Goal: Task Accomplishment & Management: Use online tool/utility

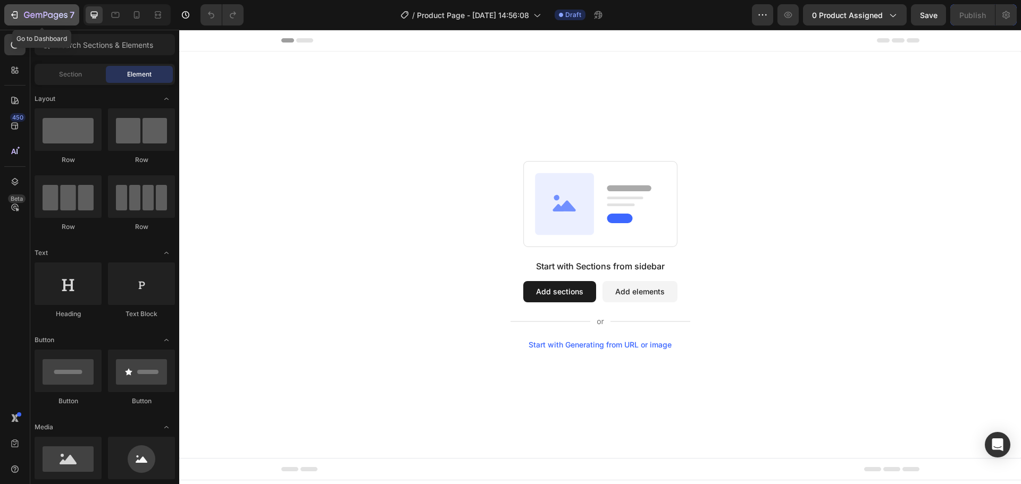
click at [15, 14] on icon "button" at bounding box center [14, 15] width 11 height 11
click at [6, 18] on button "7" at bounding box center [41, 14] width 75 height 21
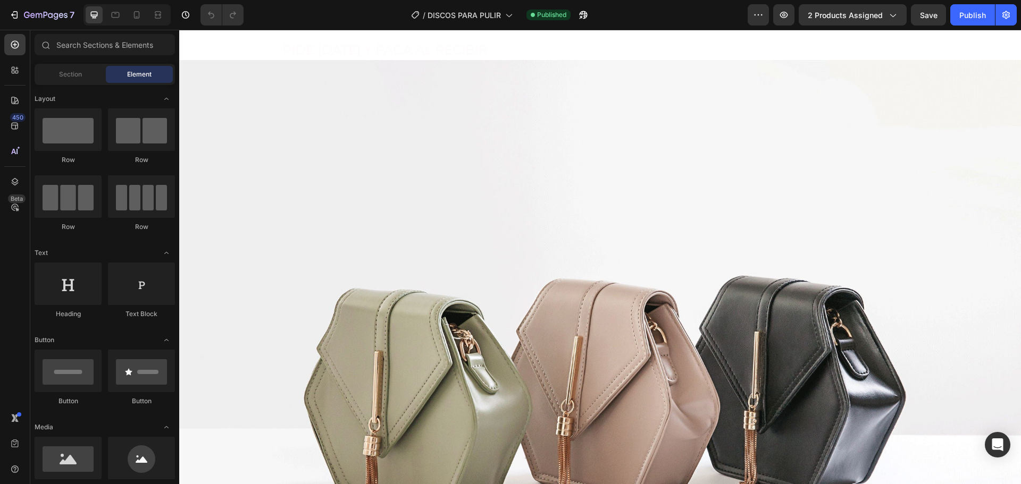
scroll to position [53, 0]
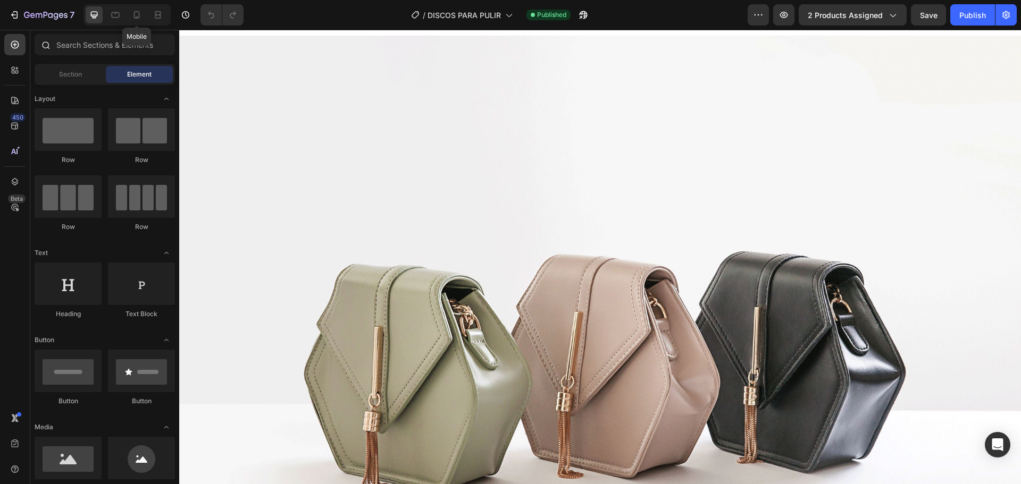
drag, startPoint x: 133, startPoint y: 18, endPoint x: 175, endPoint y: 59, distance: 58.3
click at [133, 18] on icon at bounding box center [136, 15] width 11 height 11
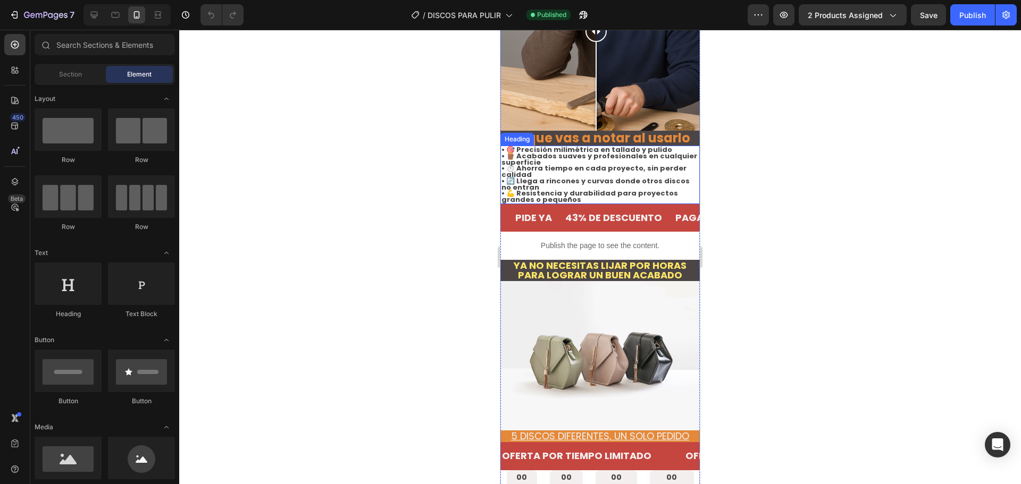
scroll to position [425, 0]
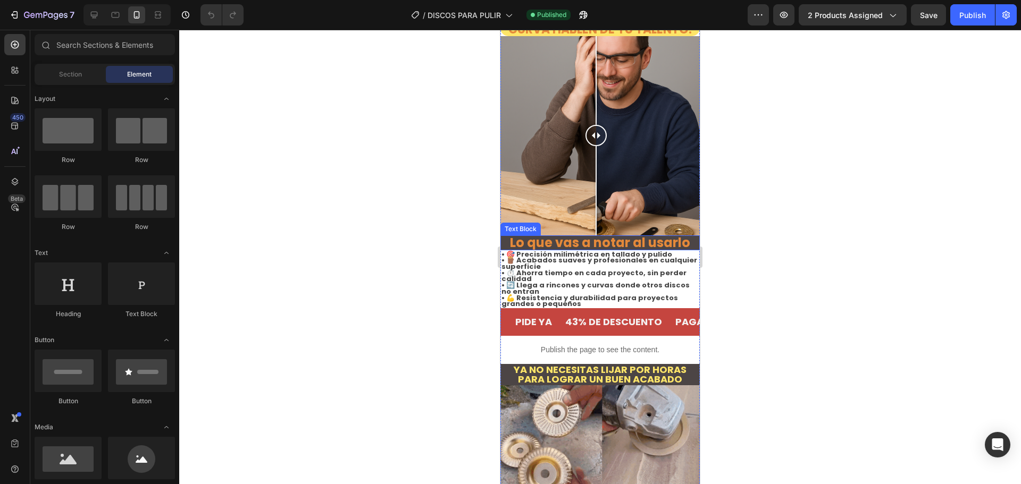
click at [600, 234] on strong "Lo que vas a notar al usarlo" at bounding box center [600, 243] width 180 height 18
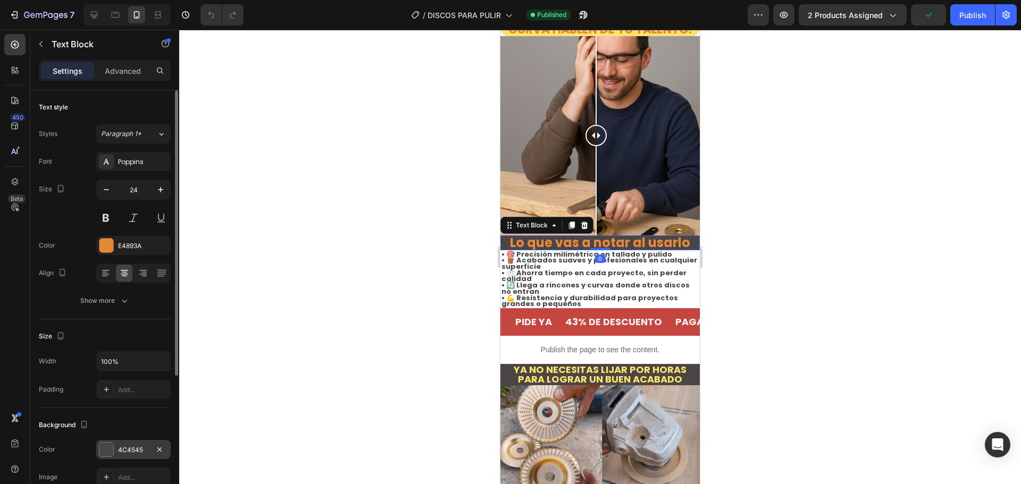
click at [112, 454] on div at bounding box center [106, 450] width 14 height 14
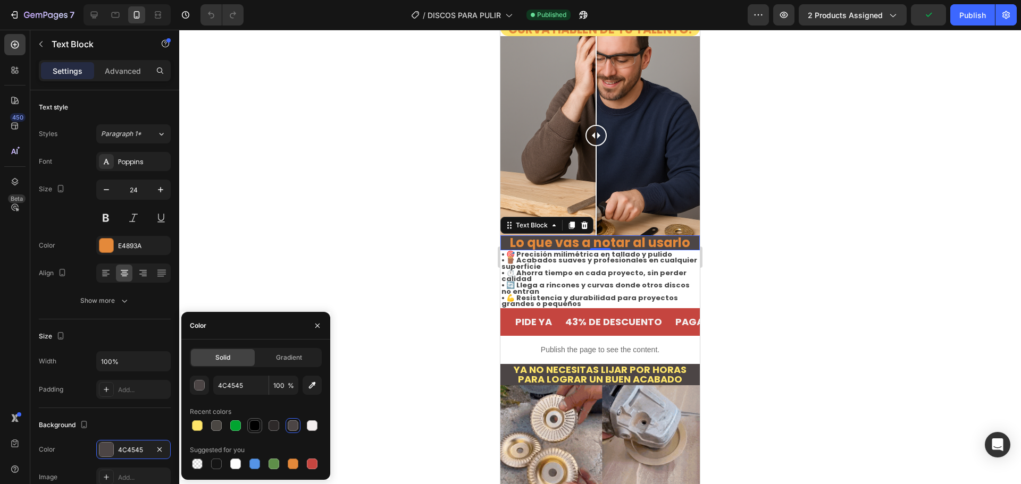
click at [254, 429] on div at bounding box center [254, 426] width 11 height 11
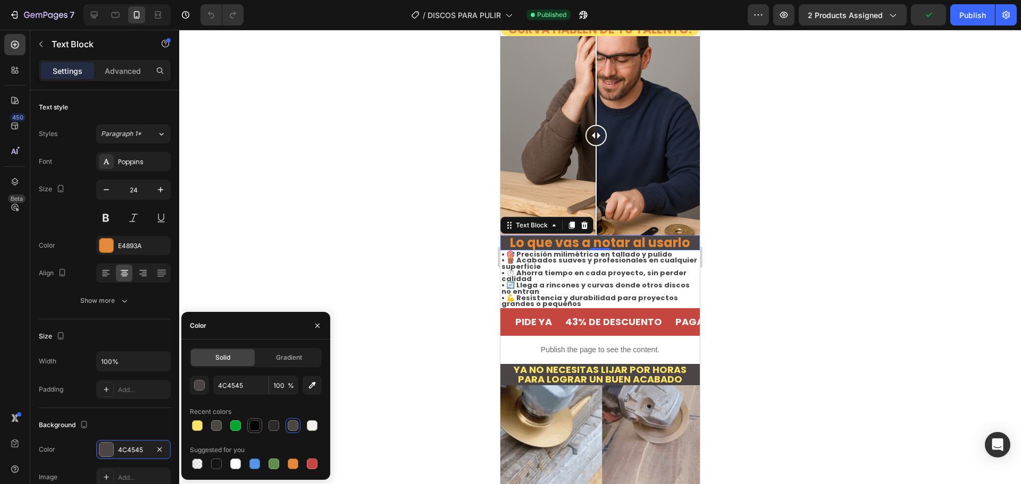
type input "000000"
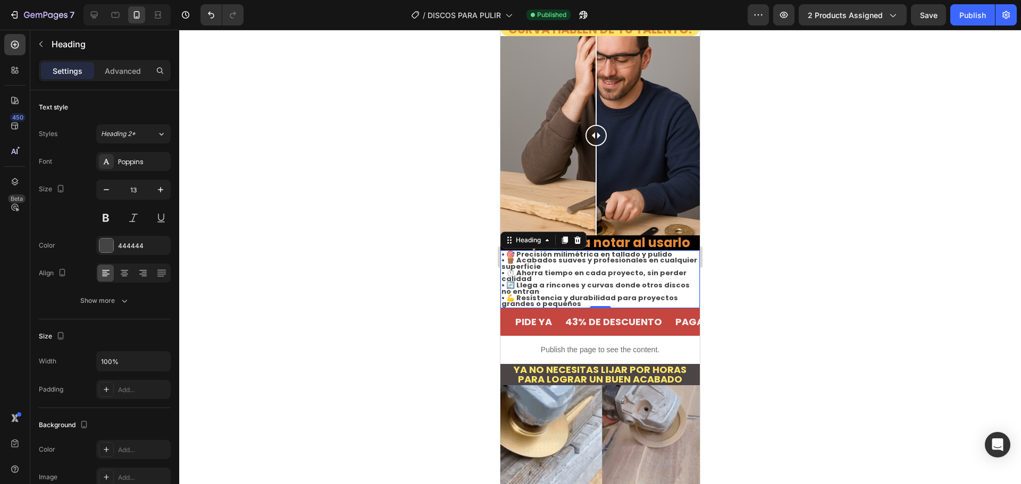
click at [613, 250] on h2 "• 🎯 Precisión milimétrica en tallado y pulido • 🪵 Acabados suaves y profesional…" at bounding box center [599, 279] width 199 height 58
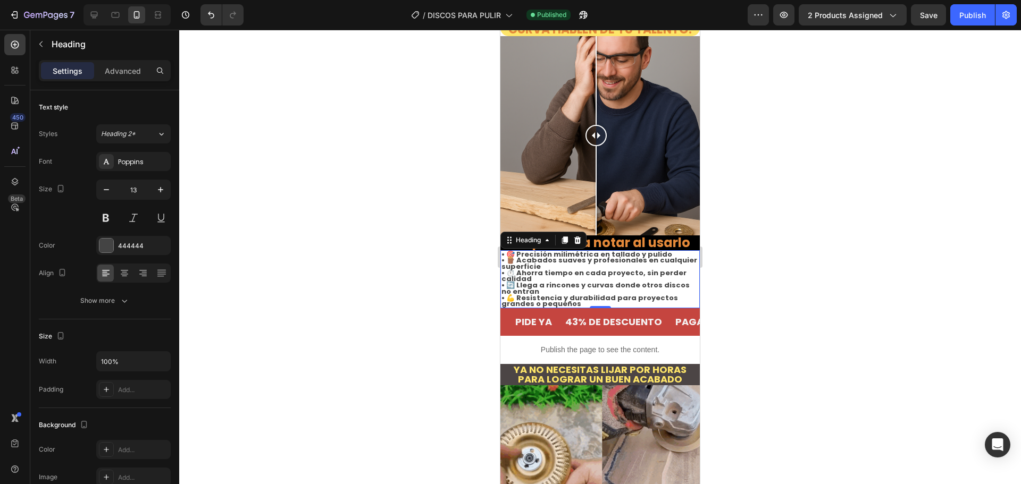
click at [581, 272] on h2 "• 🎯 Precisión milimétrica en tallado y pulido • 🪵 Acabados suaves y profesional…" at bounding box center [599, 279] width 199 height 58
click at [581, 272] on p "• 🎯 Precisión milimétrica en tallado y pulido • 🪵 Acabados suaves y profesional…" at bounding box center [600, 280] width 197 height 56
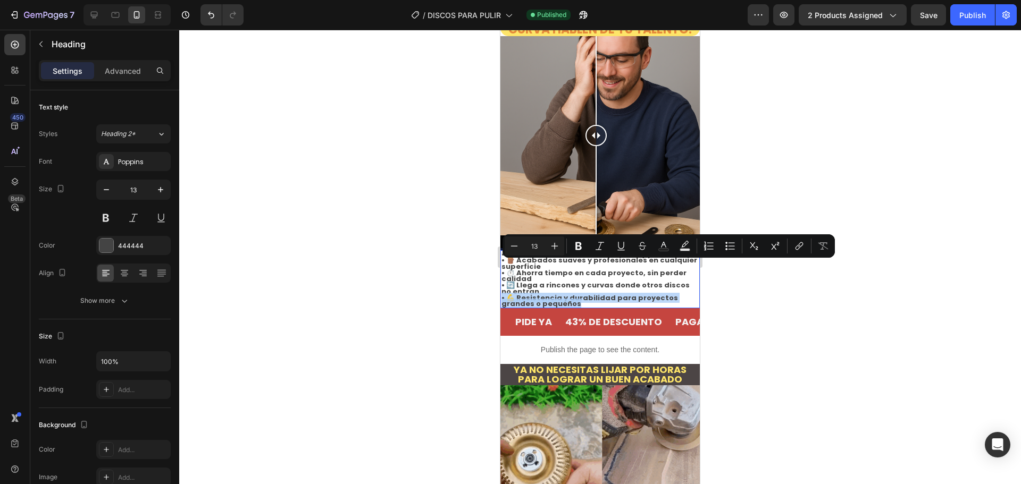
click at [581, 272] on p "• 🎯 Precisión milimétrica en tallado y pulido • 🪵 Acabados suaves y profesional…" at bounding box center [600, 280] width 197 height 56
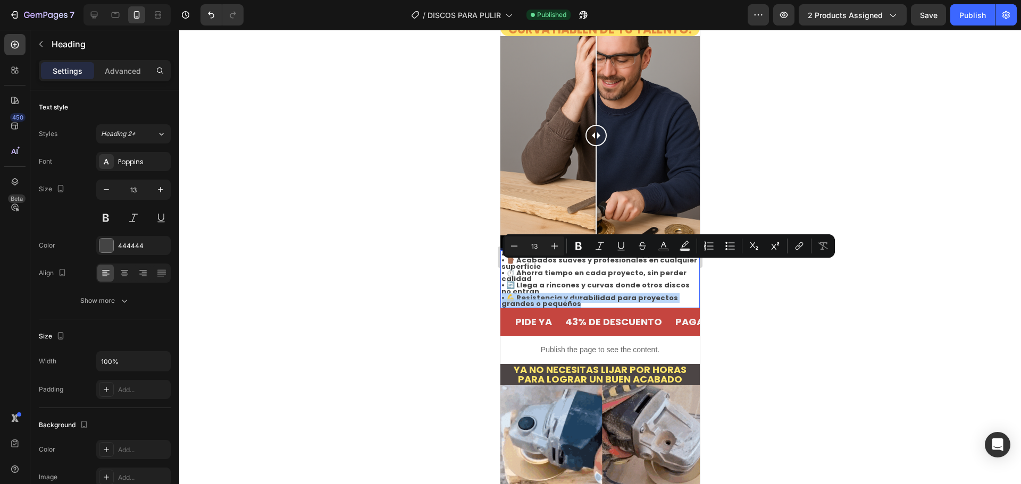
click at [581, 272] on p "• 🎯 Precisión milimétrica en tallado y pulido • 🪵 Acabados suaves y profesional…" at bounding box center [600, 280] width 197 height 56
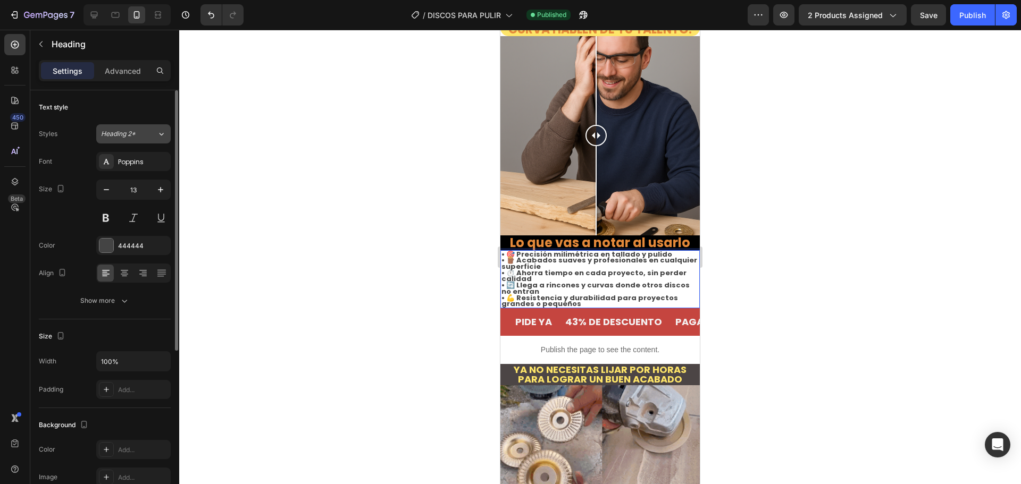
click at [131, 137] on span "Heading 2*" at bounding box center [118, 134] width 35 height 10
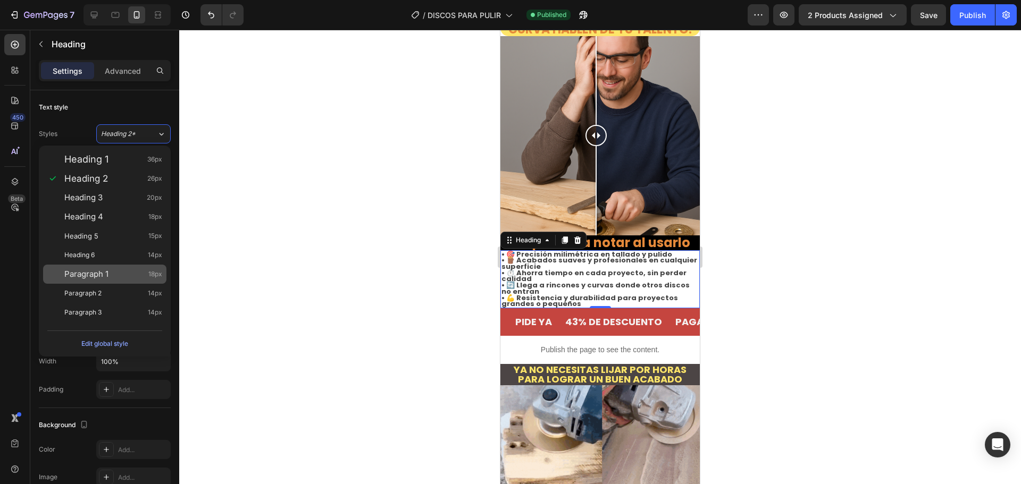
click at [123, 274] on div "Paragraph 1 18px" at bounding box center [113, 274] width 98 height 11
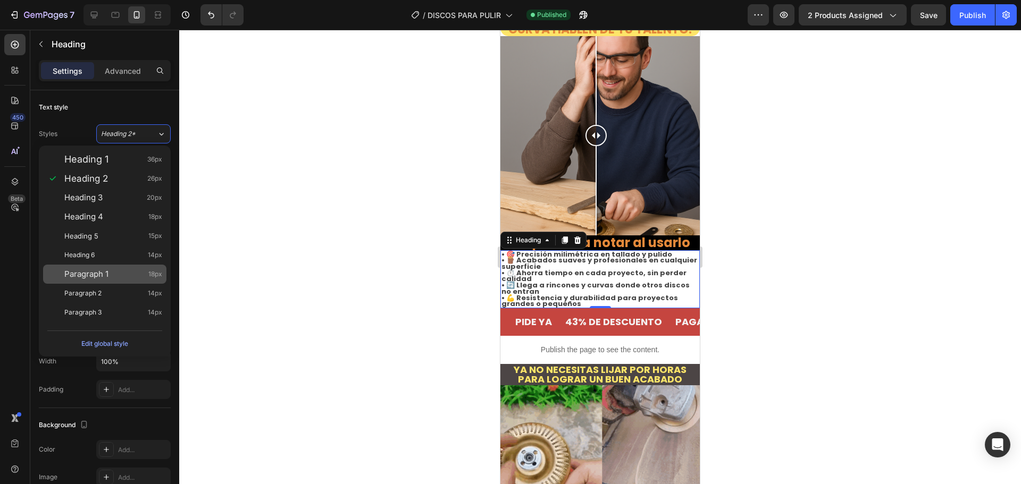
type input "18"
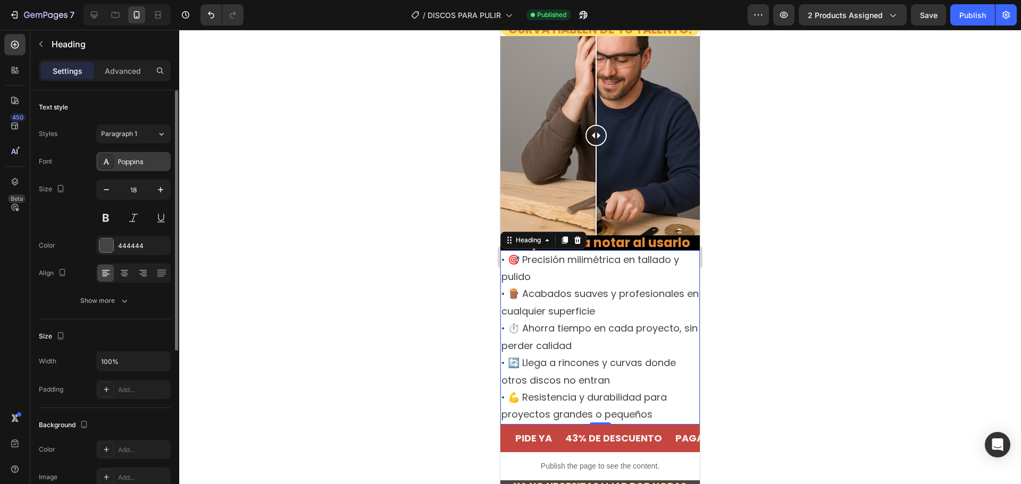
click at [117, 168] on div "Poppins" at bounding box center [133, 161] width 74 height 19
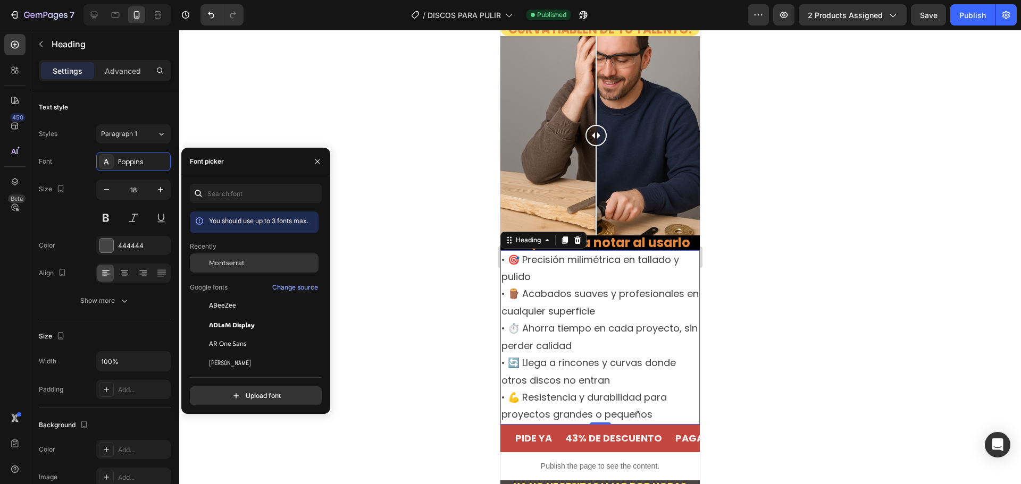
click at [240, 266] on span "Montserrat" at bounding box center [227, 263] width 36 height 10
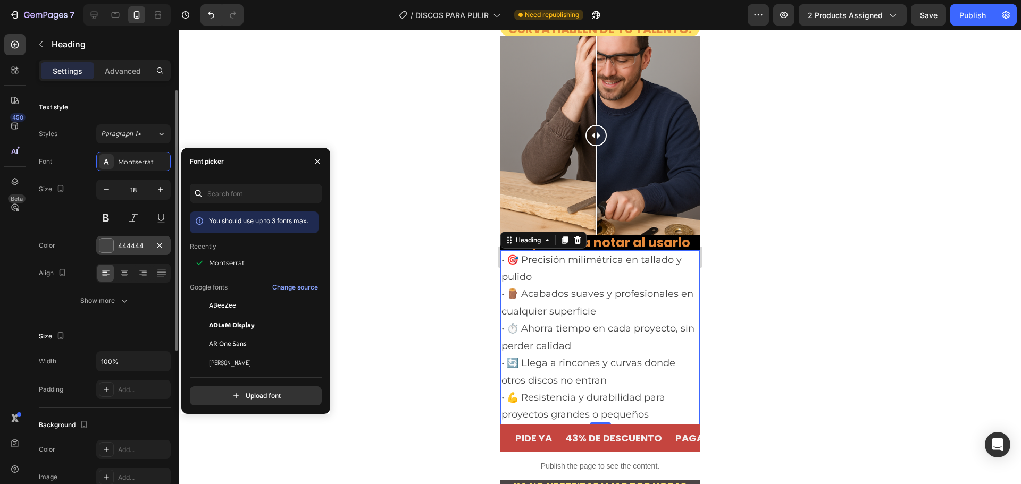
click at [116, 244] on div "444444" at bounding box center [133, 245] width 74 height 19
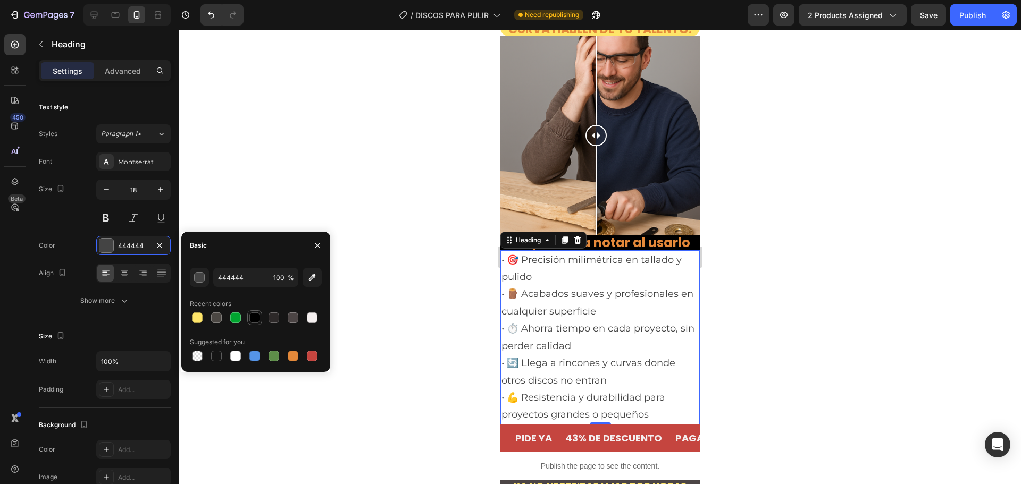
click at [252, 322] on div at bounding box center [254, 318] width 11 height 11
type input "000000"
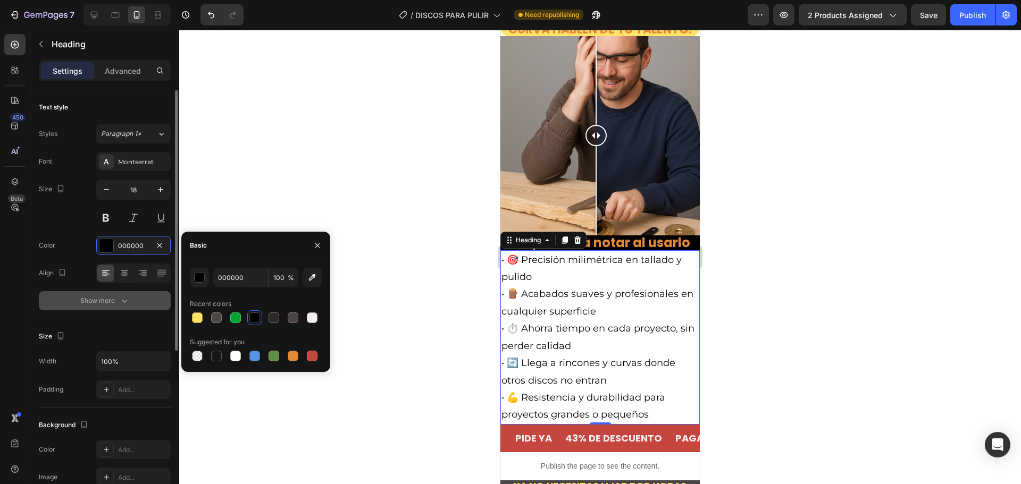
click at [136, 298] on button "Show more" at bounding box center [105, 300] width 132 height 19
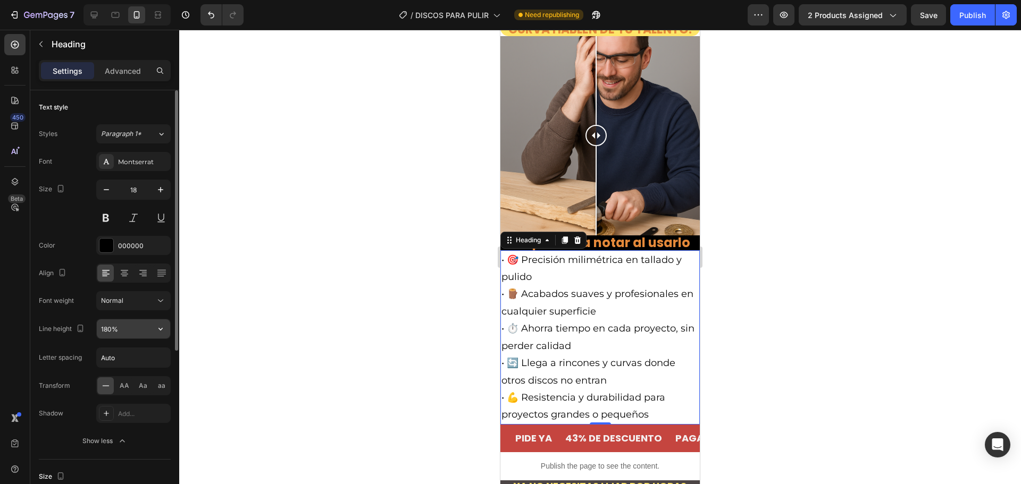
click at [143, 329] on input "180%" at bounding box center [133, 329] width 73 height 19
click at [165, 332] on icon "button" at bounding box center [160, 329] width 11 height 11
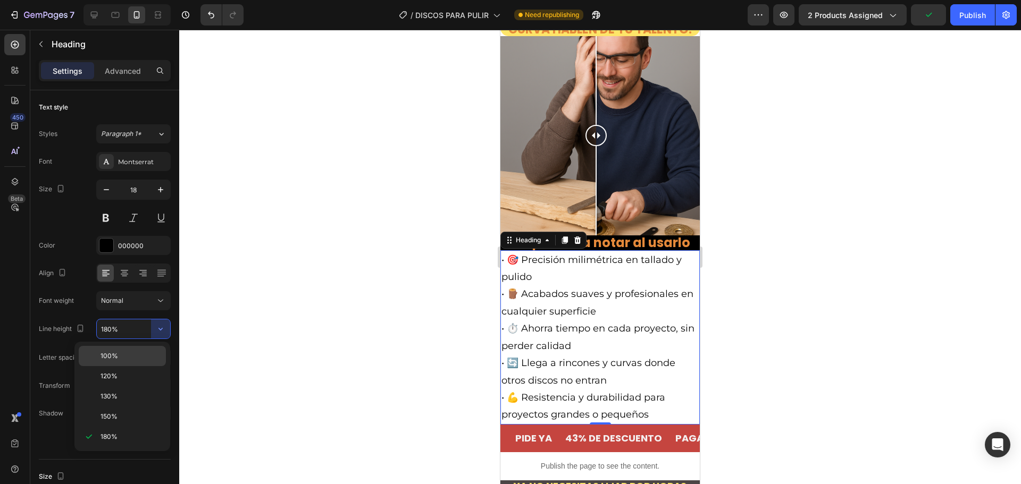
click at [144, 348] on div "100%" at bounding box center [122, 356] width 87 height 20
type input "100%"
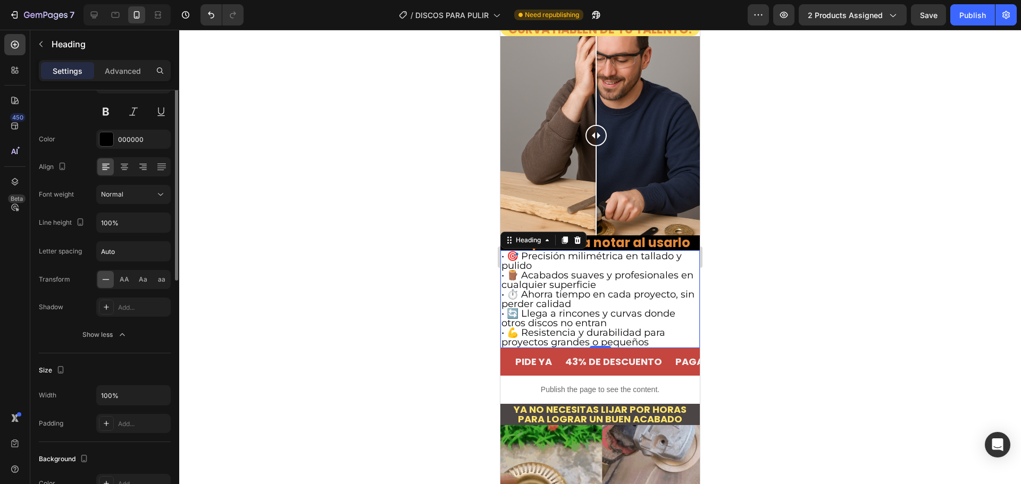
scroll to position [53, 0]
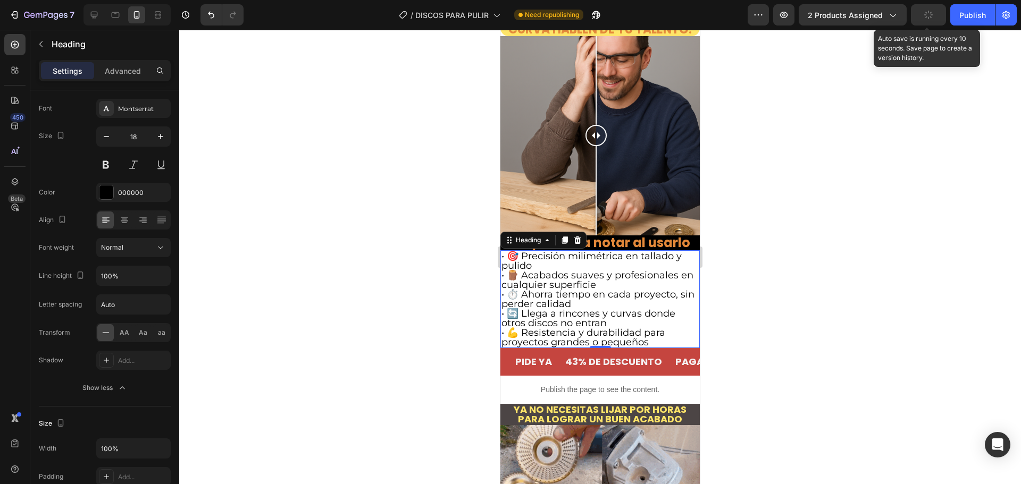
click at [921, 16] on button "button" at bounding box center [928, 14] width 35 height 21
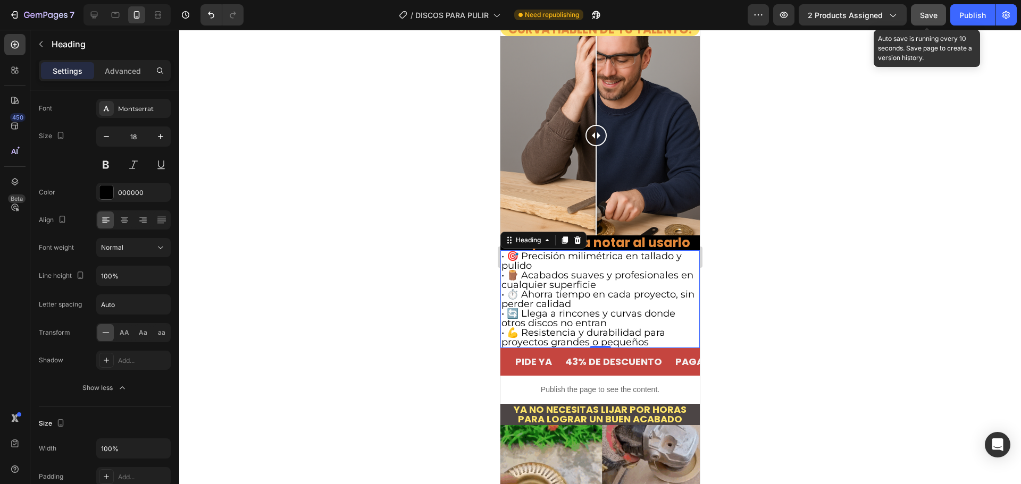
click at [933, 5] on button "Save" at bounding box center [928, 14] width 35 height 21
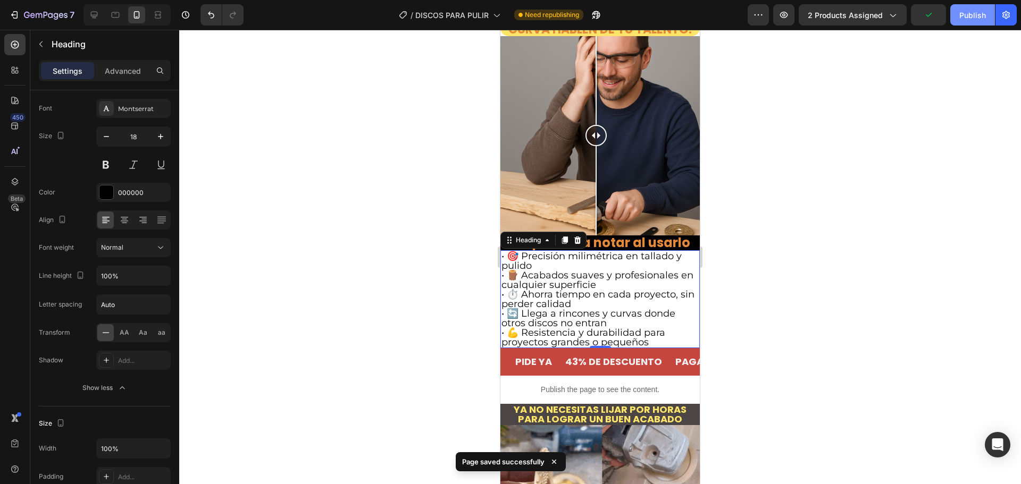
click at [963, 14] on div "Publish" at bounding box center [972, 15] width 27 height 11
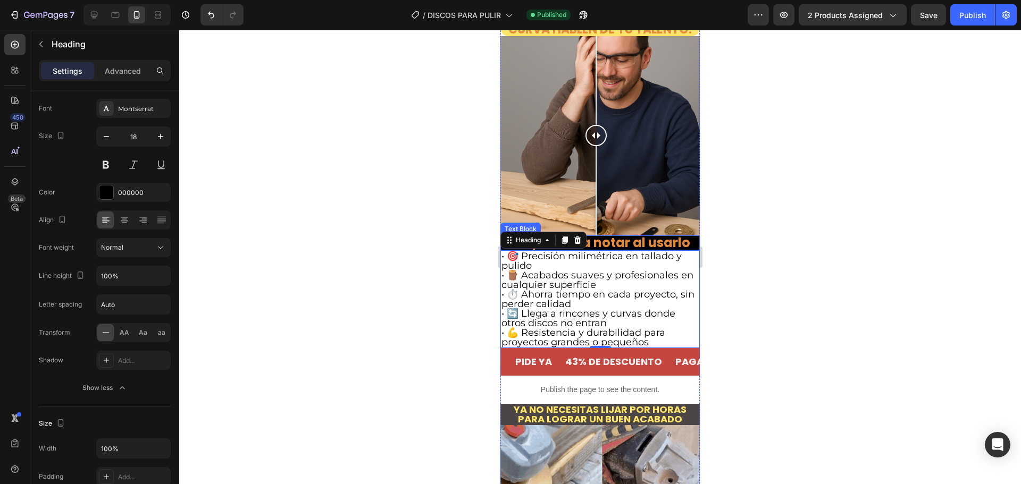
click at [612, 234] on strong "Lo que vas a notar al usarlo" at bounding box center [600, 243] width 180 height 18
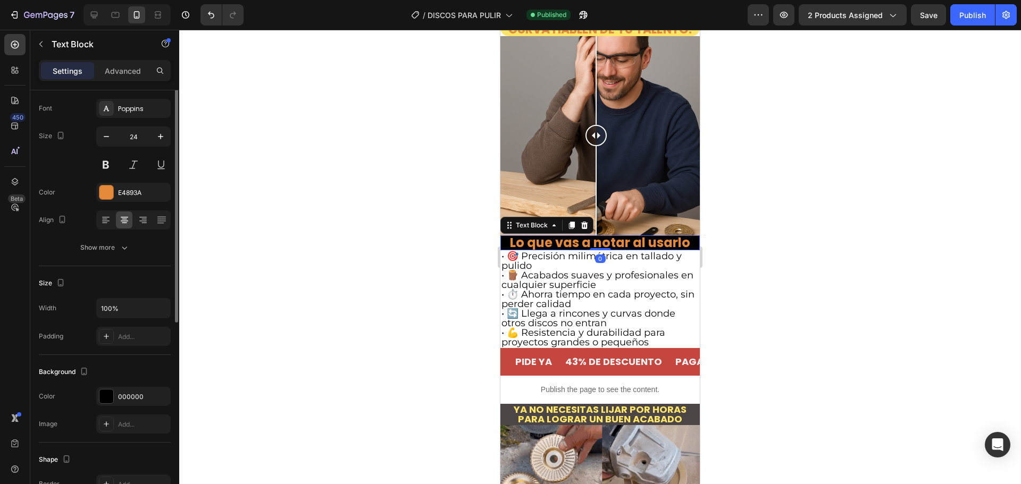
scroll to position [0, 0]
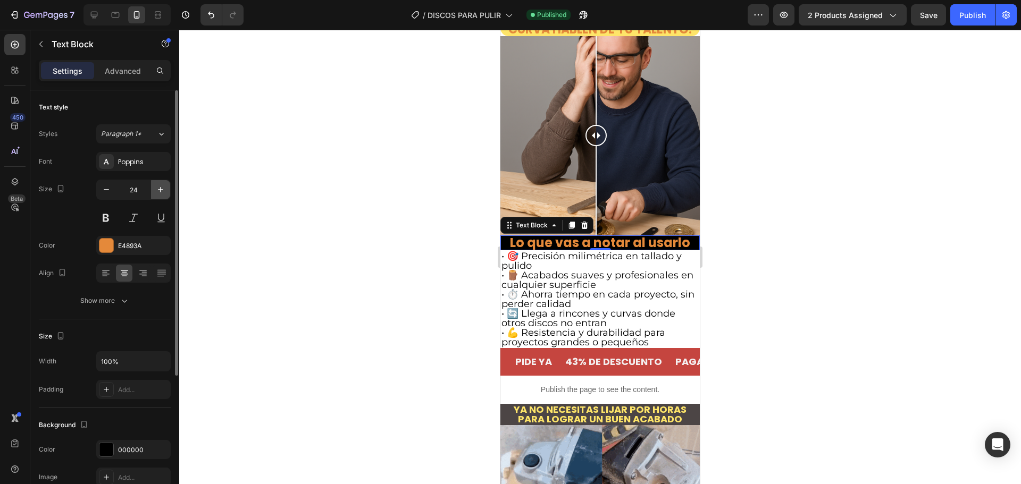
click at [158, 188] on icon "button" at bounding box center [160, 190] width 11 height 11
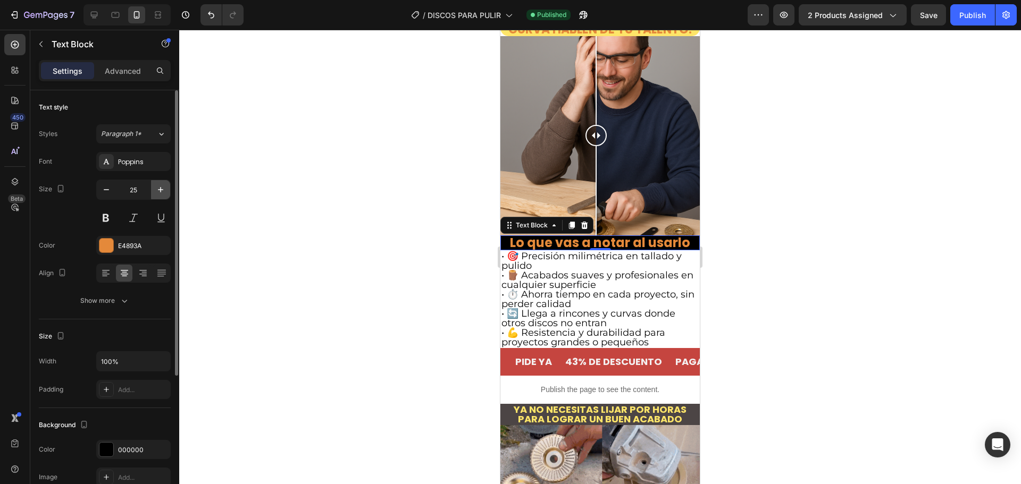
click at [158, 188] on icon "button" at bounding box center [160, 190] width 11 height 11
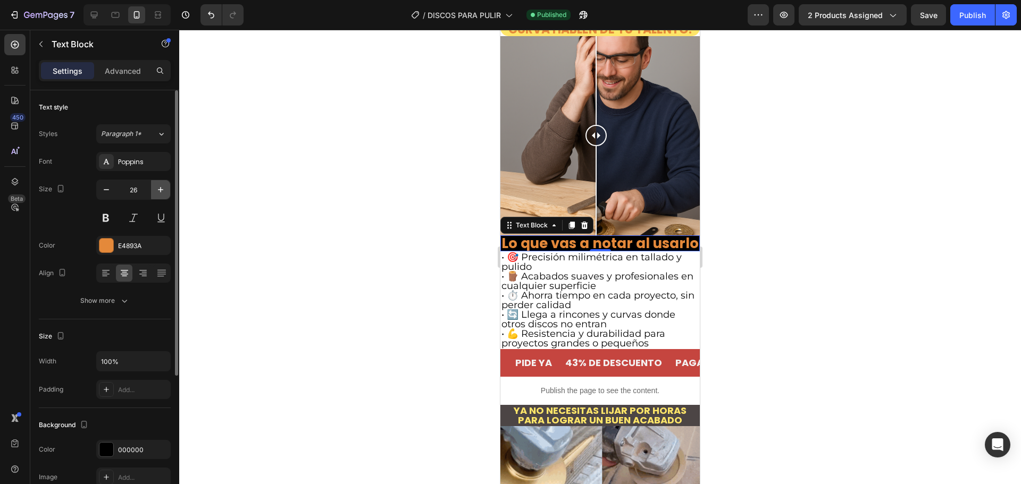
click at [158, 188] on icon "button" at bounding box center [160, 190] width 11 height 11
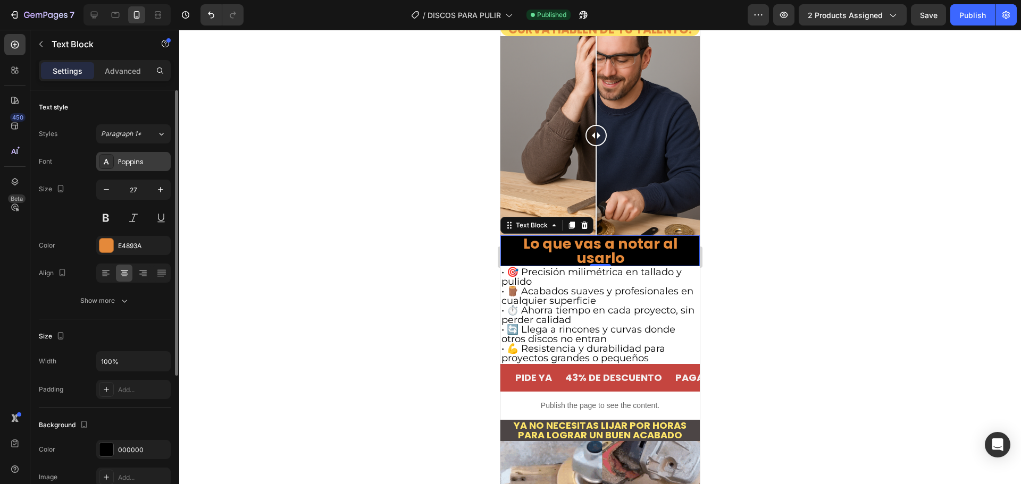
click at [137, 165] on div "Poppins" at bounding box center [143, 162] width 50 height 10
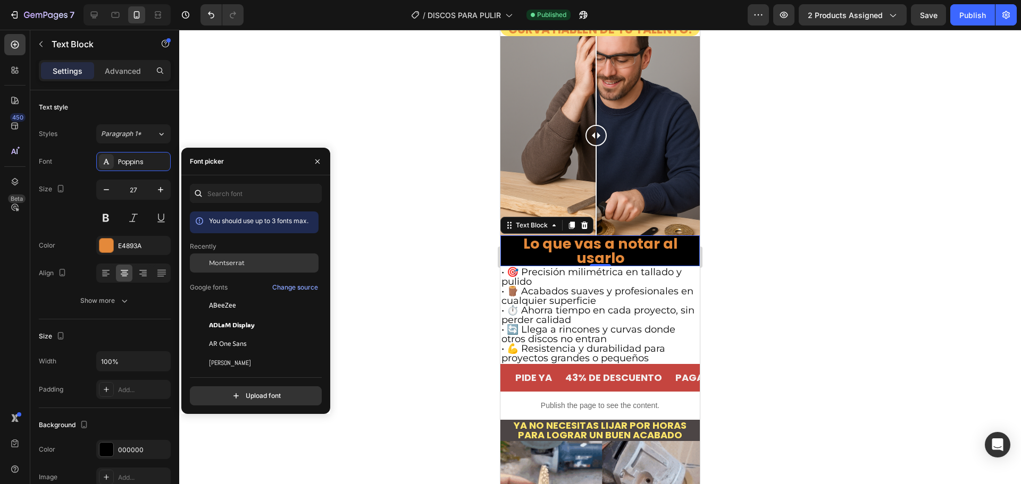
click at [246, 267] on div "Montserrat" at bounding box center [262, 263] width 107 height 10
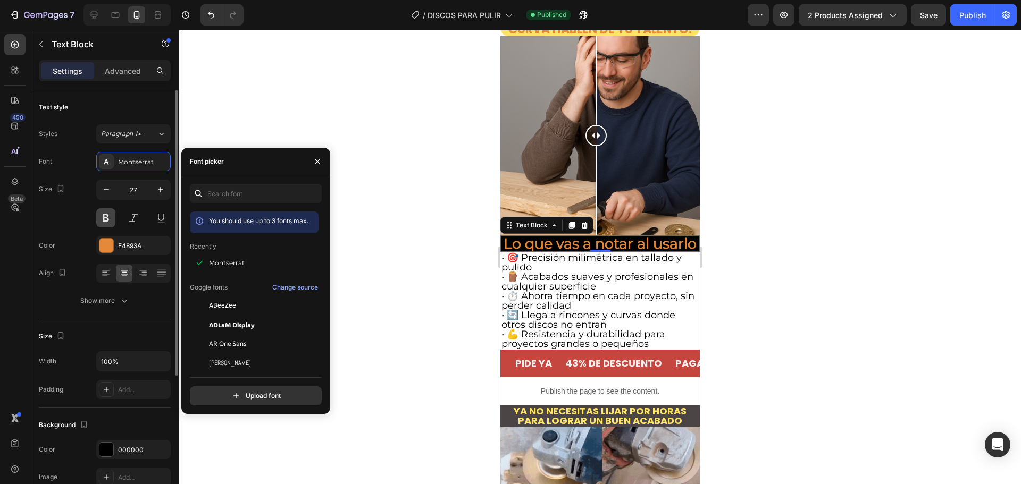
click at [107, 219] on button at bounding box center [105, 217] width 19 height 19
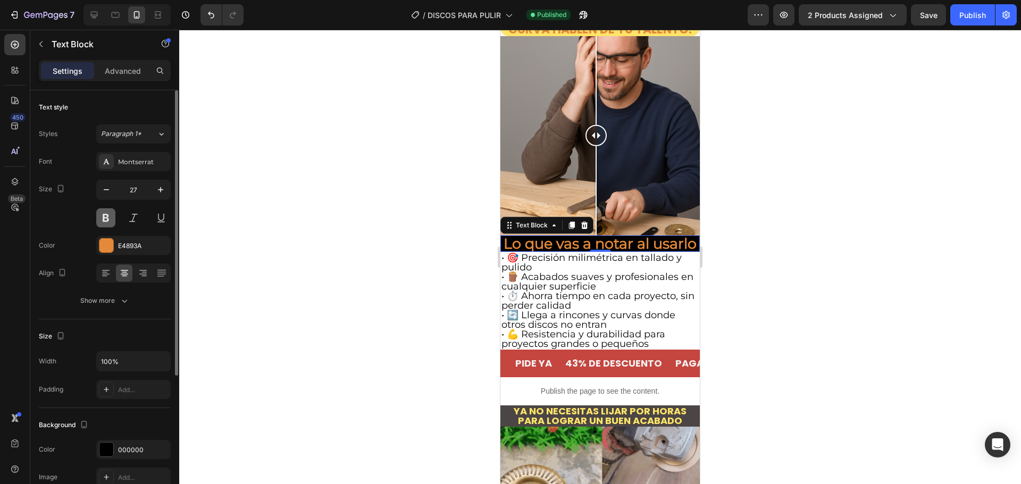
click at [107, 219] on button at bounding box center [105, 217] width 19 height 19
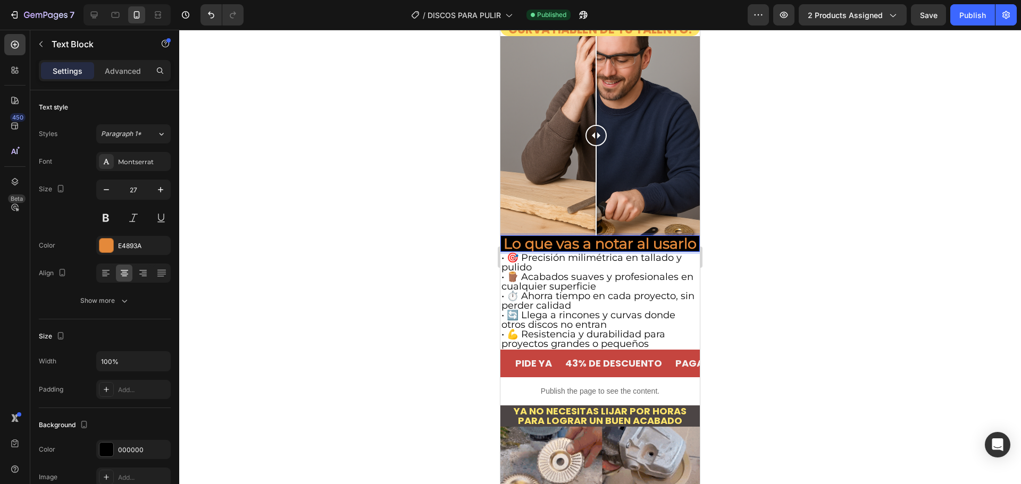
click at [546, 235] on strong "Lo que vas a notar al usarlo" at bounding box center [600, 244] width 193 height 18
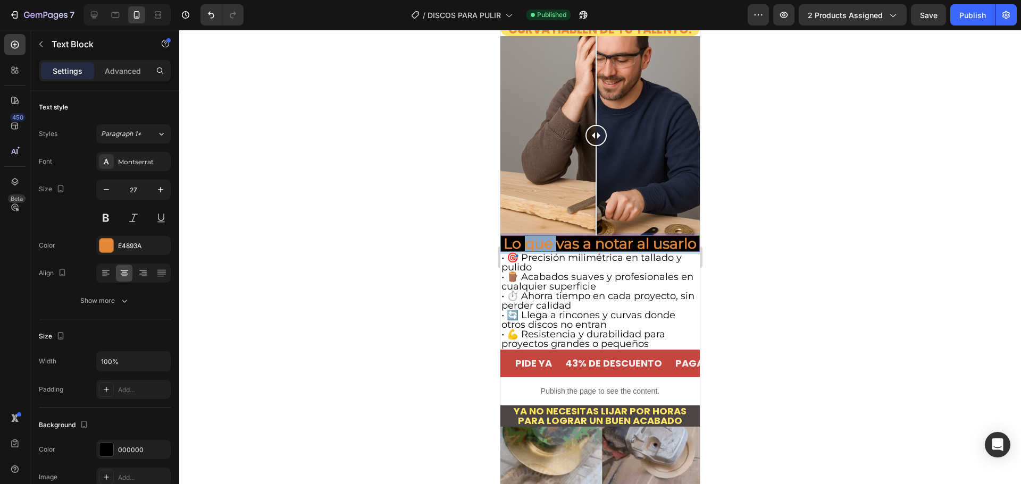
click at [546, 235] on strong "Lo que vas a notar al usarlo" at bounding box center [600, 244] width 193 height 18
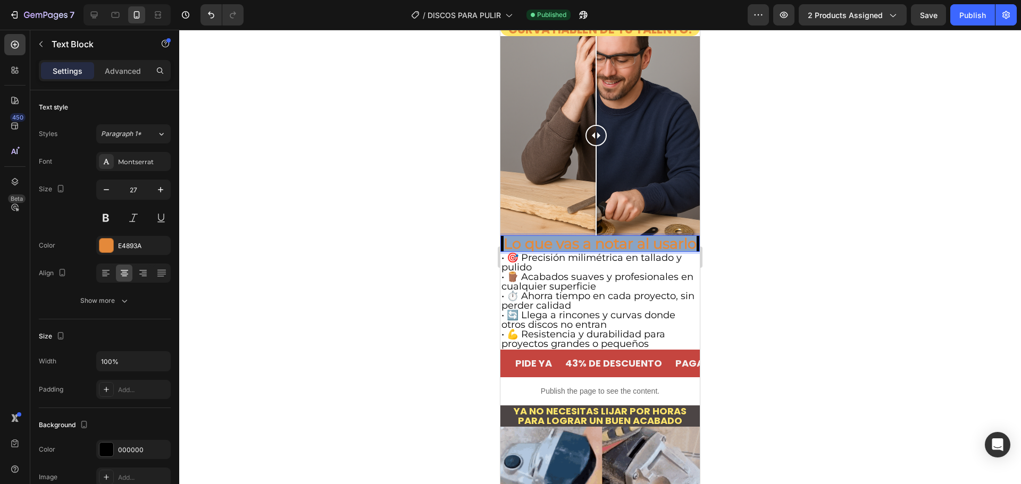
click at [546, 235] on strong "Lo que vas a notar al usarlo" at bounding box center [600, 244] width 193 height 18
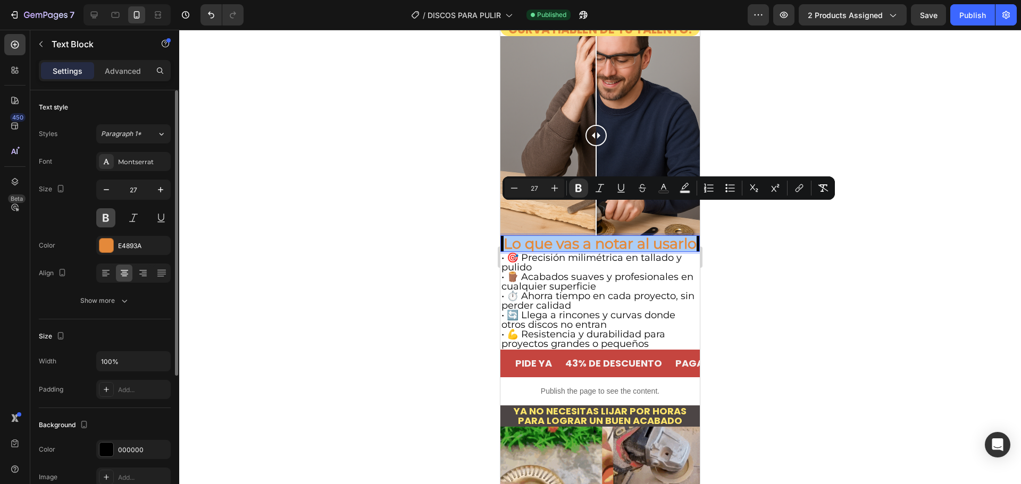
click at [104, 220] on button at bounding box center [105, 217] width 19 height 19
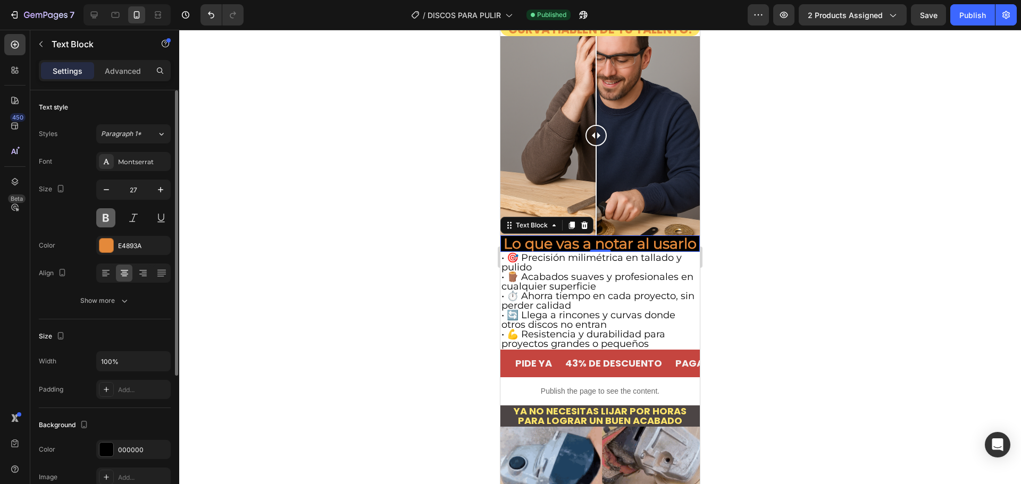
click at [108, 214] on button at bounding box center [105, 217] width 19 height 19
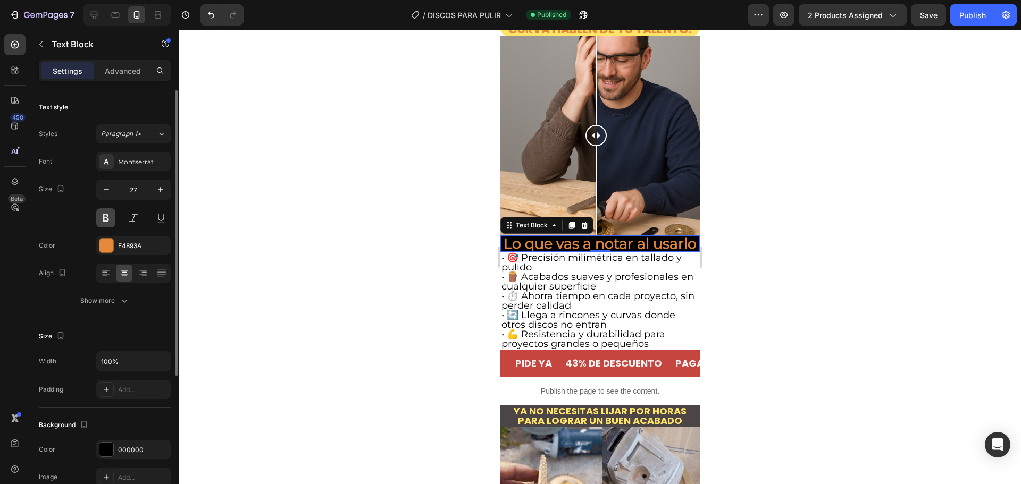
click at [102, 215] on button at bounding box center [105, 217] width 19 height 19
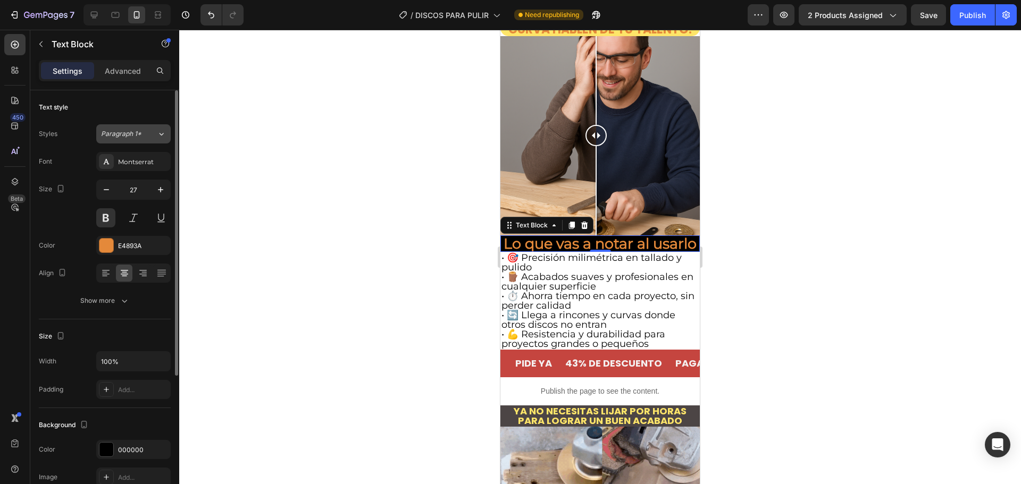
click at [153, 136] on div "Paragraph 1*" at bounding box center [129, 134] width 56 height 10
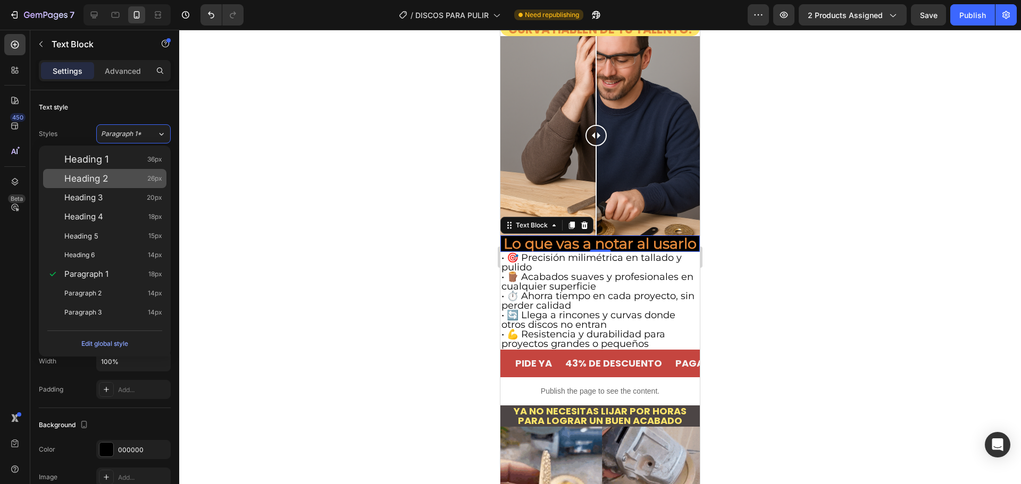
click at [112, 175] on div "Heading 2 26px" at bounding box center [113, 178] width 98 height 11
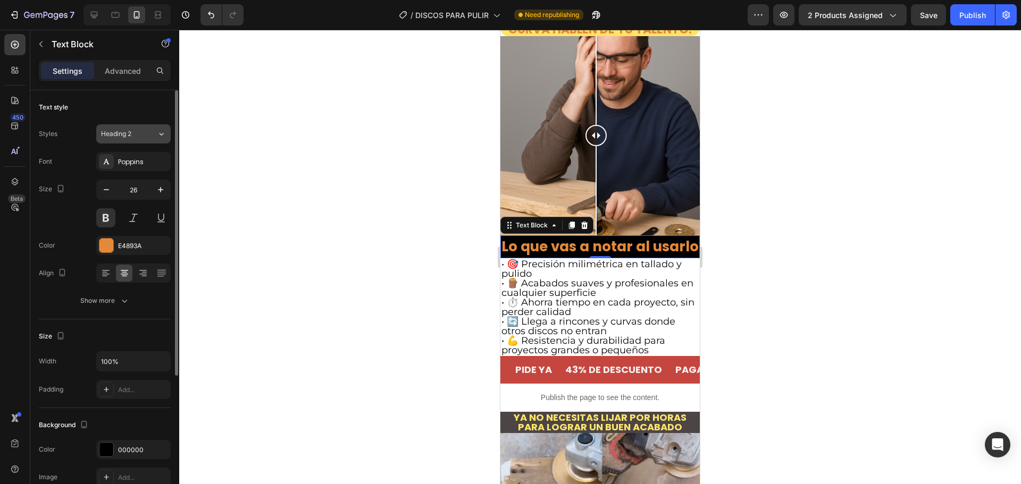
click at [133, 141] on button "Heading 2" at bounding box center [133, 133] width 74 height 19
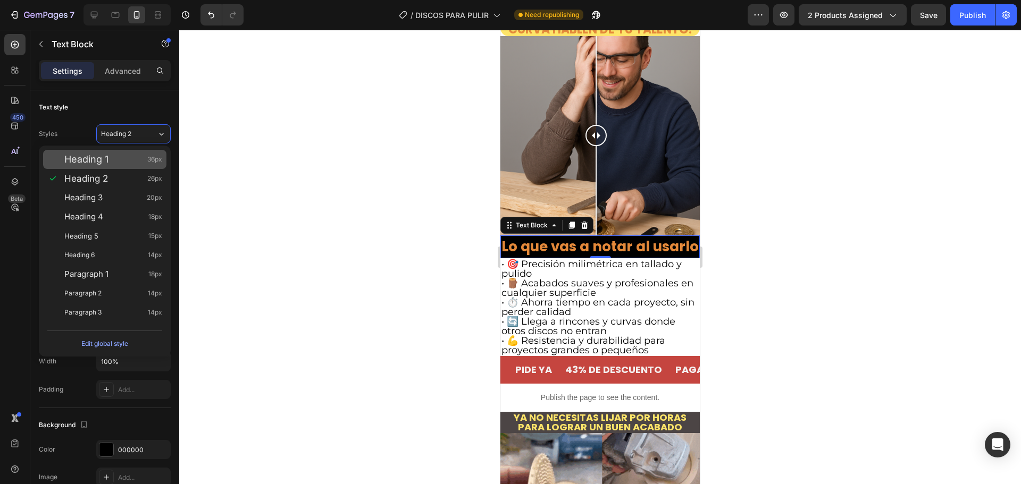
click at [112, 163] on div "Heading 1 36px" at bounding box center [113, 159] width 98 height 11
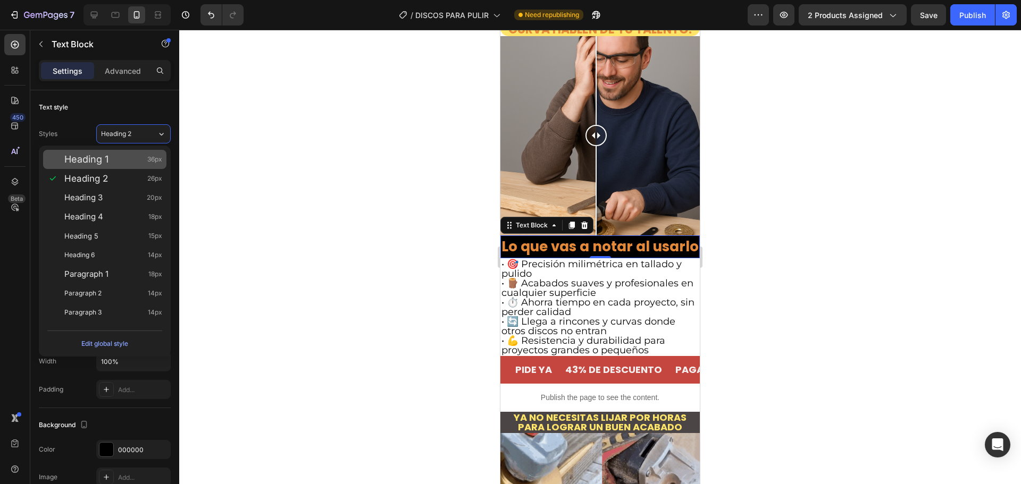
type input "36"
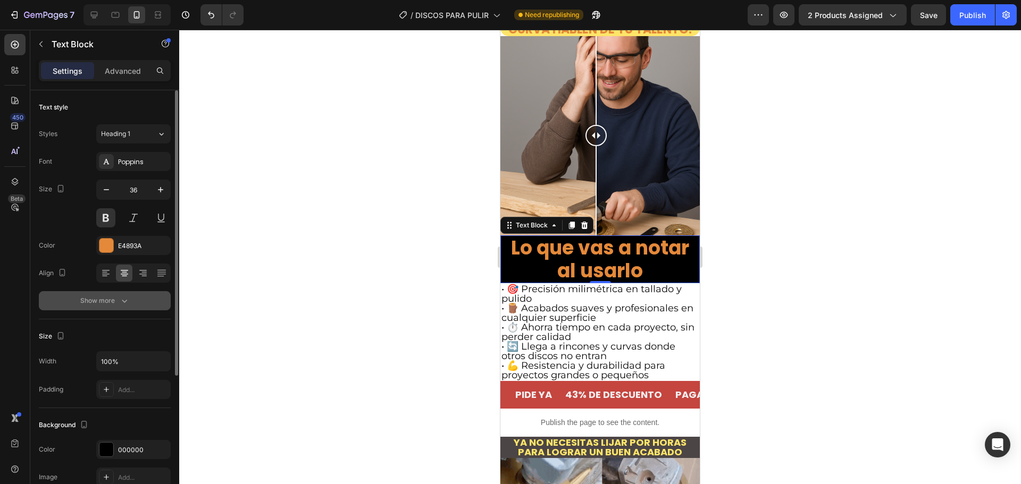
click at [143, 309] on button "Show more" at bounding box center [105, 300] width 132 height 19
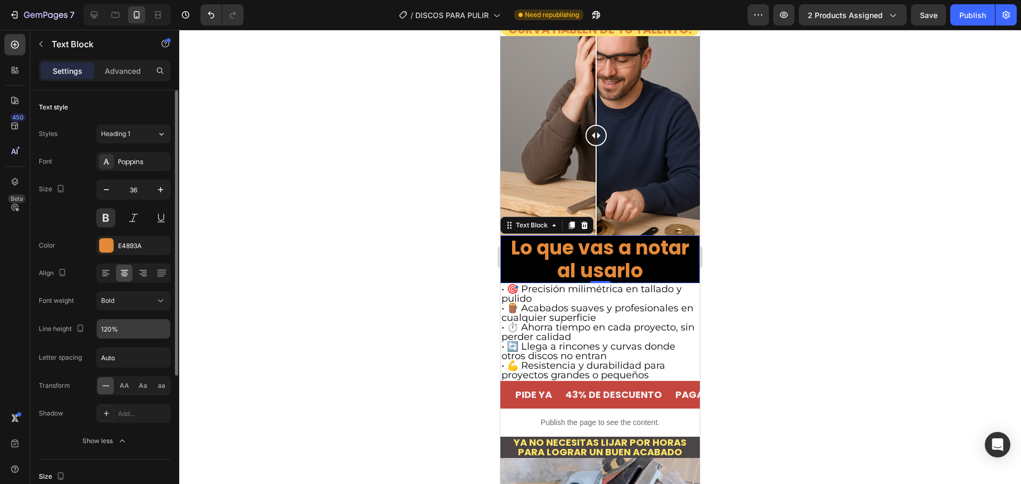
click at [136, 339] on div "120%" at bounding box center [133, 329] width 74 height 20
click at [138, 333] on input "120%" at bounding box center [133, 329] width 73 height 19
click at [170, 335] on div "120%" at bounding box center [133, 329] width 74 height 20
click at [163, 329] on icon "button" at bounding box center [160, 329] width 11 height 11
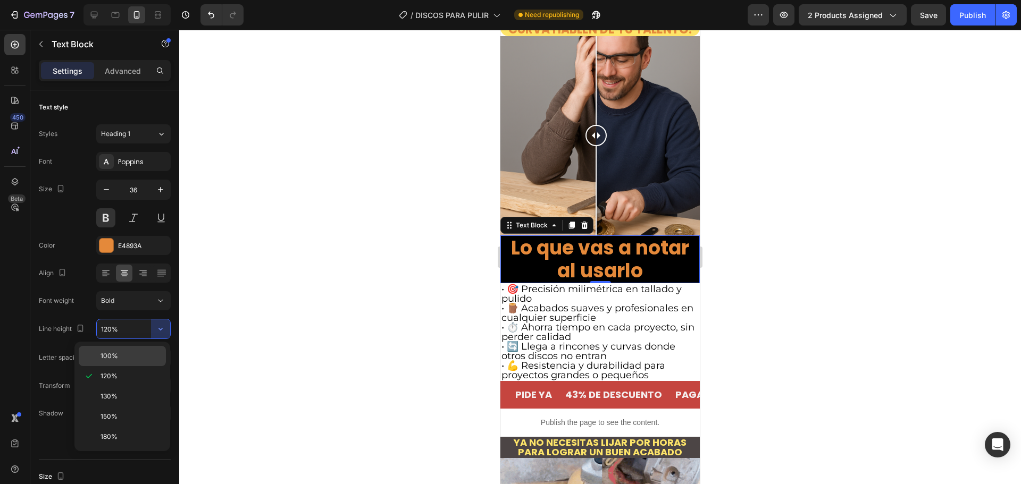
click at [143, 348] on div "100%" at bounding box center [122, 356] width 87 height 20
type input "100%"
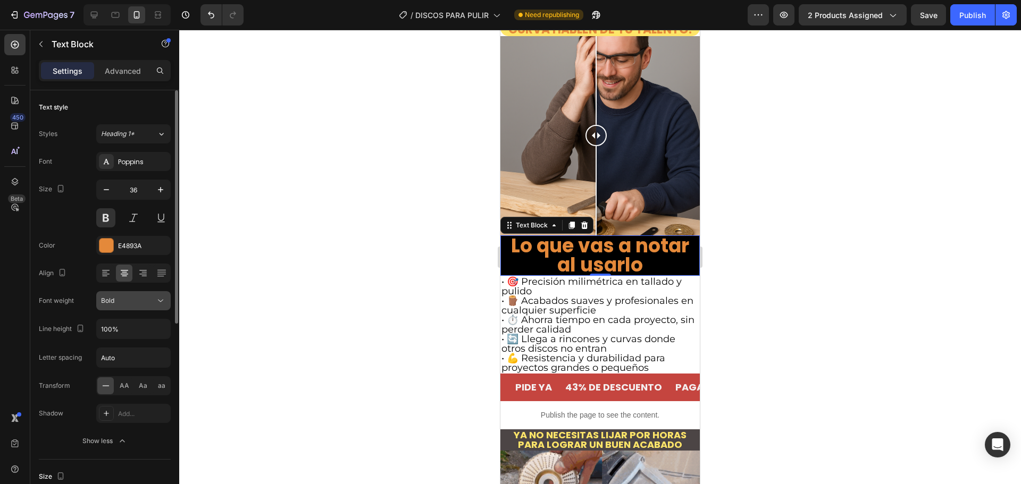
click at [144, 304] on div "Bold" at bounding box center [128, 301] width 54 height 10
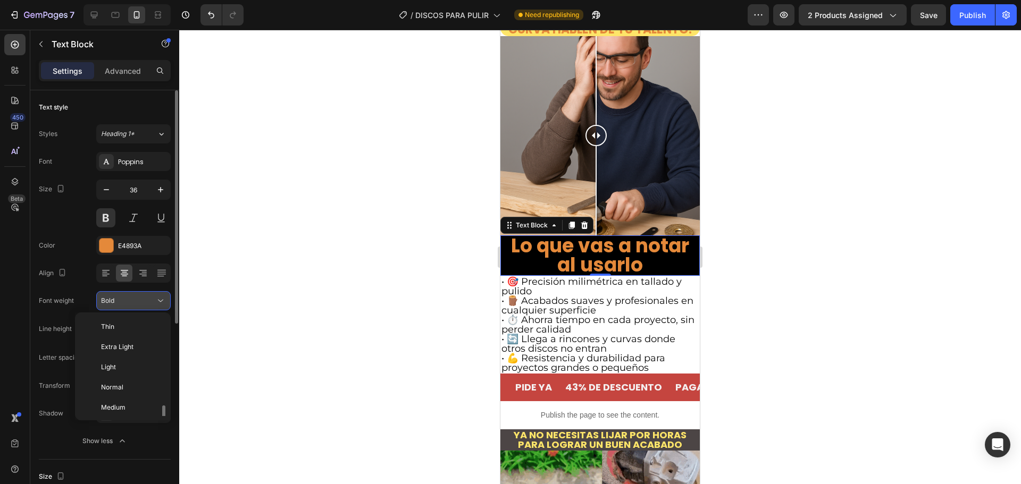
scroll to position [57, 0]
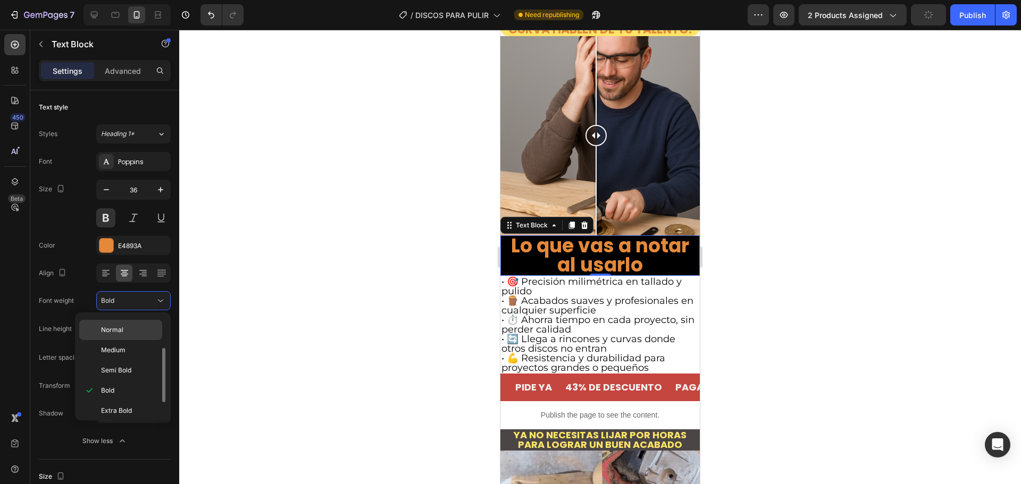
click at [116, 335] on span "Normal" at bounding box center [112, 330] width 22 height 10
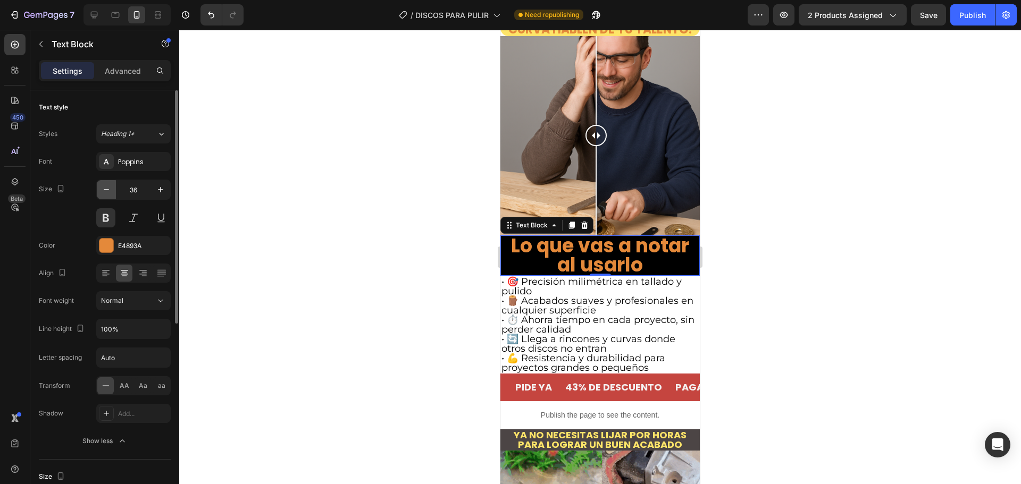
click at [106, 188] on icon "button" at bounding box center [106, 190] width 11 height 11
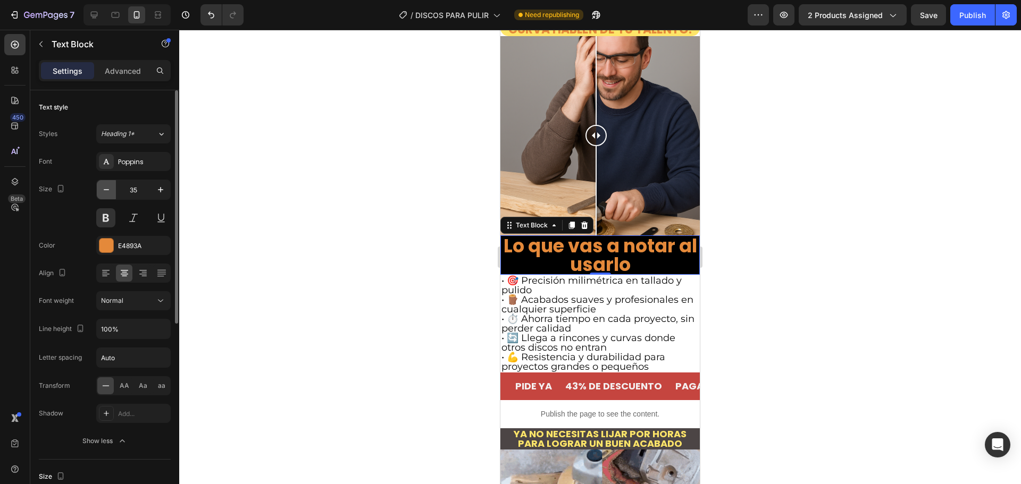
click at [106, 188] on icon "button" at bounding box center [106, 190] width 11 height 11
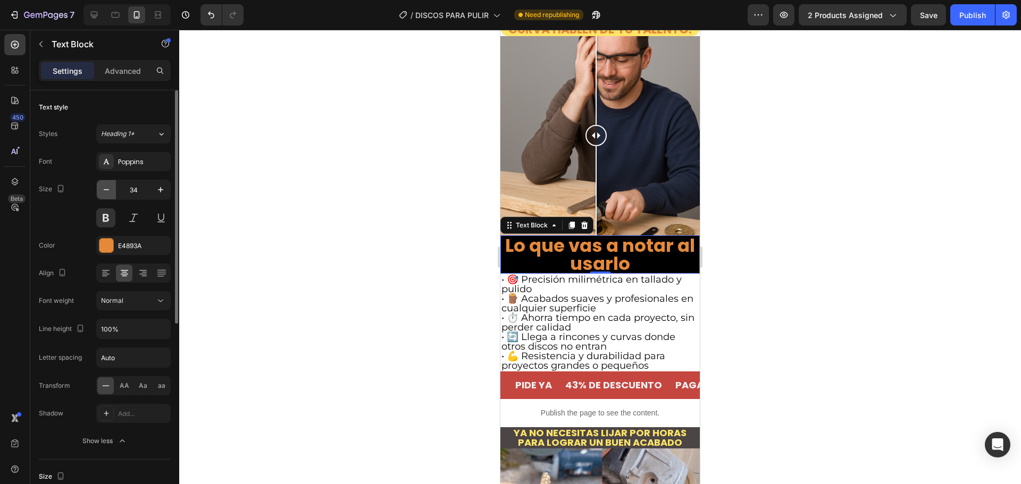
click at [106, 188] on icon "button" at bounding box center [106, 190] width 11 height 11
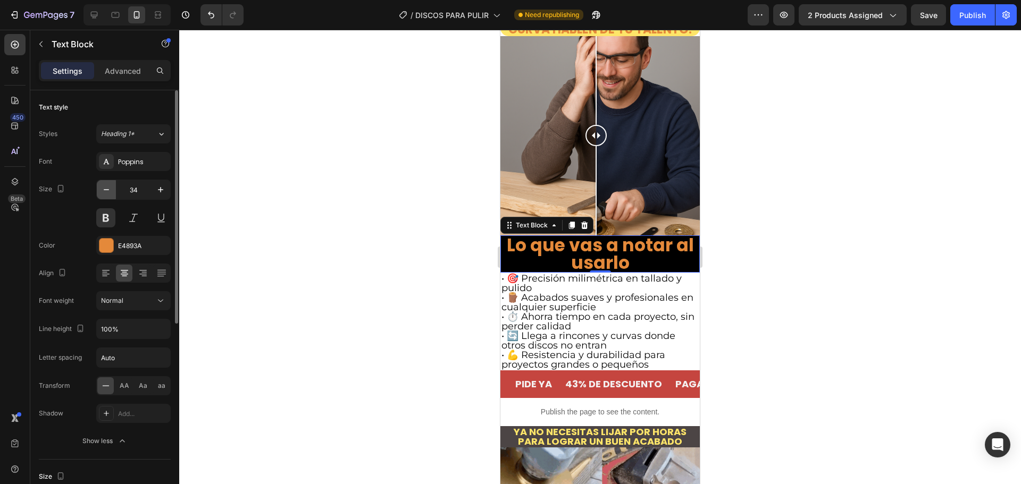
type input "33"
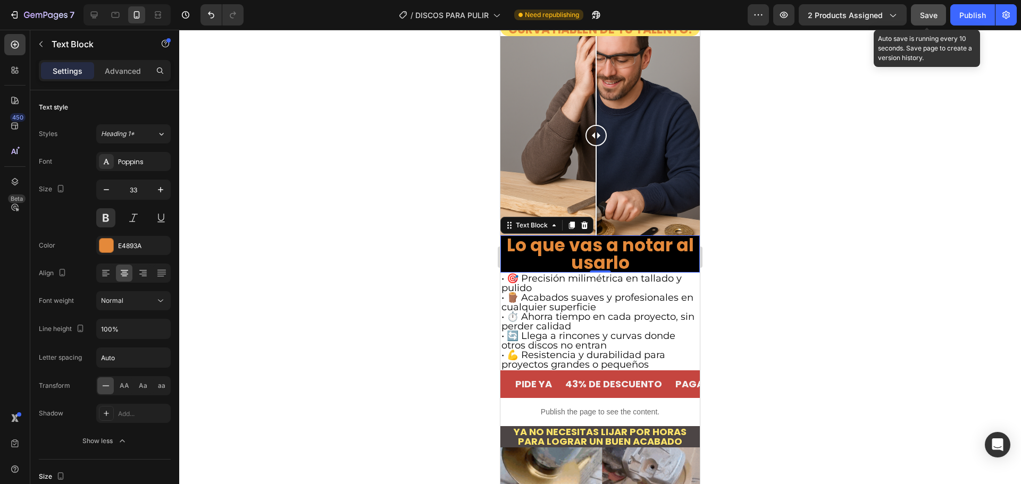
click at [929, 17] on span "Save" at bounding box center [929, 15] width 18 height 9
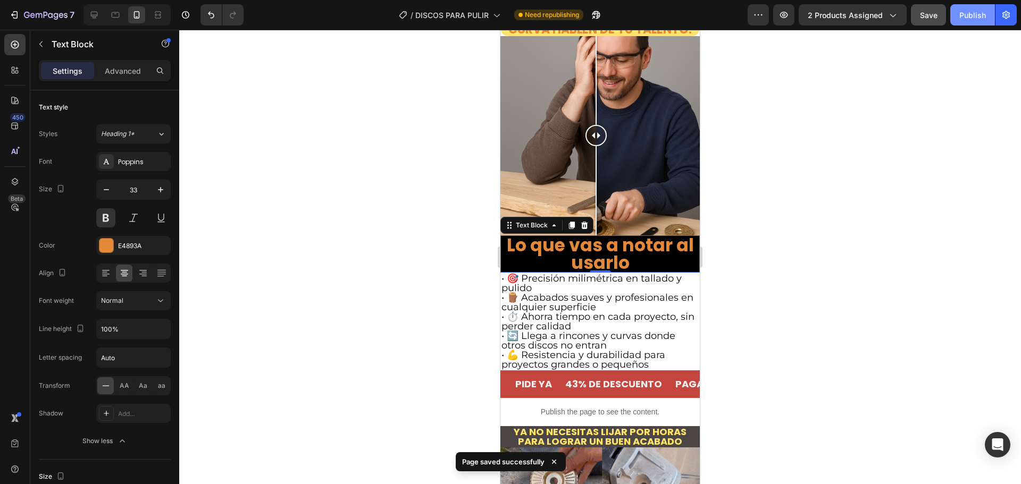
click at [959, 19] on button "Publish" at bounding box center [972, 14] width 45 height 21
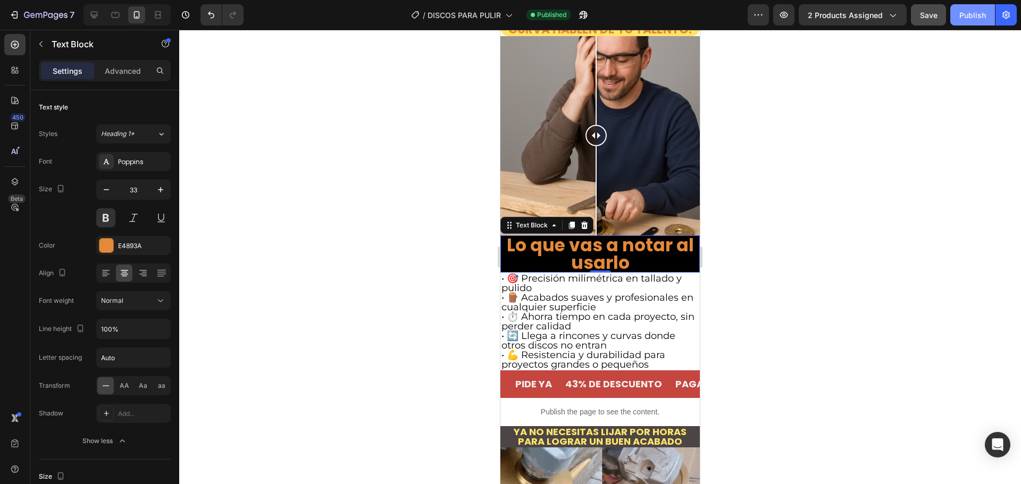
click at [959, 19] on button "Publish" at bounding box center [972, 14] width 45 height 21
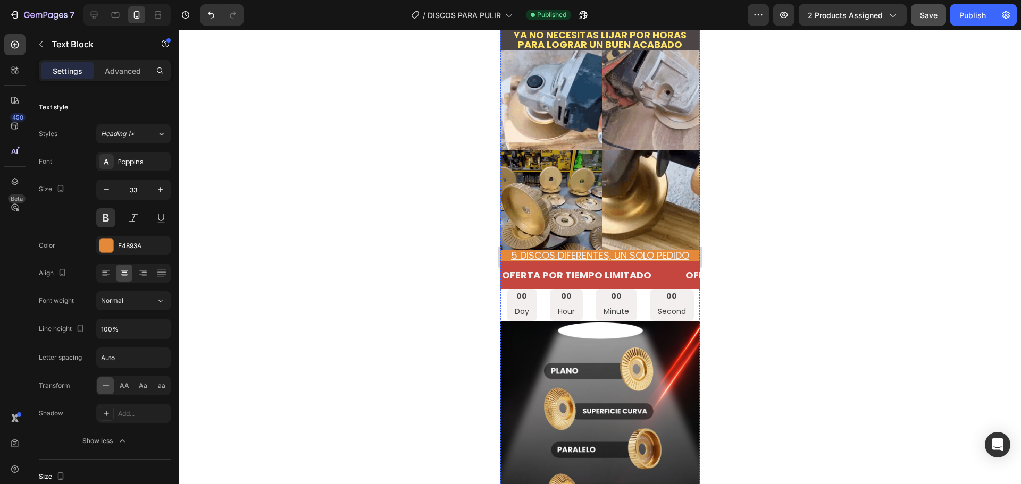
scroll to position [957, 0]
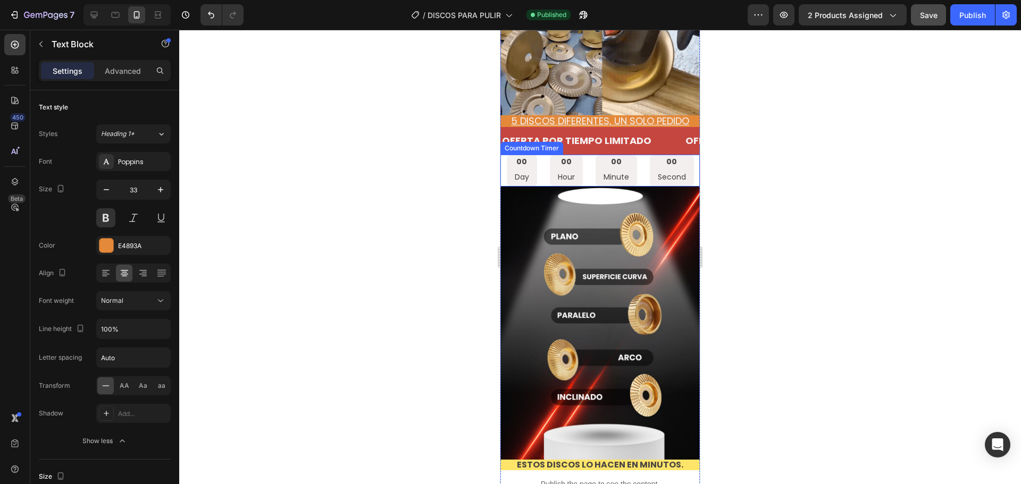
click at [618, 172] on p "Minute" at bounding box center [617, 177] width 26 height 11
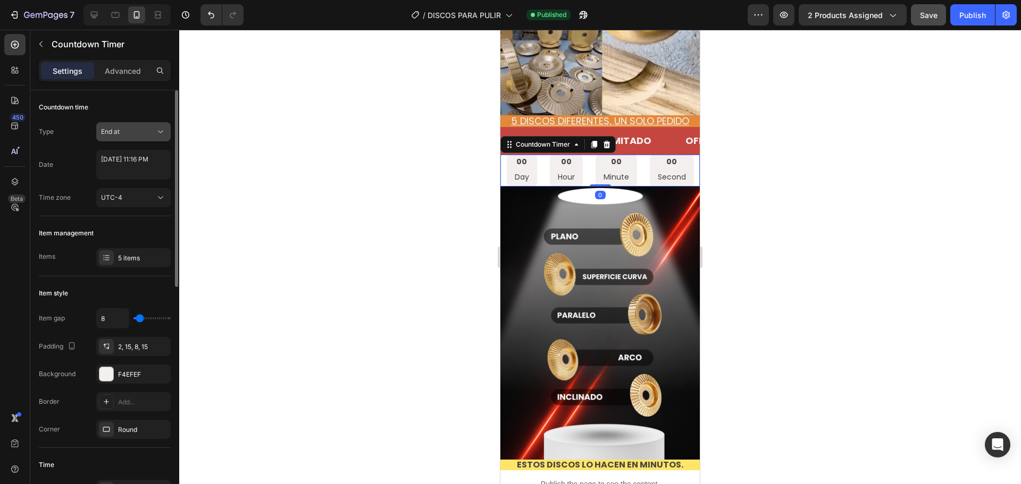
click at [135, 134] on div "End at" at bounding box center [128, 132] width 54 height 10
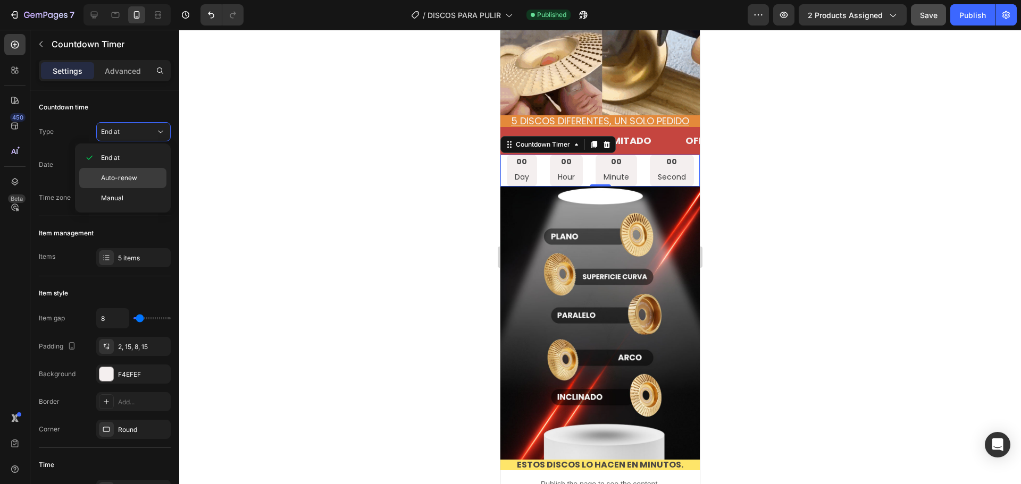
click at [106, 182] on span "Auto-renew" at bounding box center [119, 178] width 36 height 10
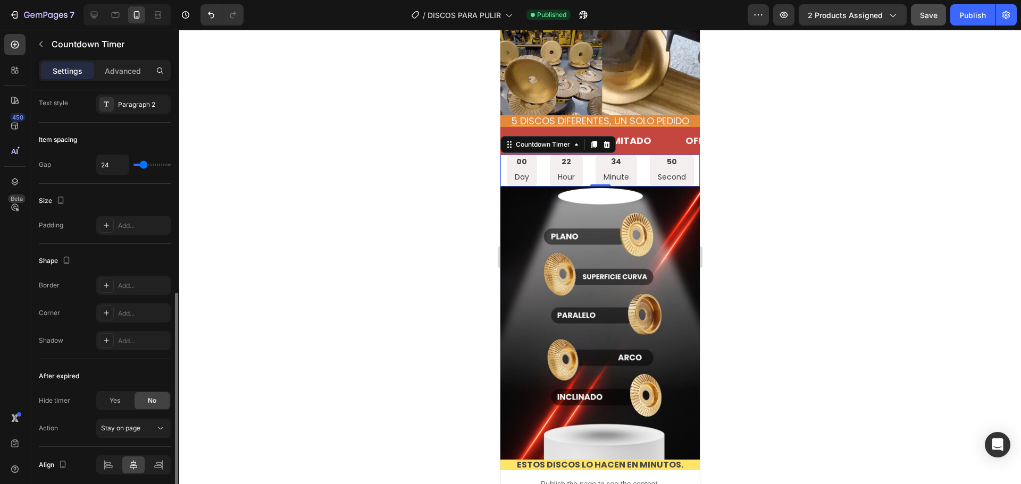
scroll to position [467, 0]
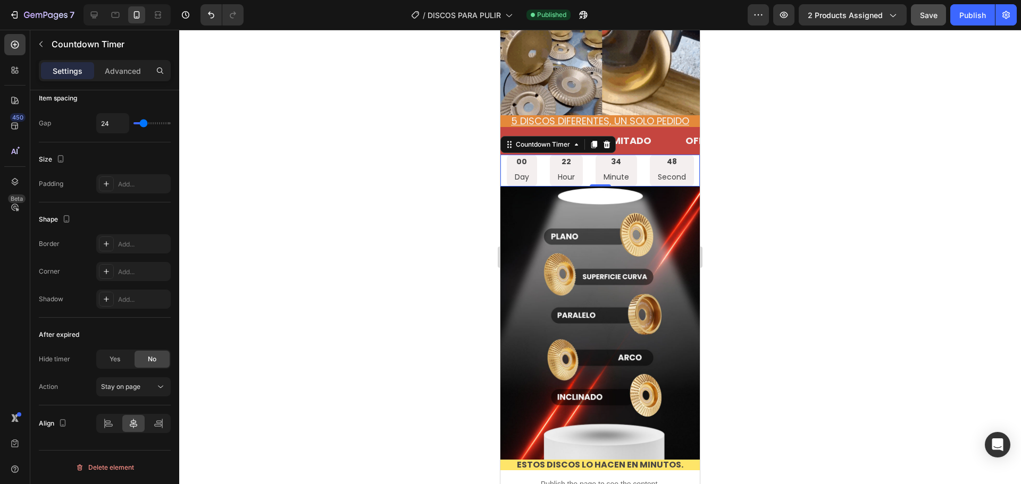
click at [526, 155] on div "00 Day" at bounding box center [522, 171] width 30 height 32
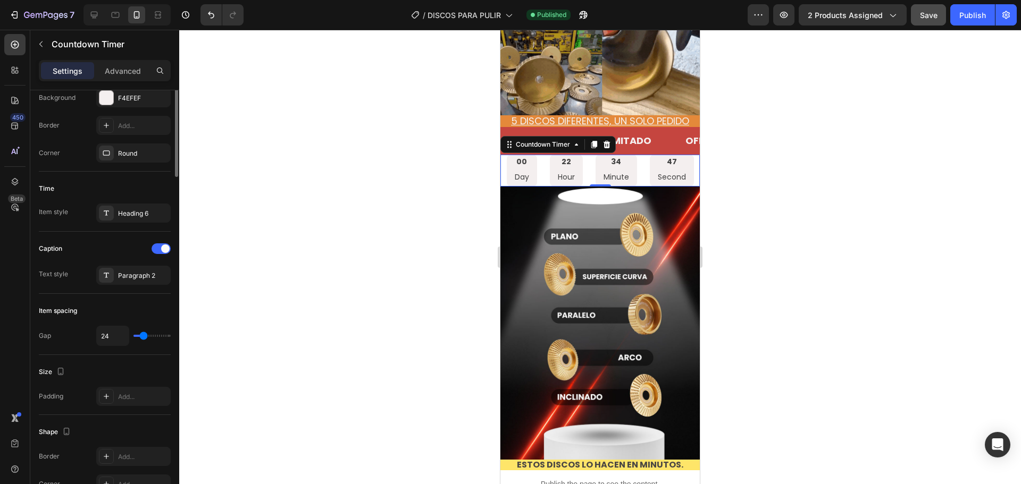
scroll to position [41, 0]
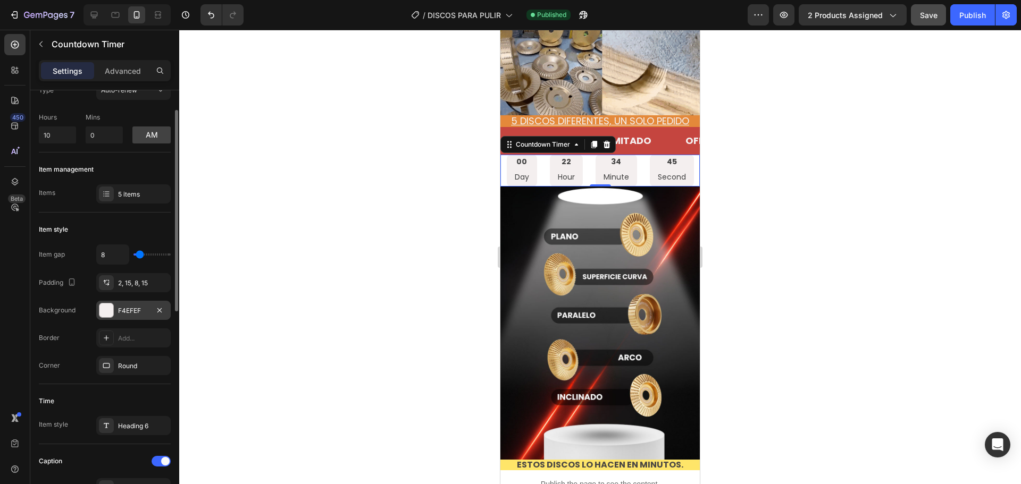
click at [101, 311] on div at bounding box center [106, 311] width 14 height 14
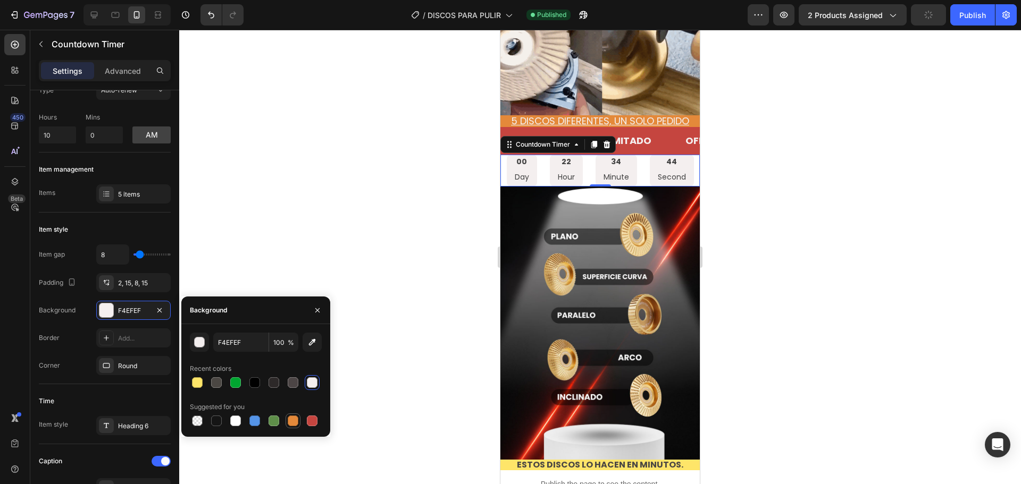
click at [295, 419] on div at bounding box center [293, 421] width 11 height 11
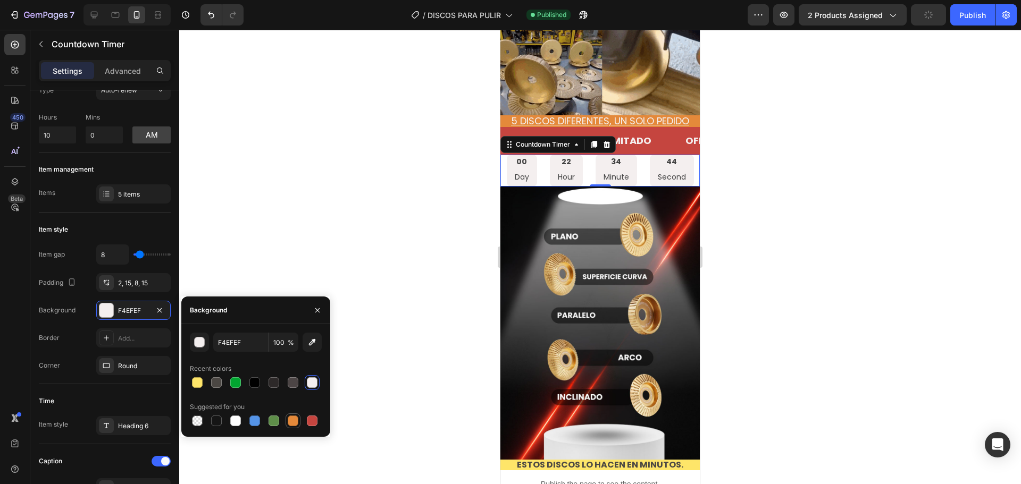
type input "E4893A"
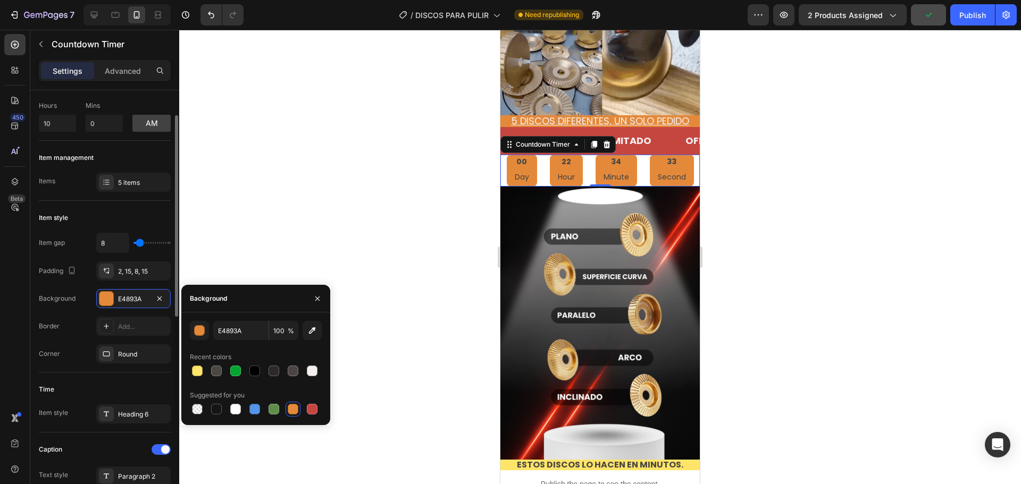
scroll to position [160, 0]
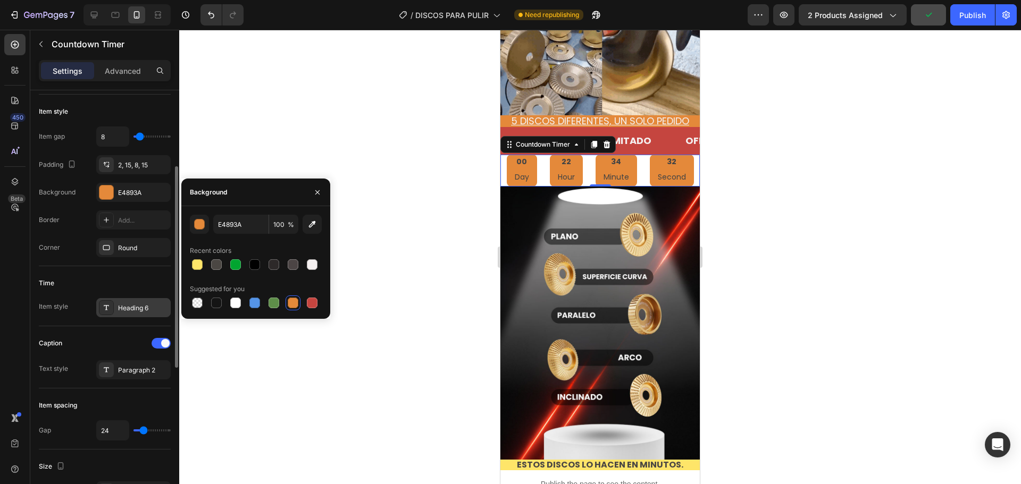
click at [112, 311] on div at bounding box center [106, 307] width 15 height 15
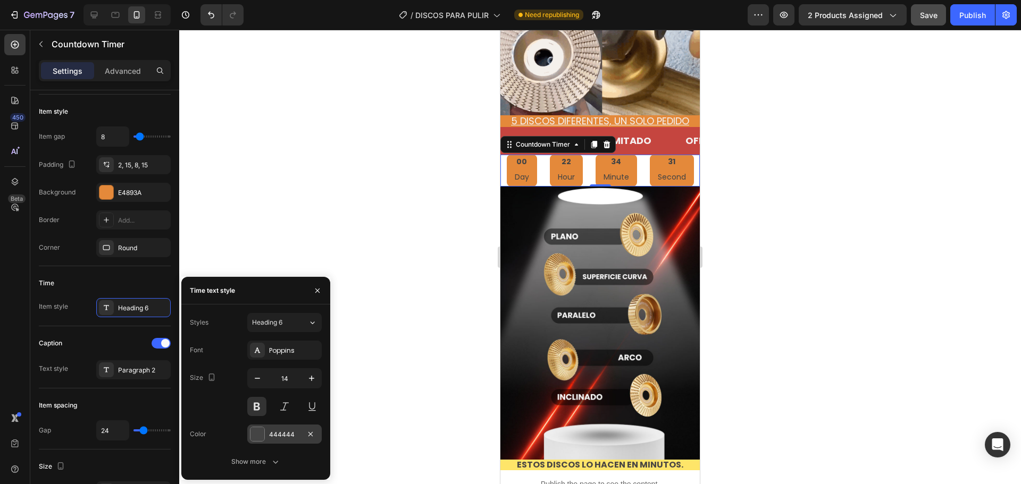
click at [265, 438] on div "444444" at bounding box center [284, 434] width 74 height 19
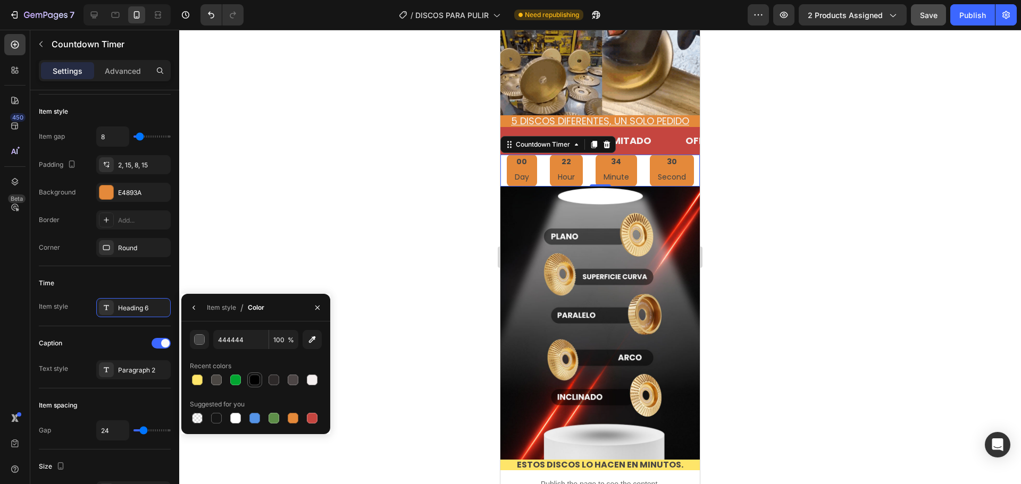
click at [259, 381] on div at bounding box center [254, 380] width 11 height 11
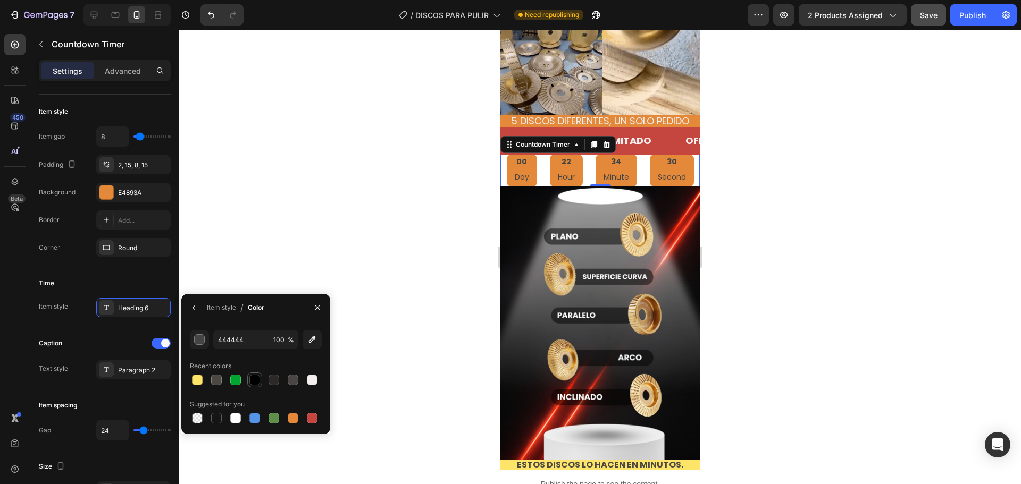
type input "000000"
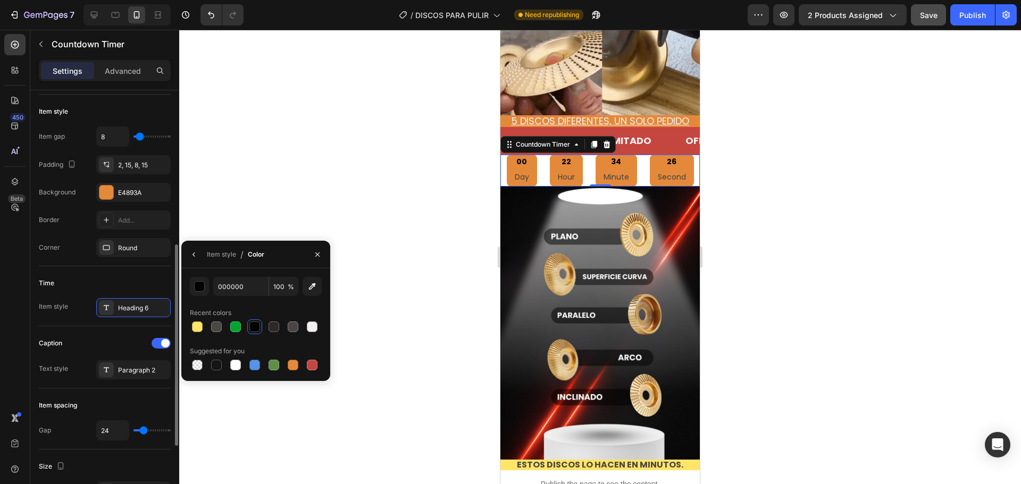
scroll to position [213, 0]
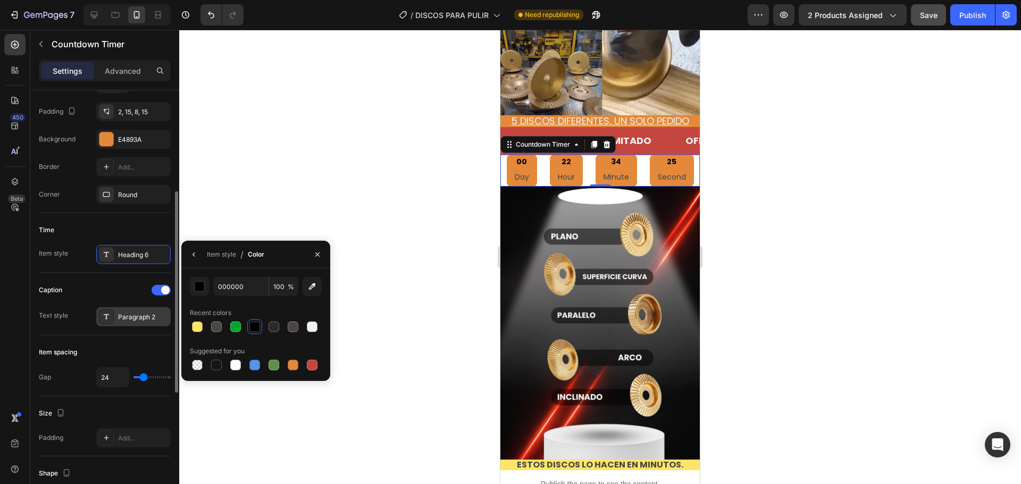
click at [117, 321] on div "Paragraph 2" at bounding box center [133, 316] width 74 height 19
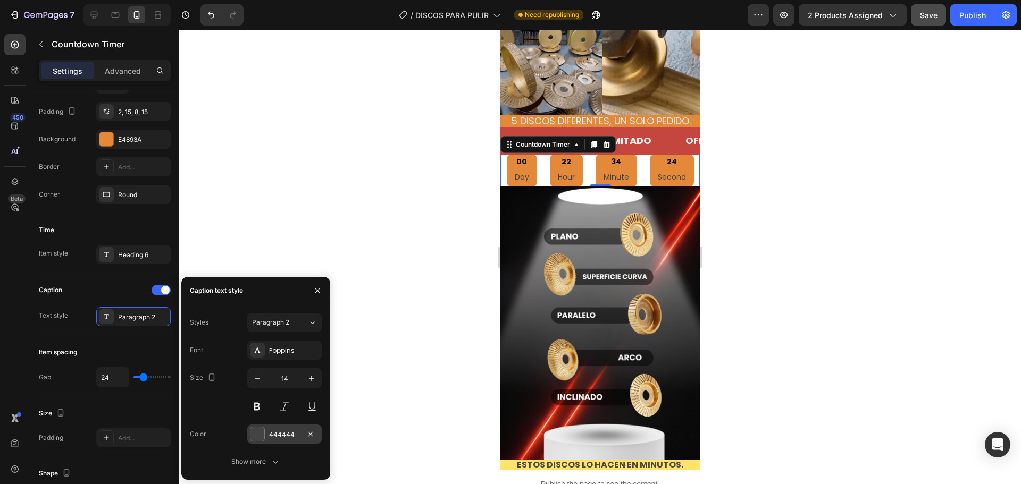
click at [252, 432] on div at bounding box center [257, 435] width 14 height 14
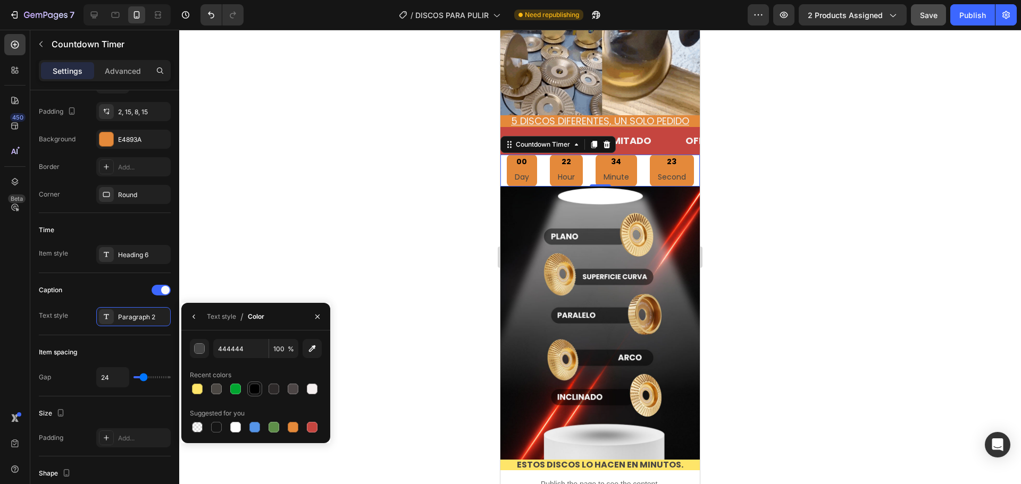
click at [258, 388] on div at bounding box center [254, 389] width 11 height 11
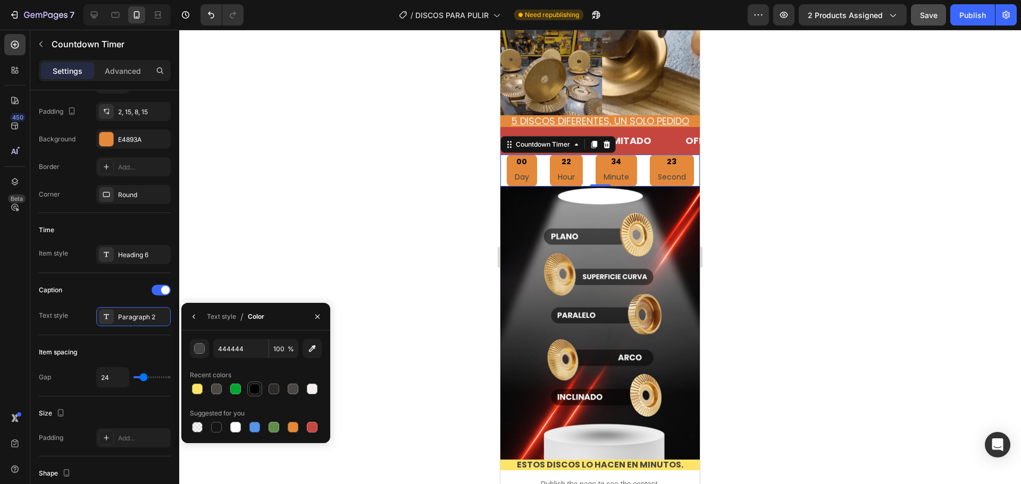
type input "000000"
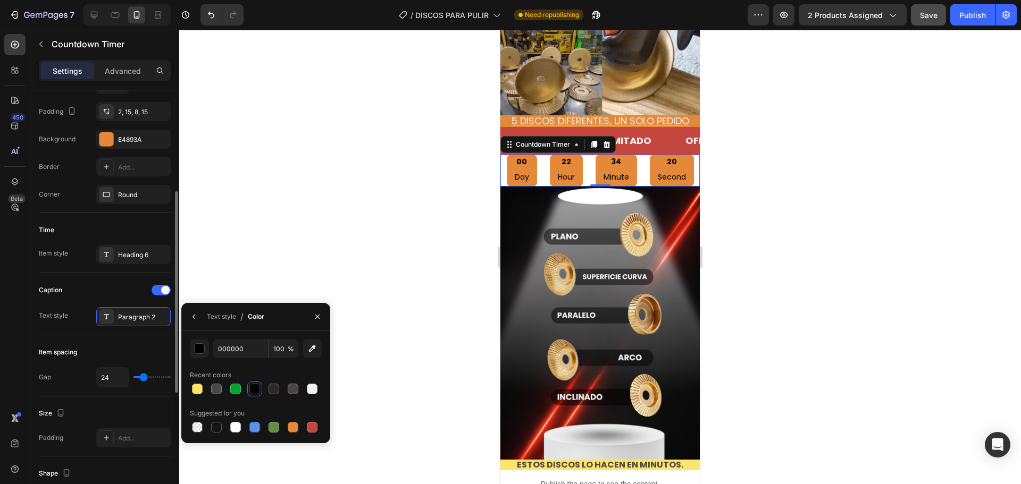
type input "16"
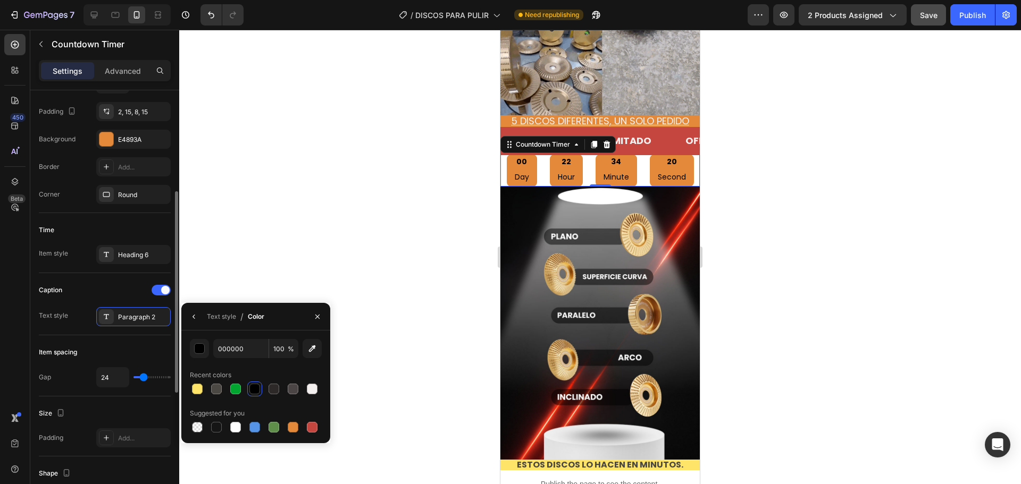
type input "16"
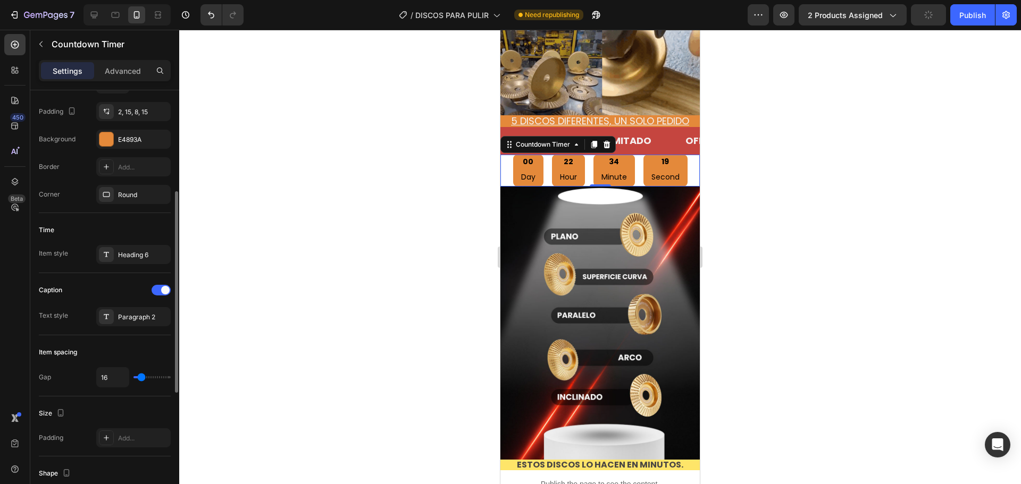
type input "18"
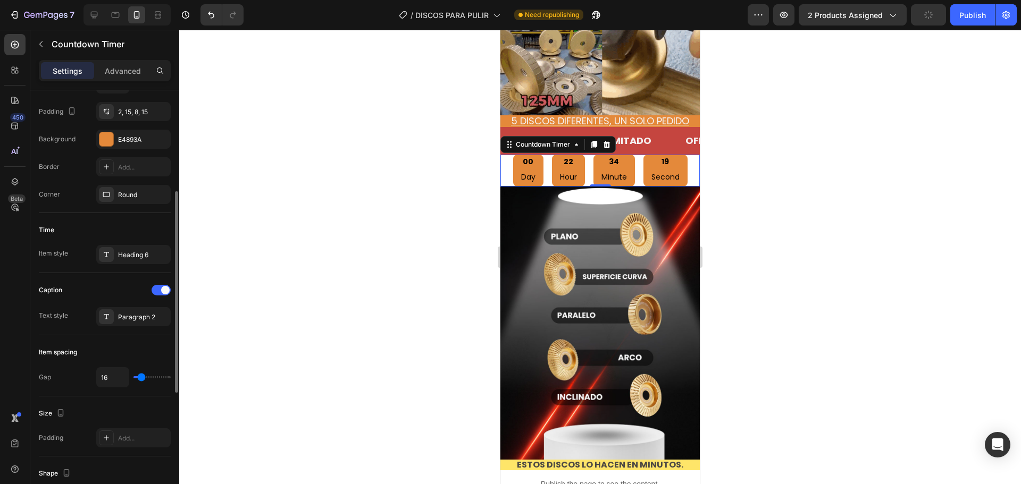
type input "18"
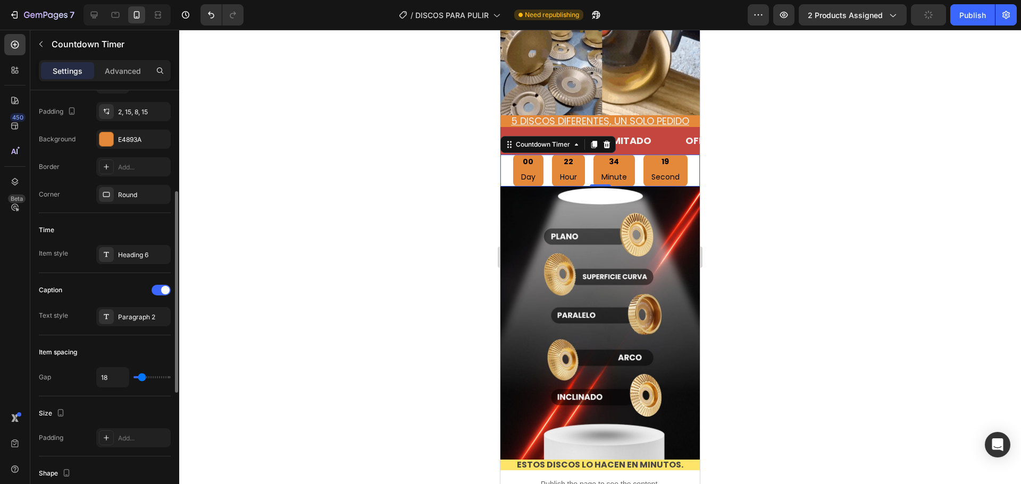
type input "20"
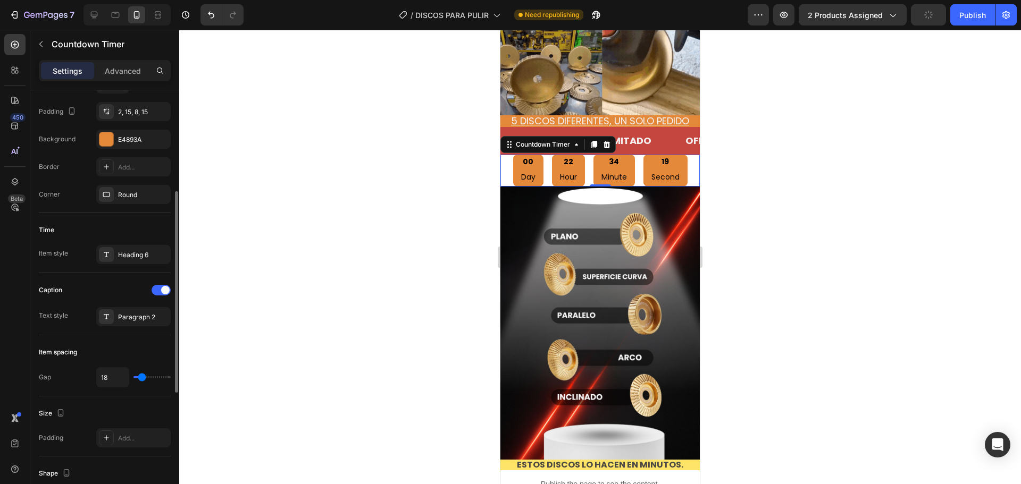
type input "20"
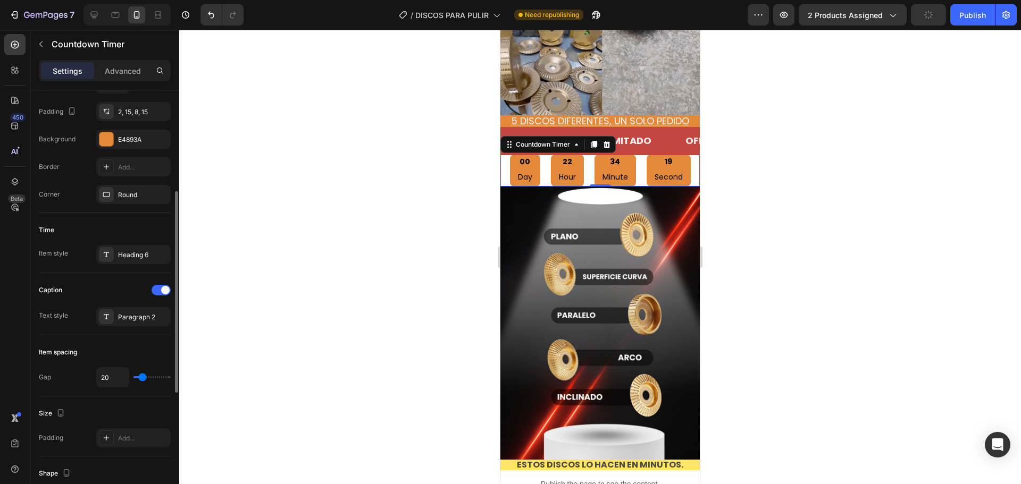
type input "22"
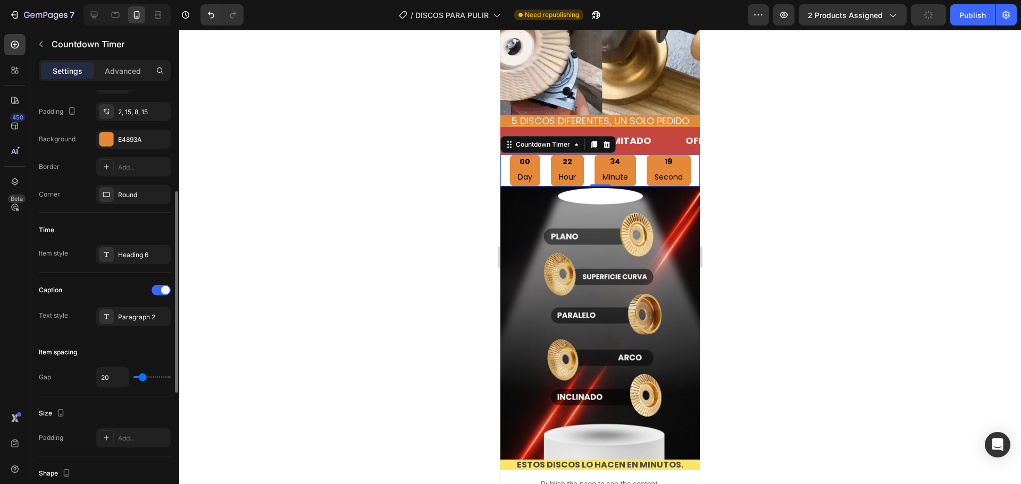
type input "22"
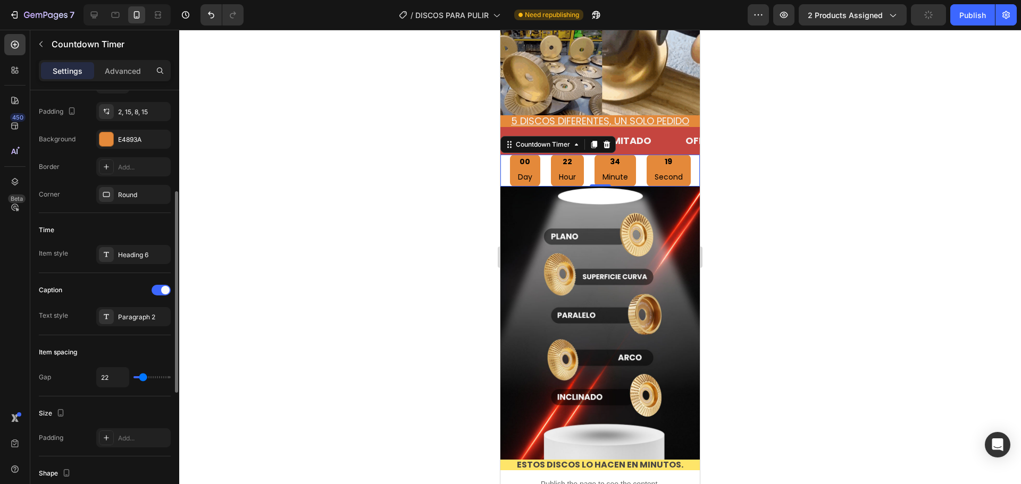
type input "27"
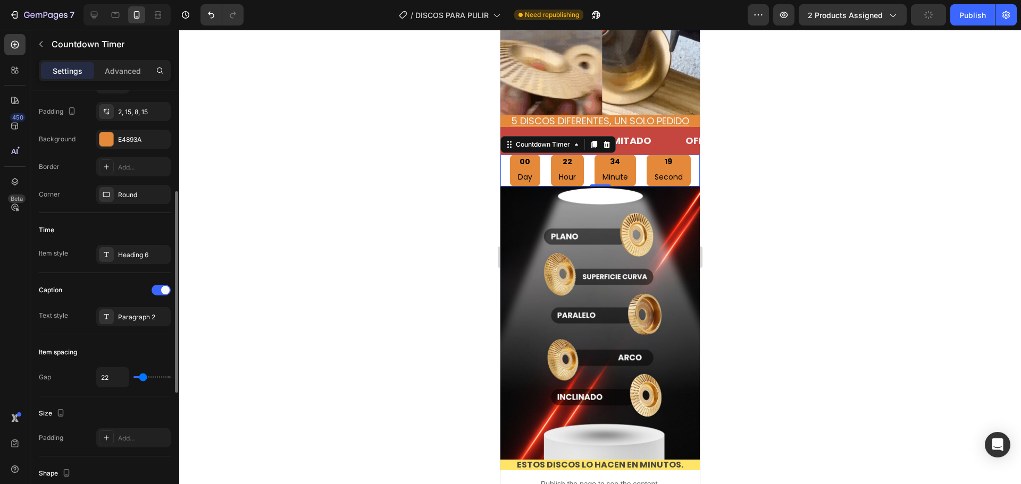
type input "27"
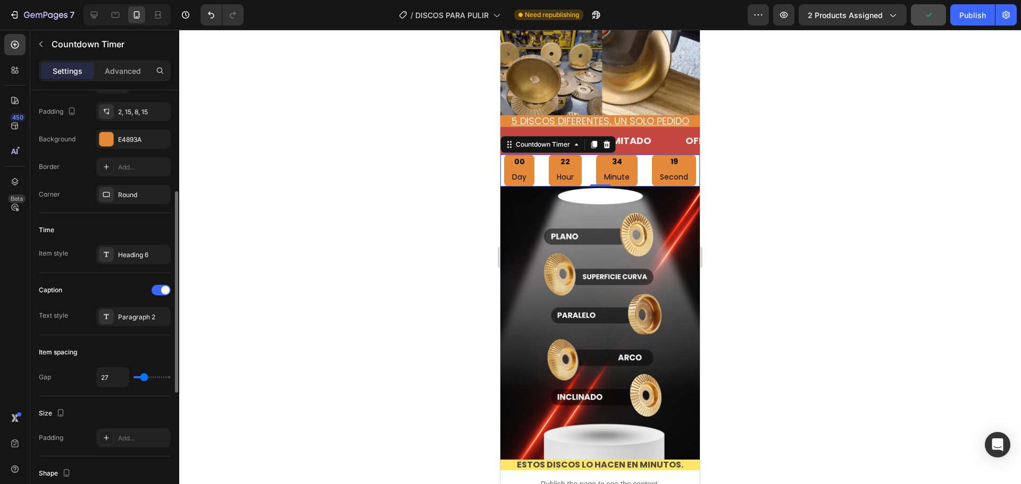
type input "29"
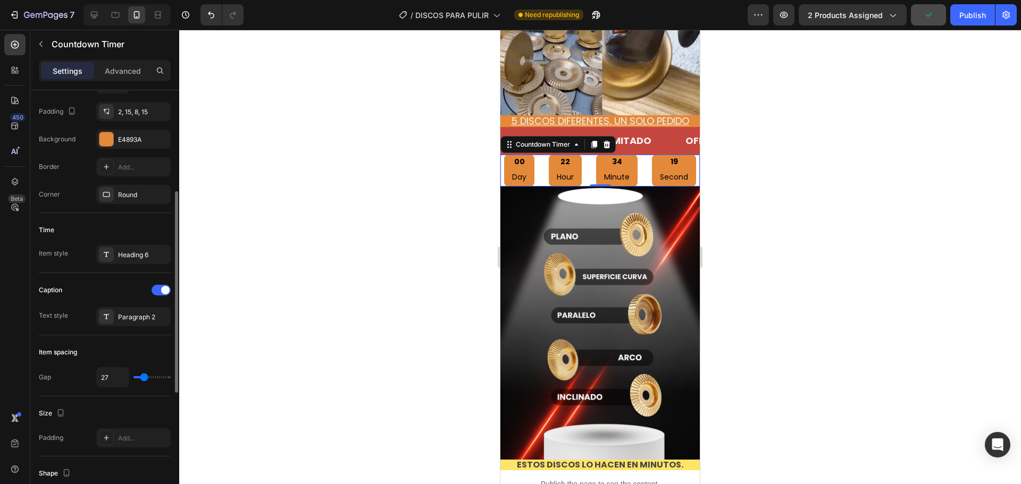
type input "29"
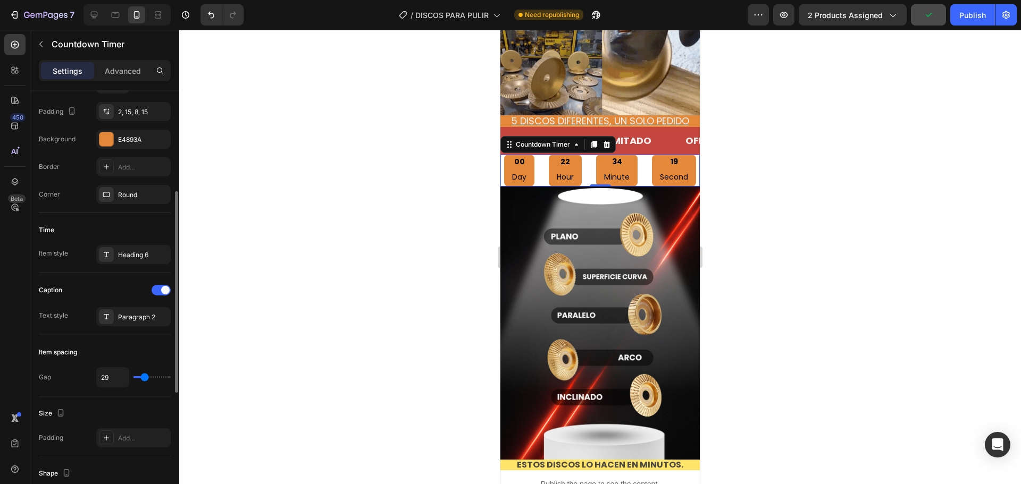
type input "31"
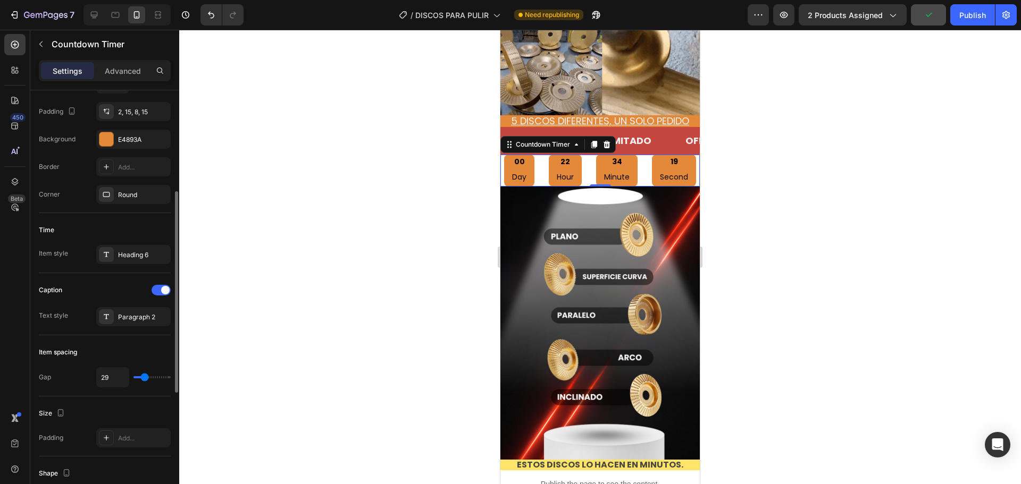
type input "31"
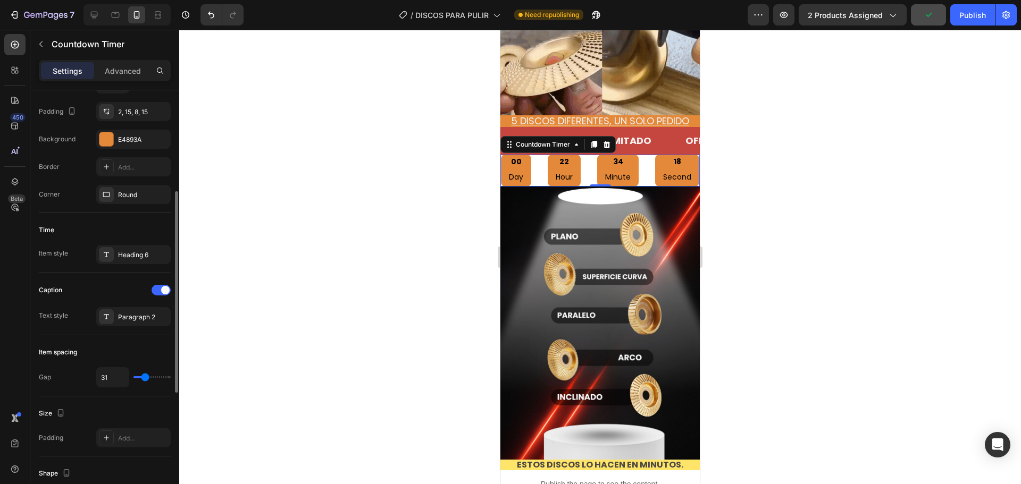
type input "29"
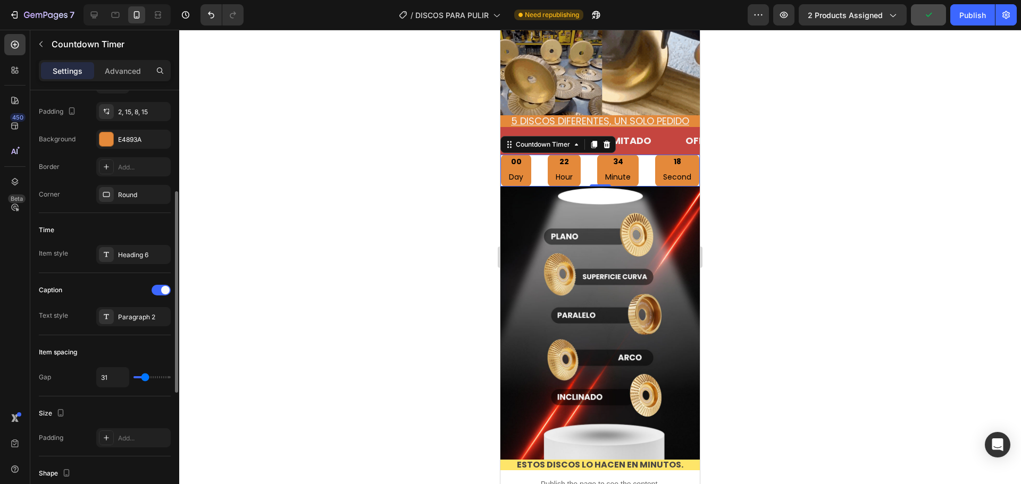
type input "29"
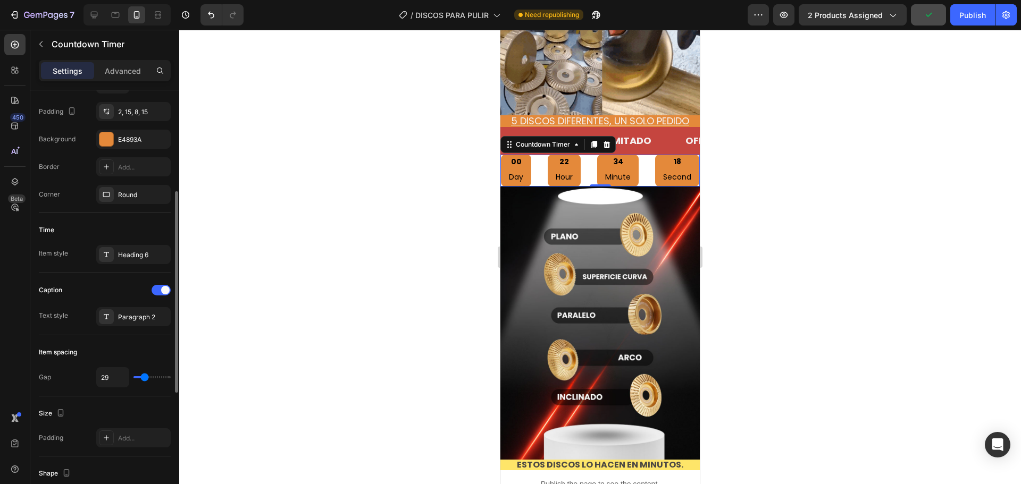
type input "27"
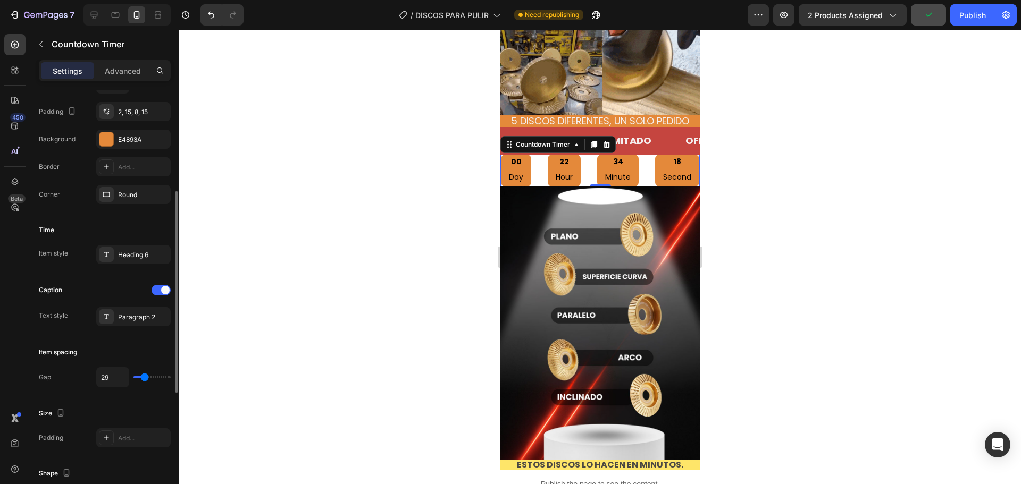
type input "27"
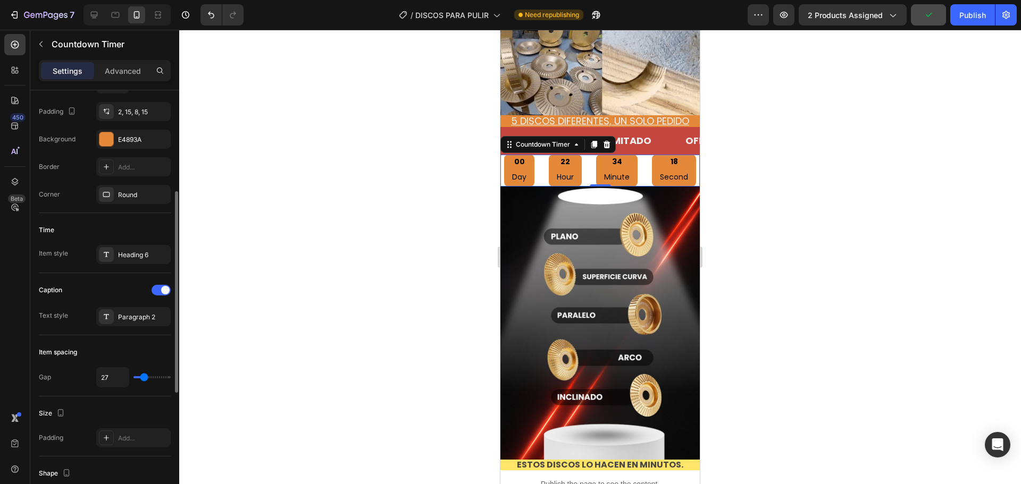
type input "24"
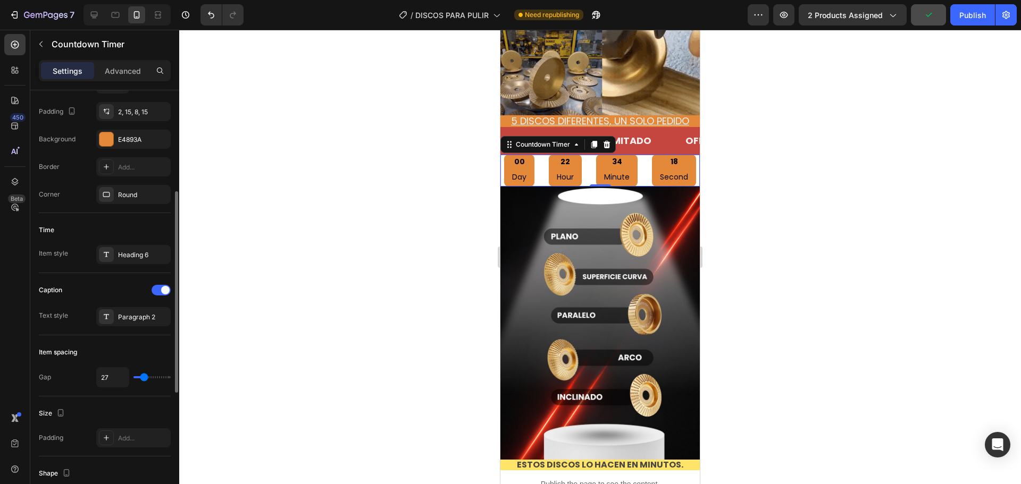
type input "24"
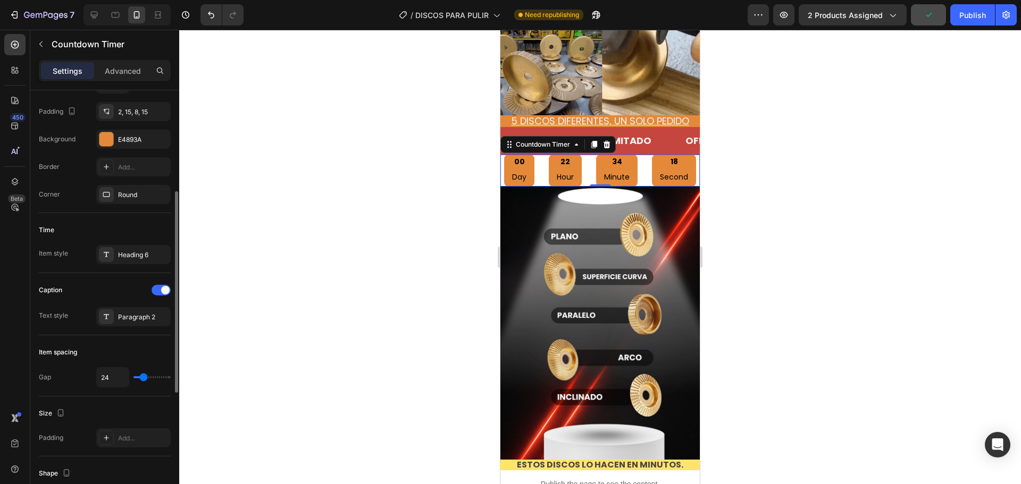
type input "22"
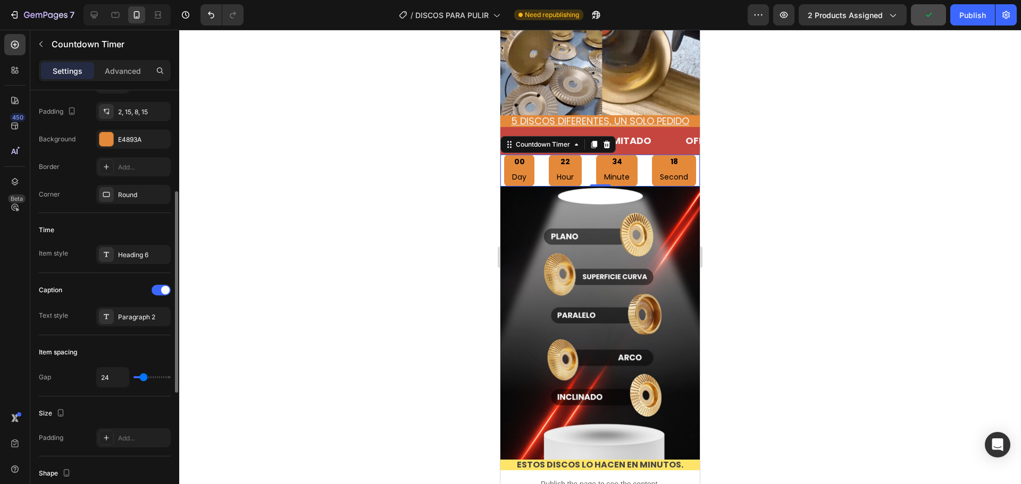
type input "22"
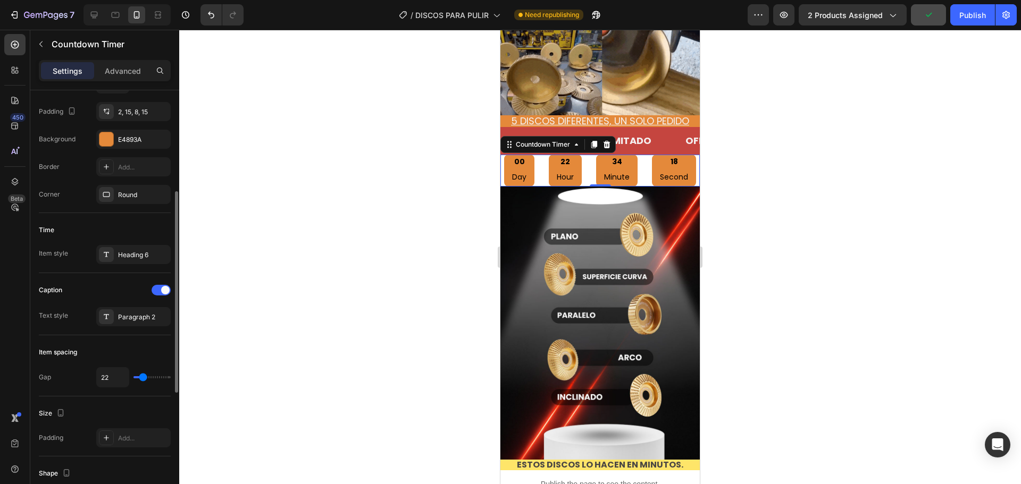
type input "20"
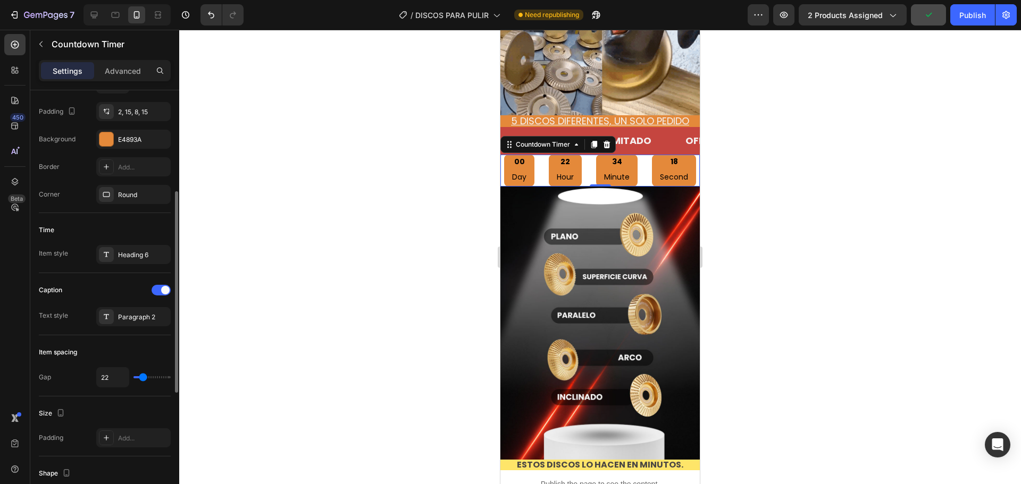
type input "20"
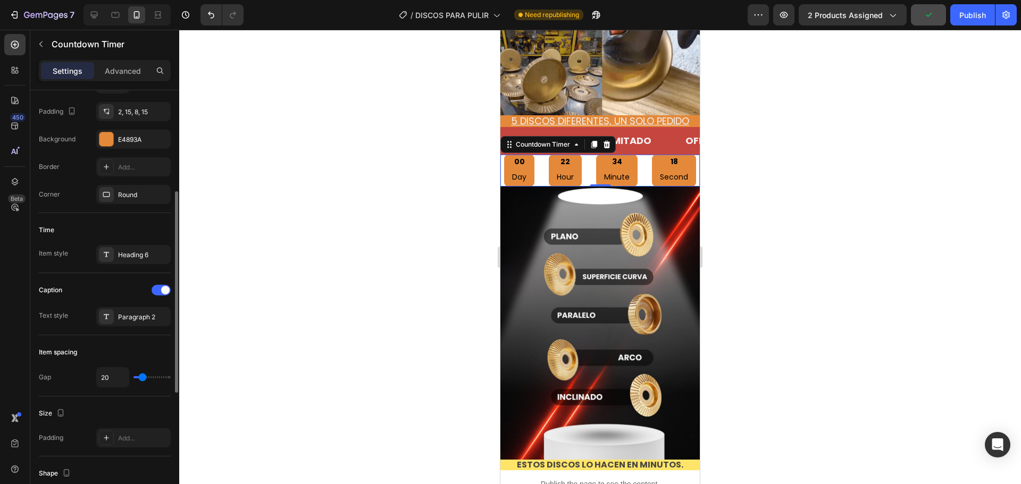
type input "16"
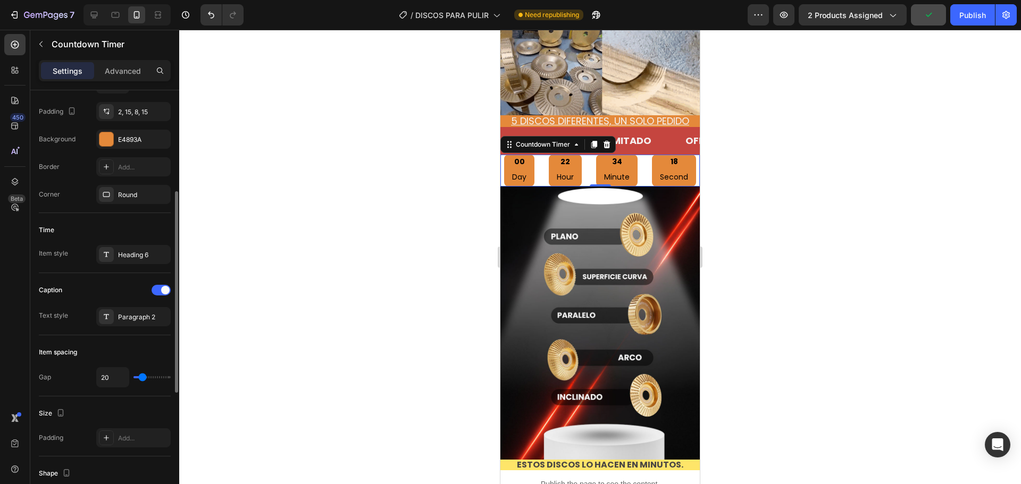
type input "16"
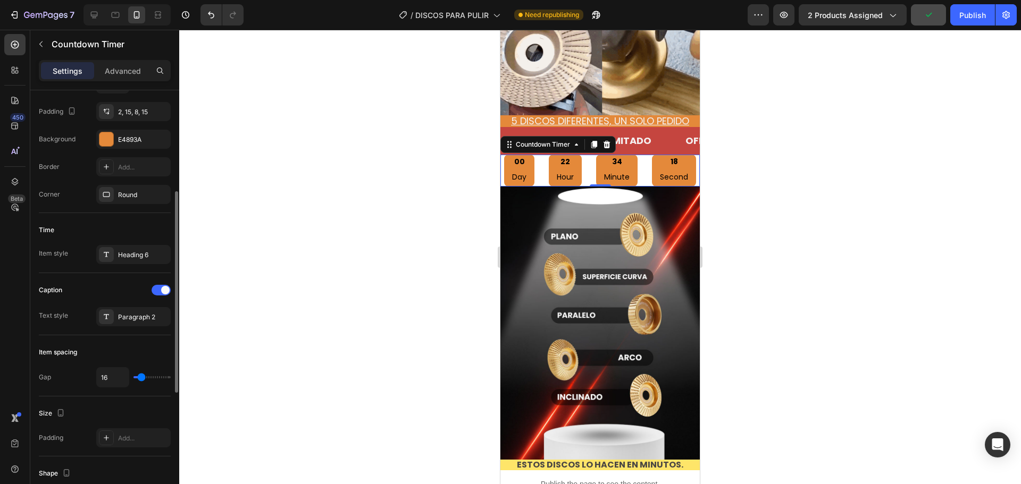
type input "13"
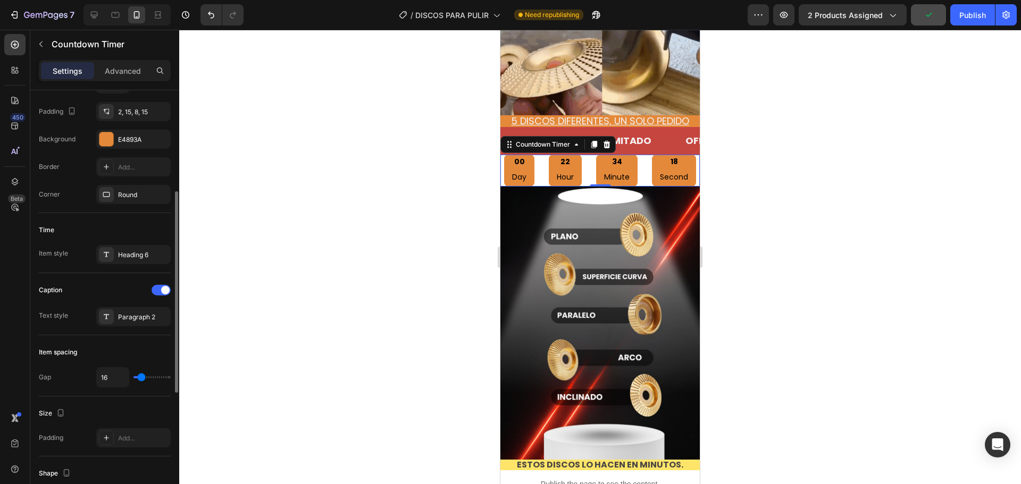
type input "13"
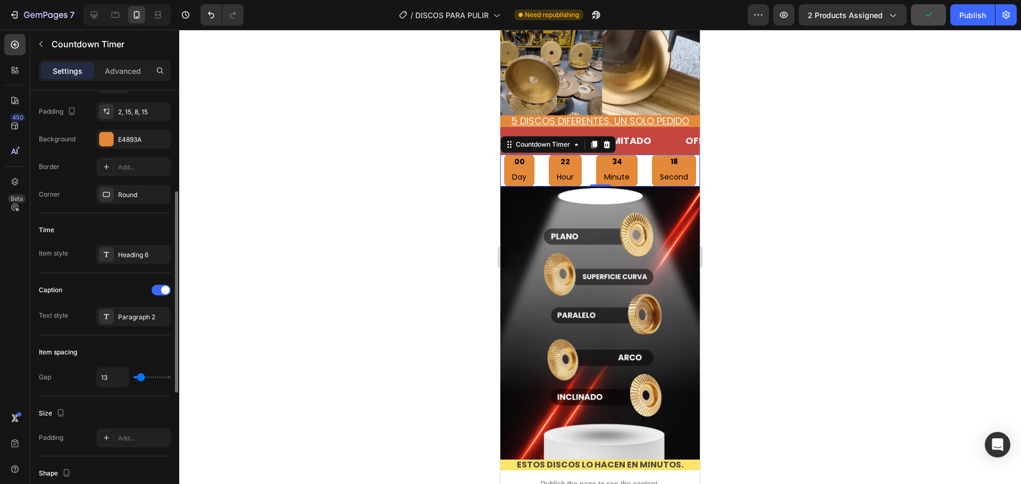
type input "9"
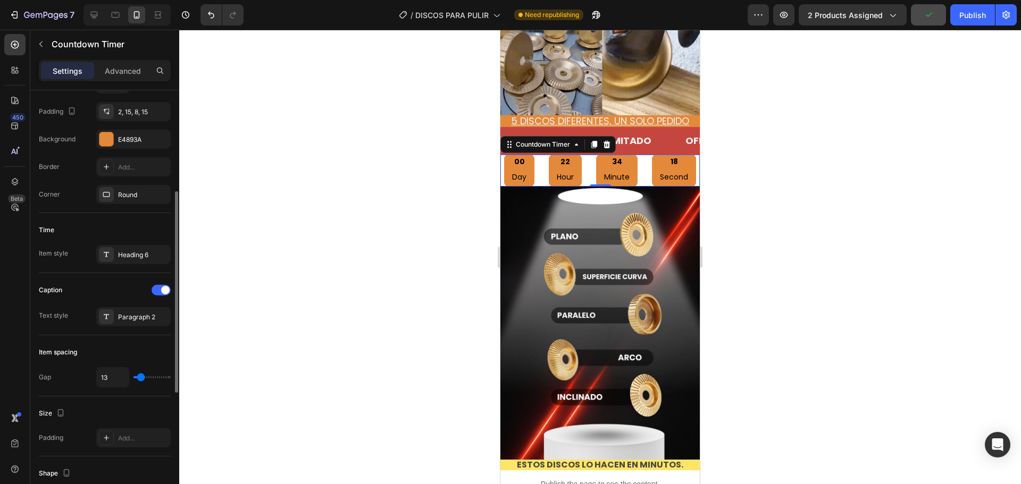
type input "9"
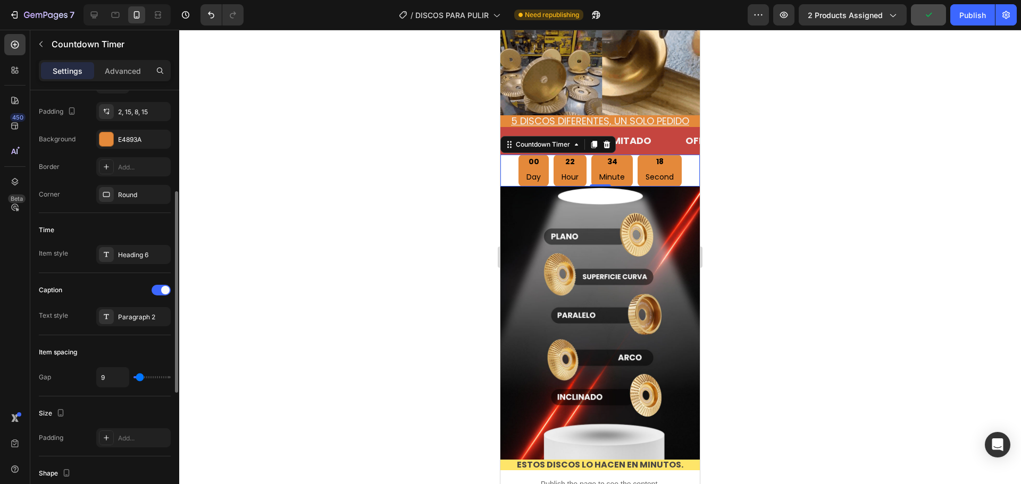
type input "7"
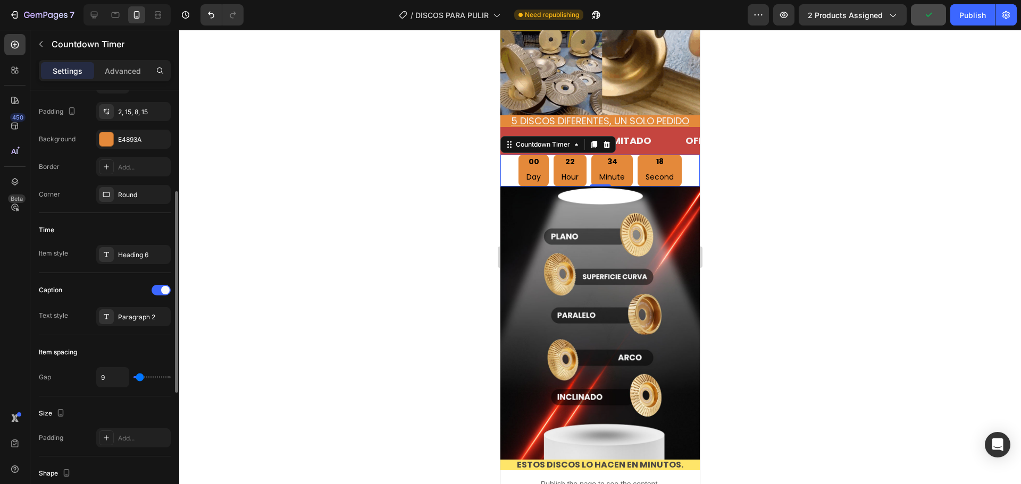
type input "7"
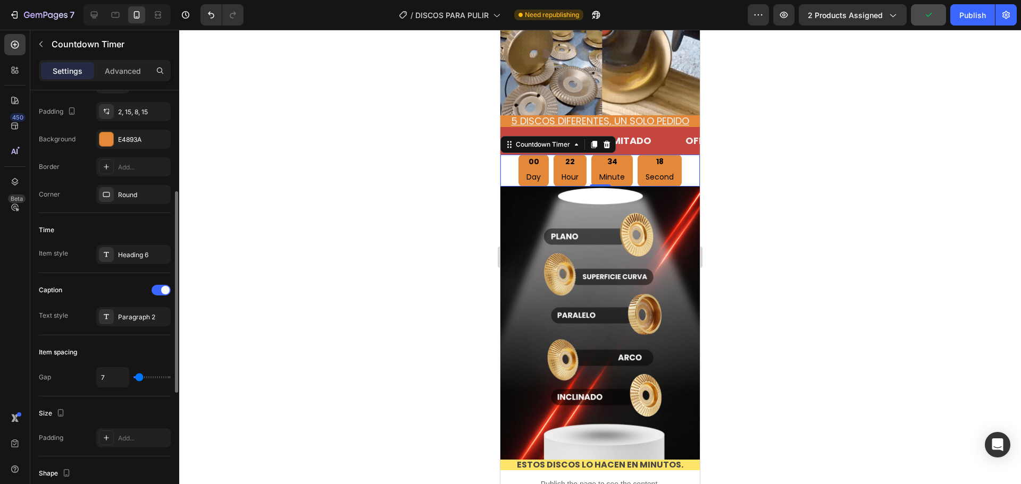
type input "4"
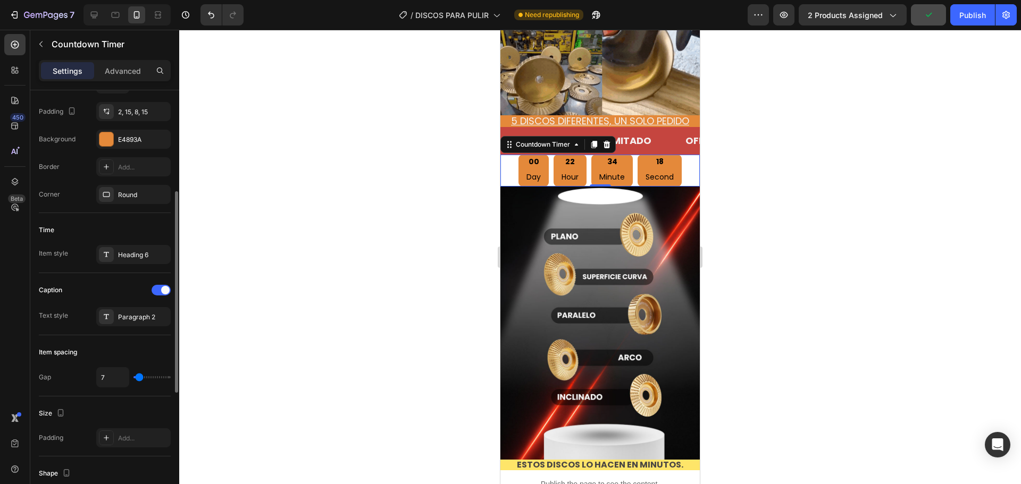
type input "4"
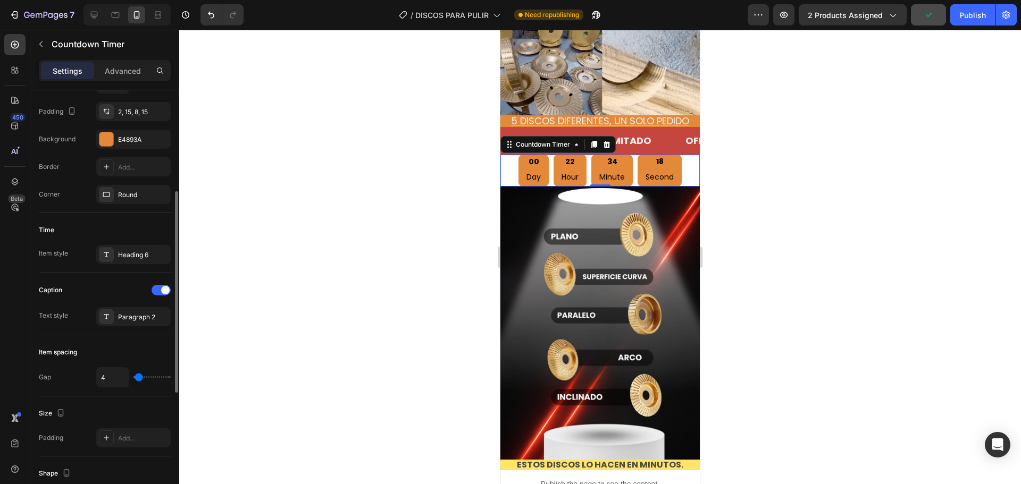
type input "2"
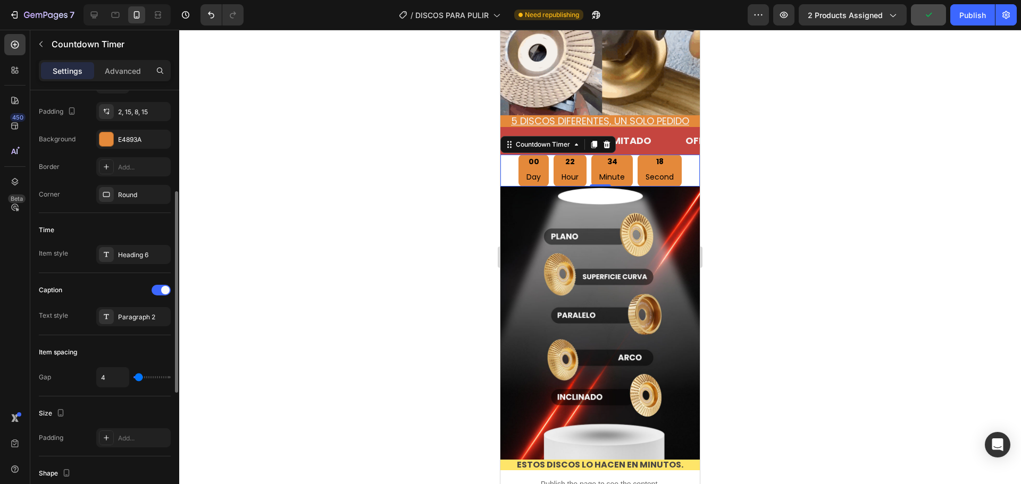
type input "2"
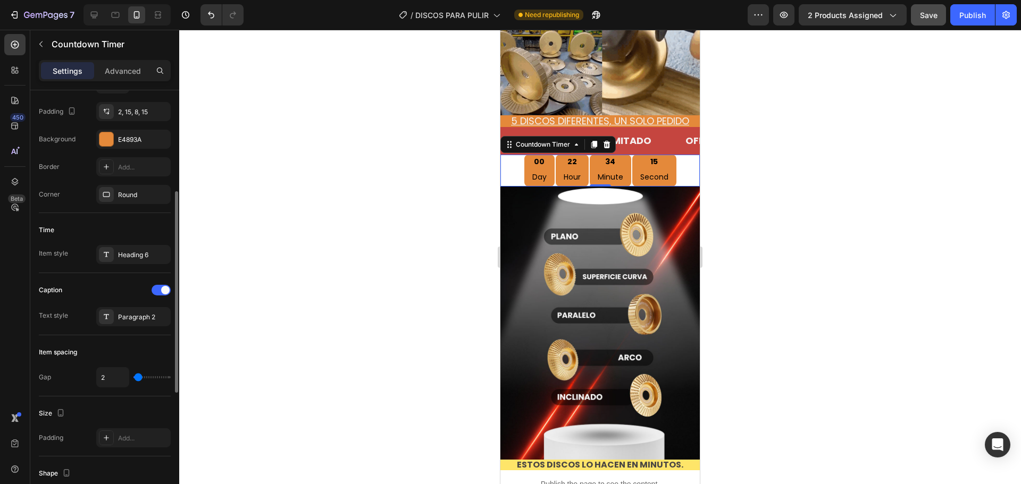
type input "4"
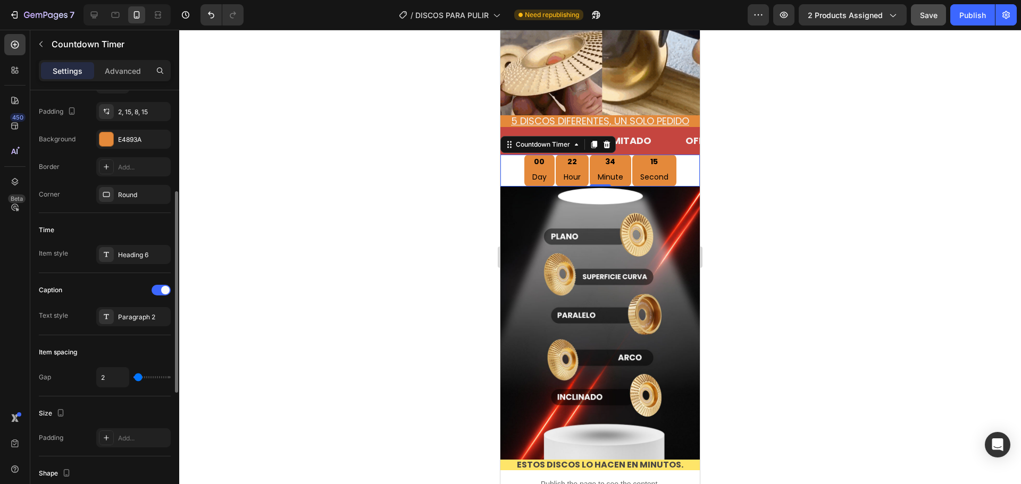
type input "4"
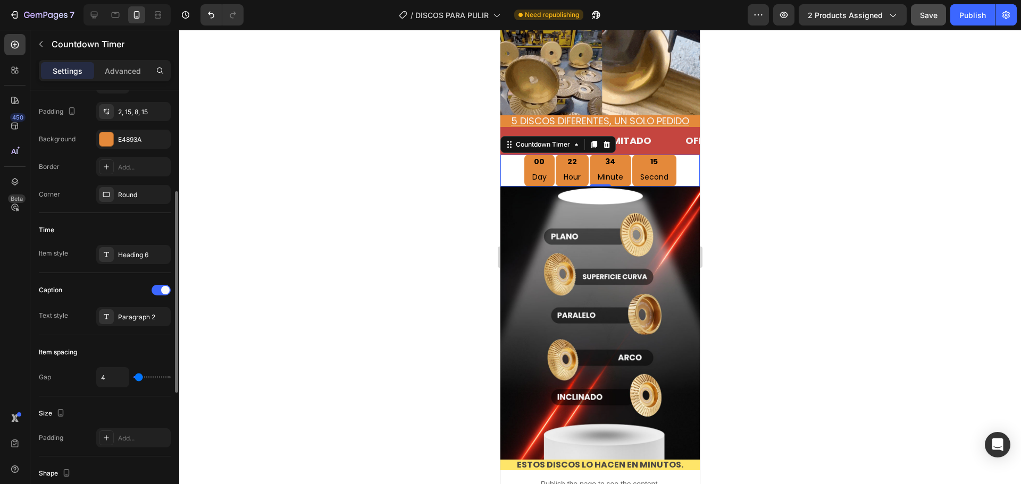
type input "9"
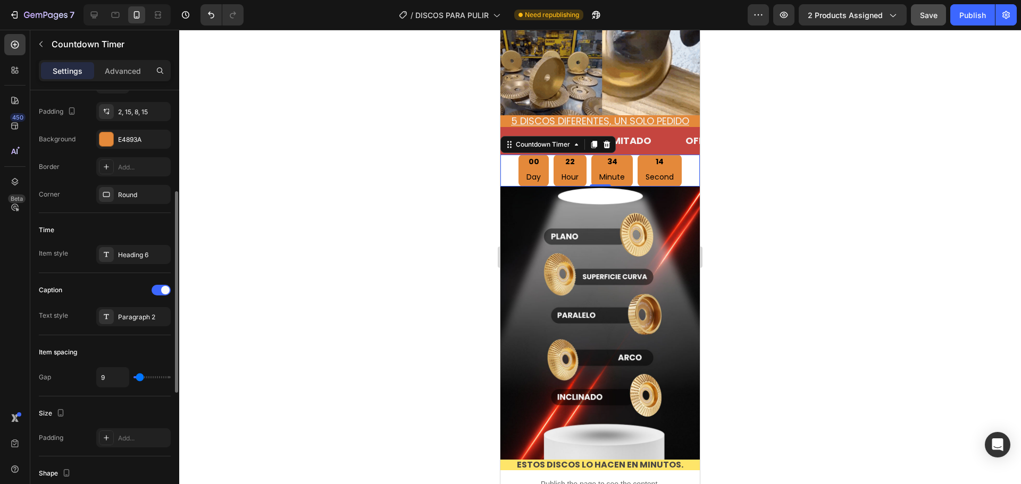
type input "9"
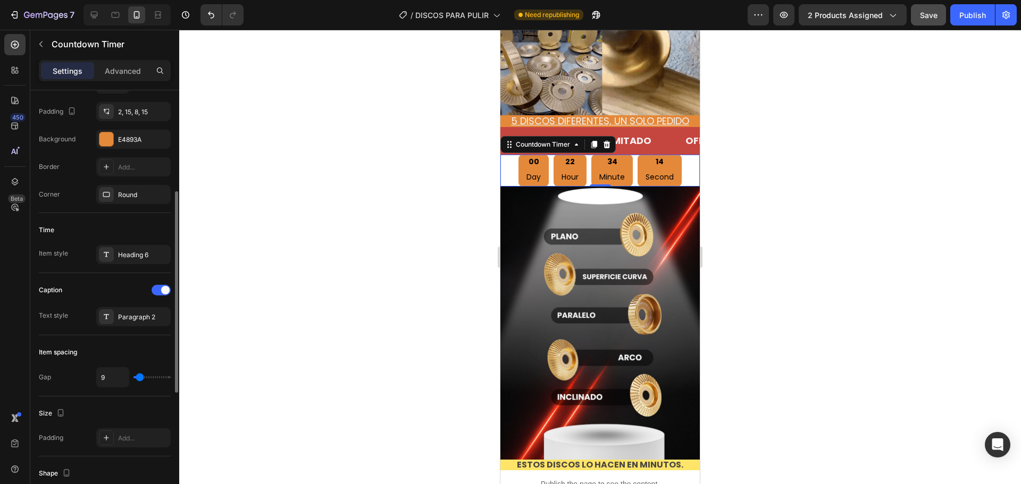
click at [140, 379] on input "range" at bounding box center [151, 378] width 37 height 2
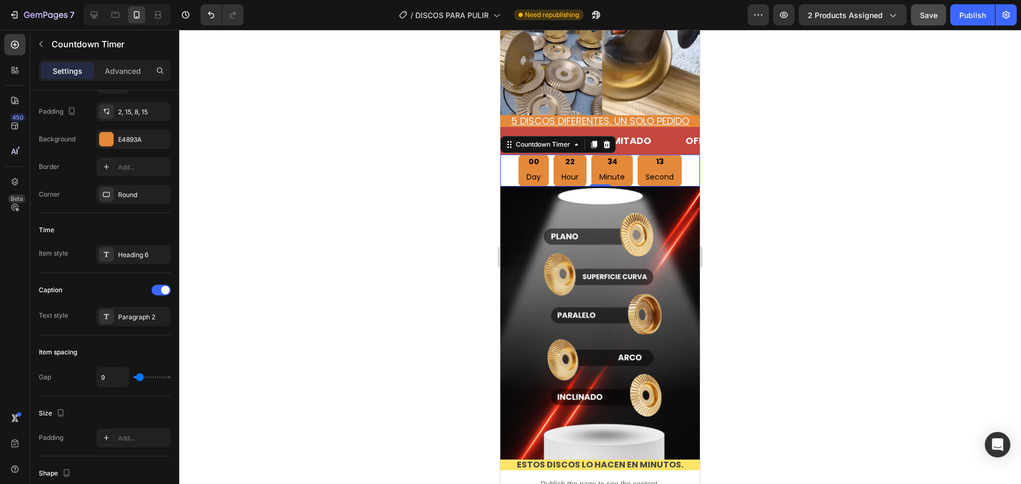
click at [359, 327] on div at bounding box center [600, 257] width 842 height 455
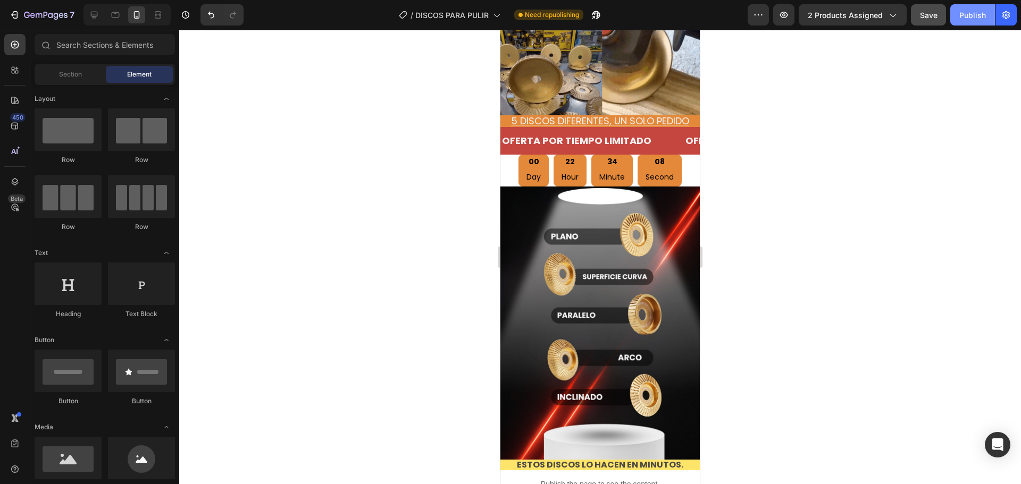
click at [991, 18] on button "Publish" at bounding box center [972, 14] width 45 height 21
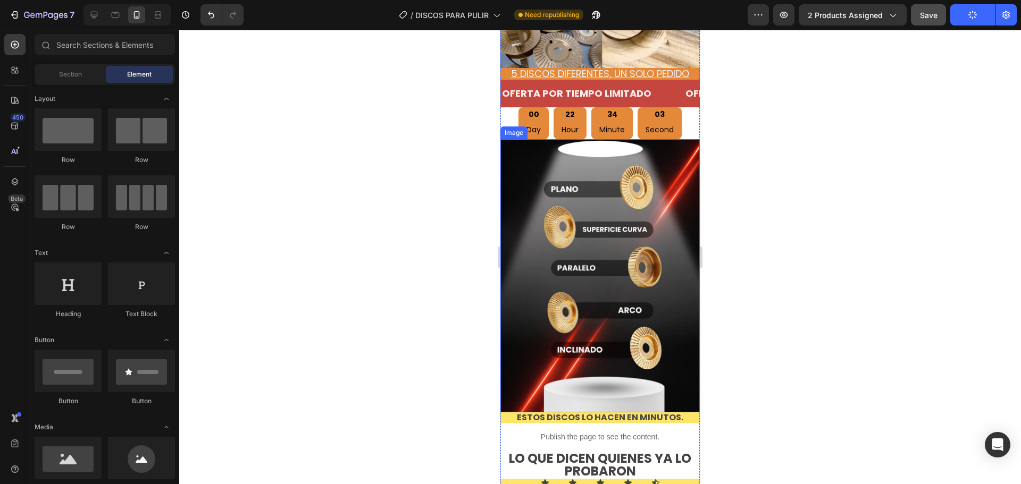
scroll to position [1064, 0]
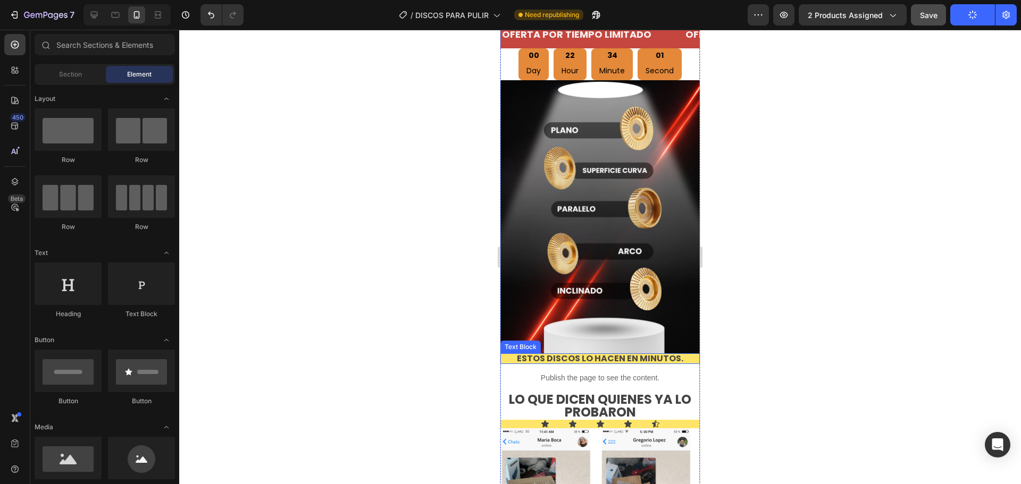
click at [621, 355] on p "estos discos lo hacen en minutos." at bounding box center [600, 359] width 197 height 9
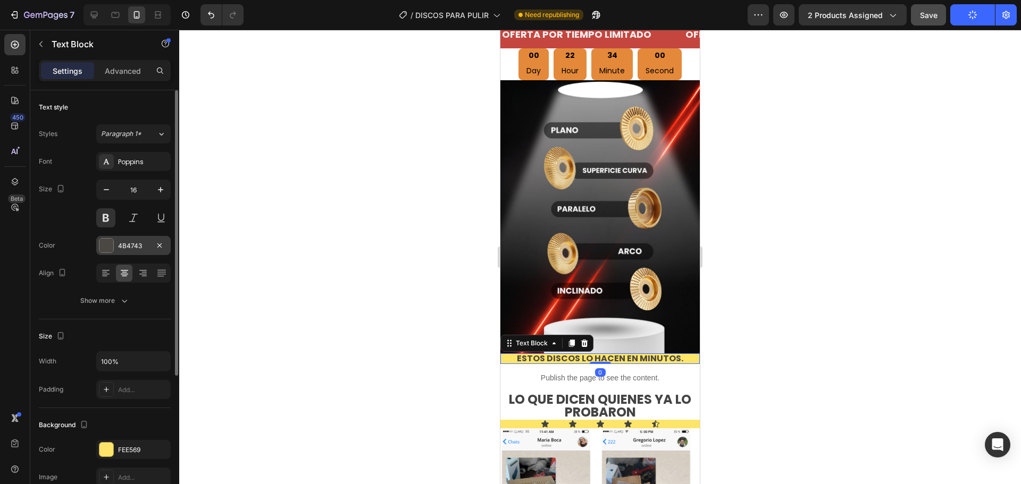
click at [107, 252] on div at bounding box center [106, 246] width 14 height 14
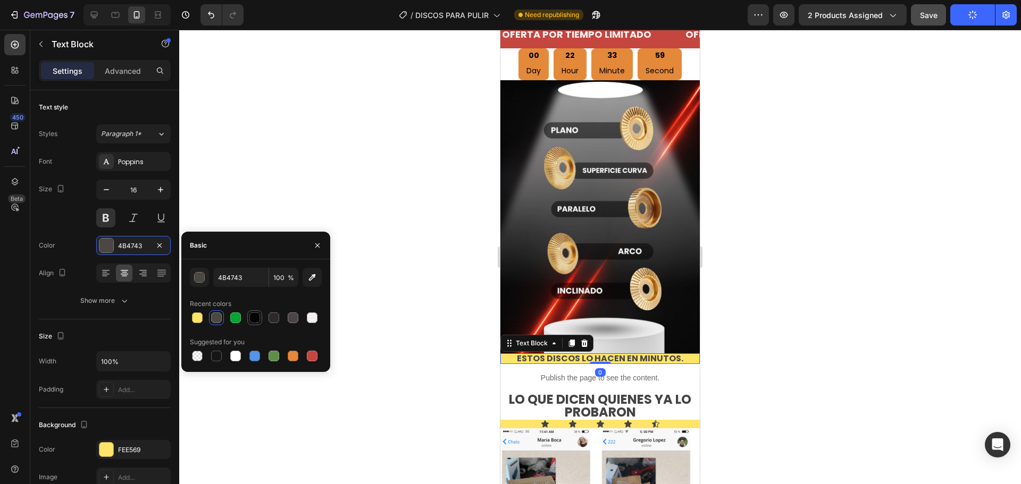
click at [253, 320] on div at bounding box center [254, 318] width 11 height 11
type input "000000"
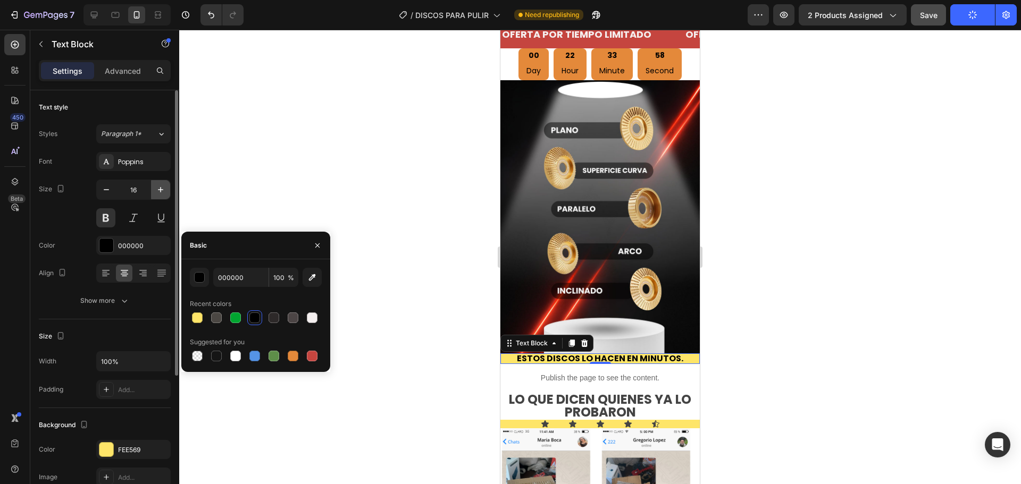
click at [161, 191] on icon "button" at bounding box center [160, 190] width 11 height 11
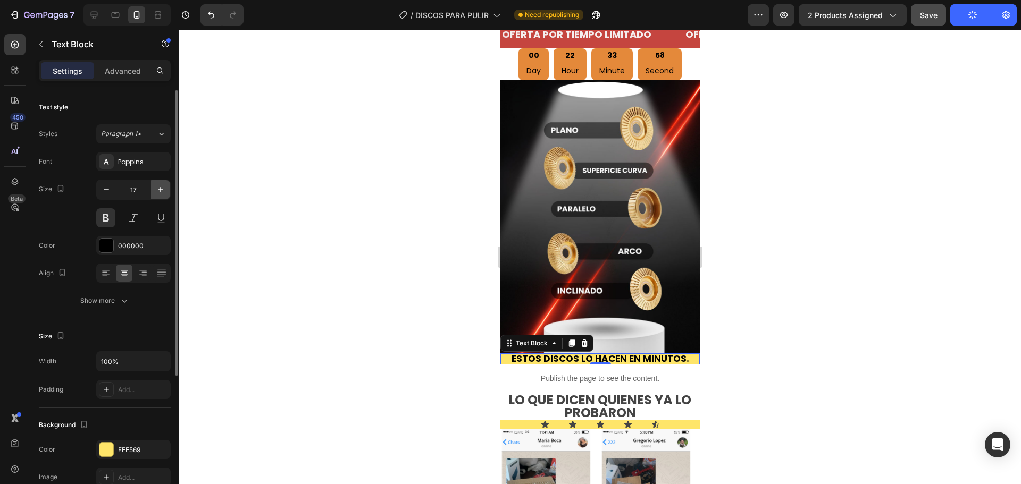
click at [161, 191] on icon "button" at bounding box center [160, 190] width 11 height 11
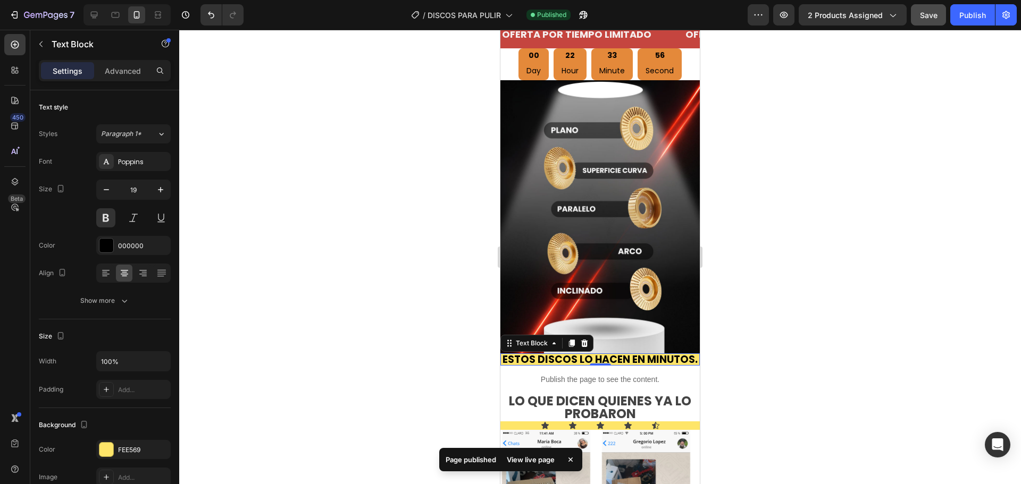
type input "20"
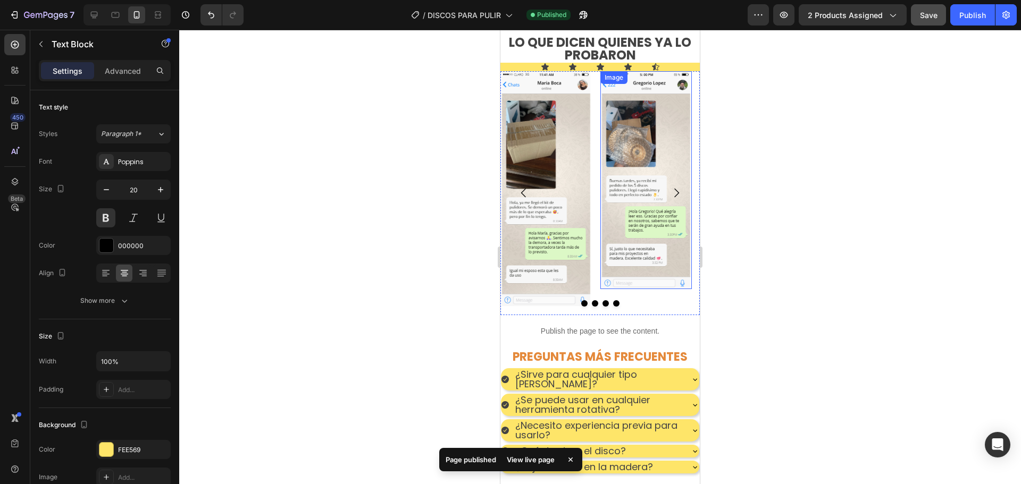
scroll to position [1489, 0]
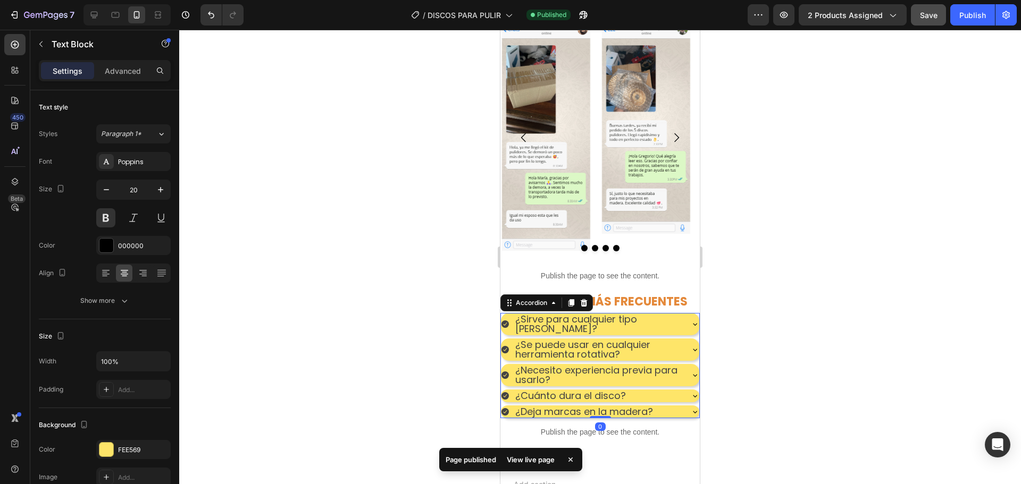
click at [673, 406] on div "¿Deja marcas en la madera?" at bounding box center [591, 412] width 181 height 13
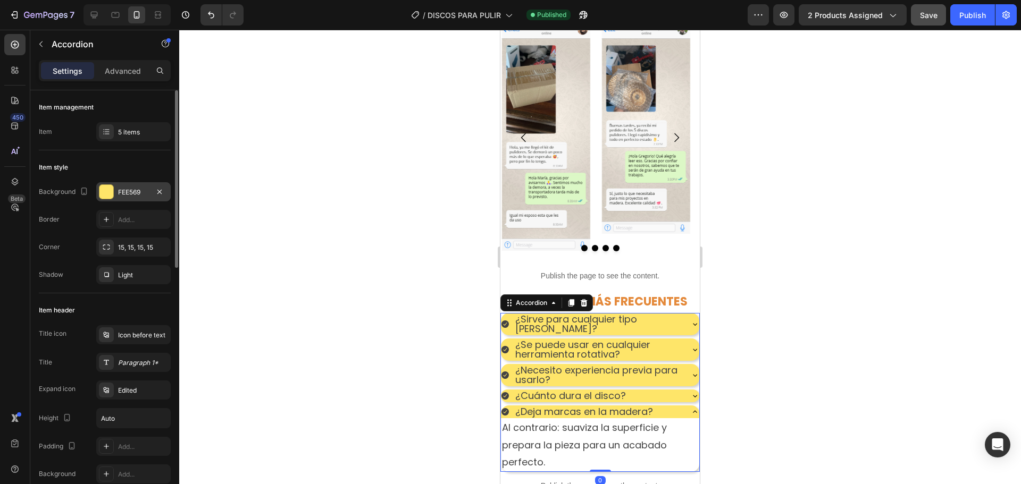
click at [115, 194] on div "FEE569" at bounding box center [133, 191] width 74 height 19
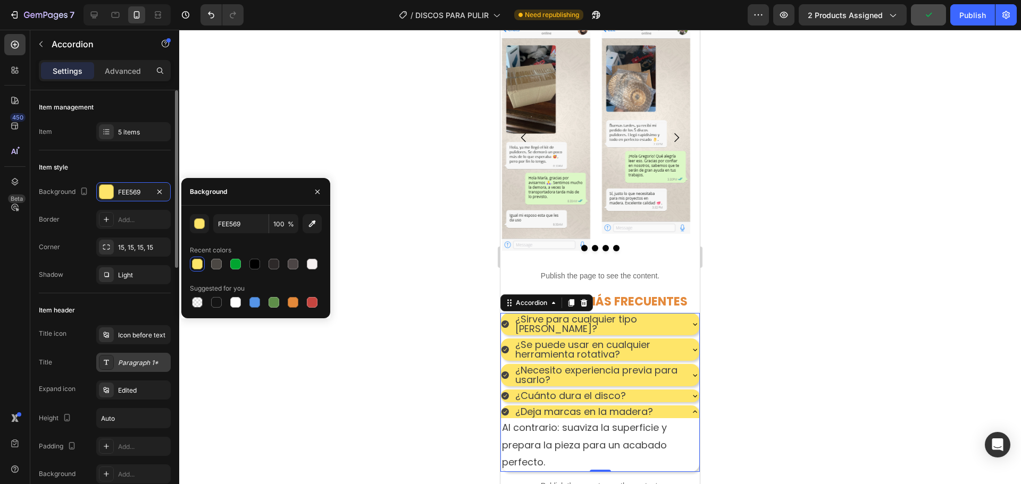
click at [131, 367] on div "Paragraph 1*" at bounding box center [143, 363] width 50 height 10
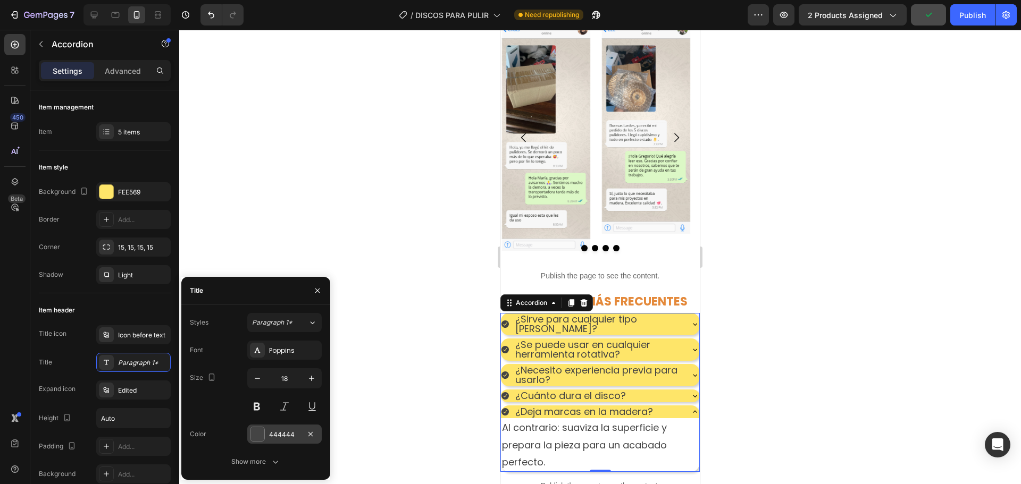
click at [252, 438] on div at bounding box center [257, 435] width 14 height 14
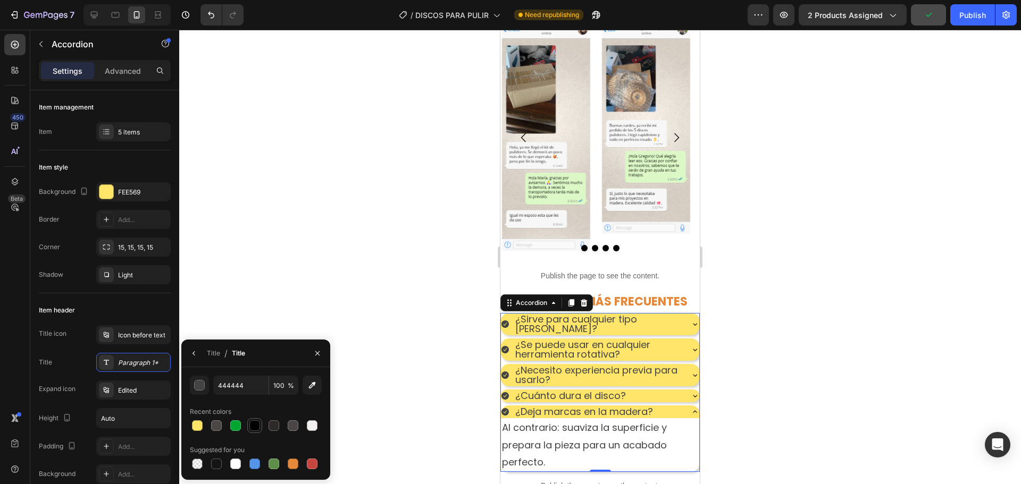
click at [260, 424] on div at bounding box center [254, 426] width 13 height 13
type input "000000"
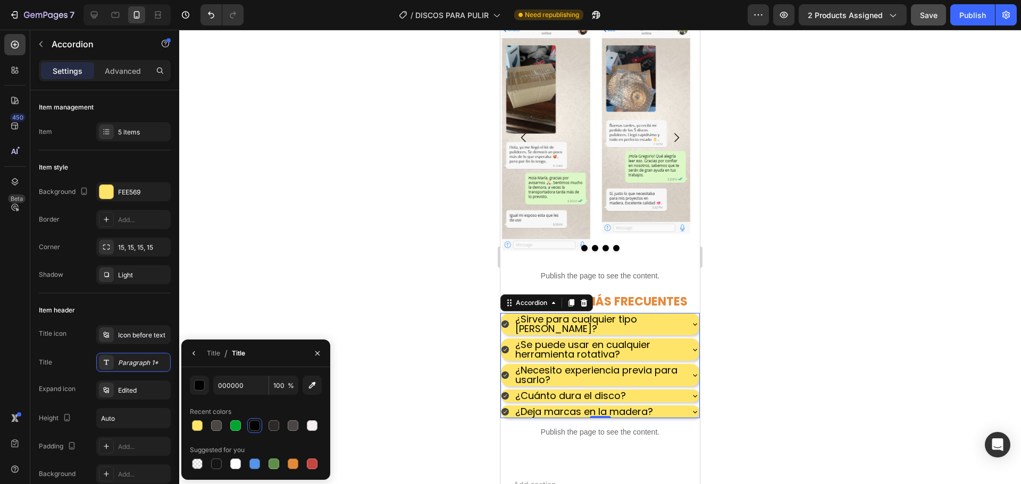
click at [691, 408] on icon at bounding box center [695, 412] width 9 height 9
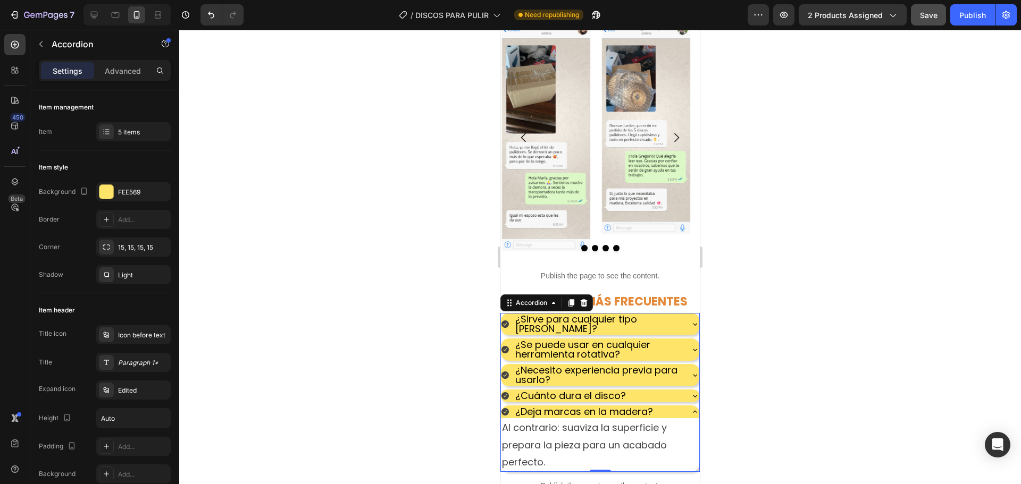
click at [691, 408] on icon at bounding box center [695, 412] width 9 height 9
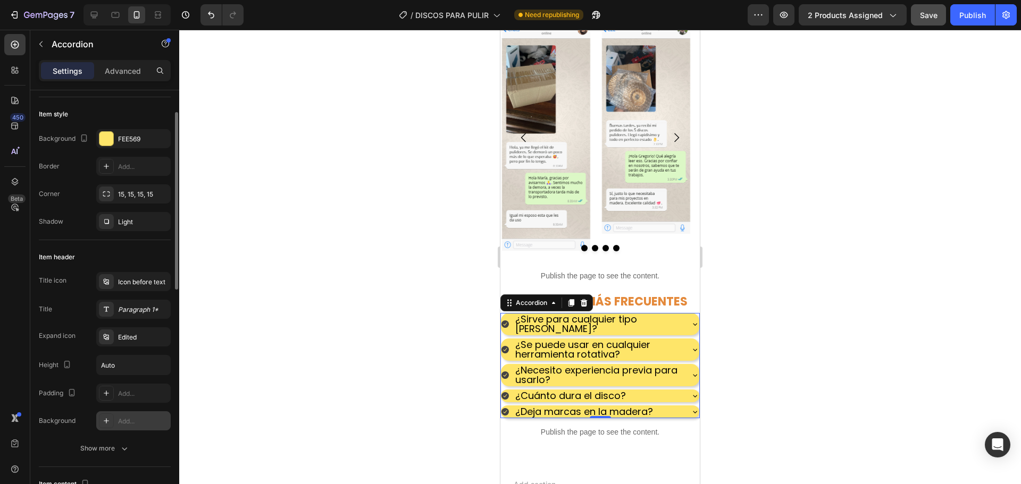
scroll to position [0, 0]
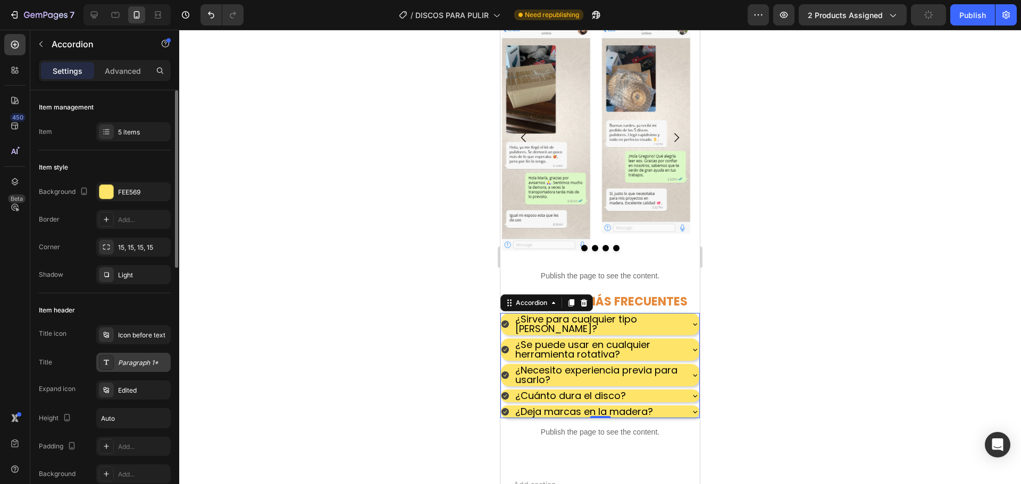
click at [126, 363] on div "Paragraph 1*" at bounding box center [143, 363] width 50 height 10
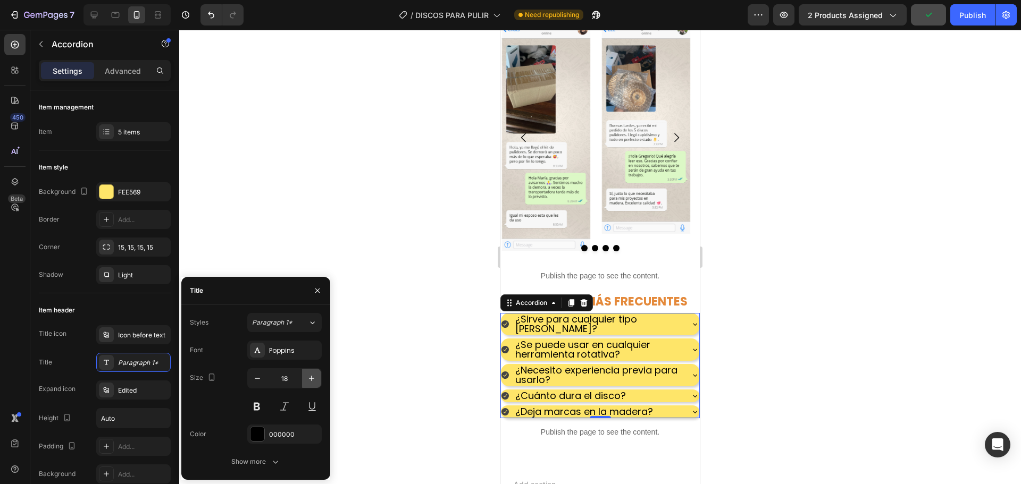
click at [305, 377] on button "button" at bounding box center [311, 378] width 19 height 19
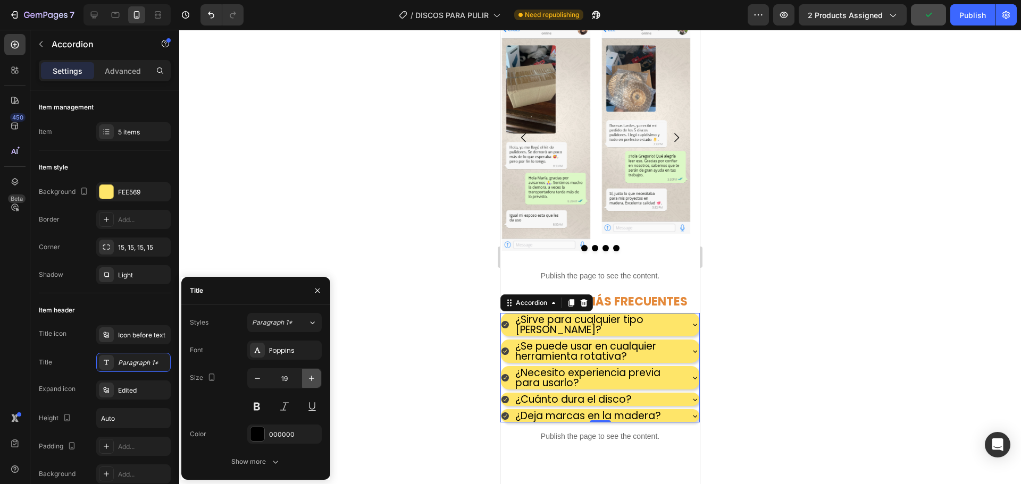
click at [306, 377] on button "button" at bounding box center [311, 378] width 19 height 19
type input "20"
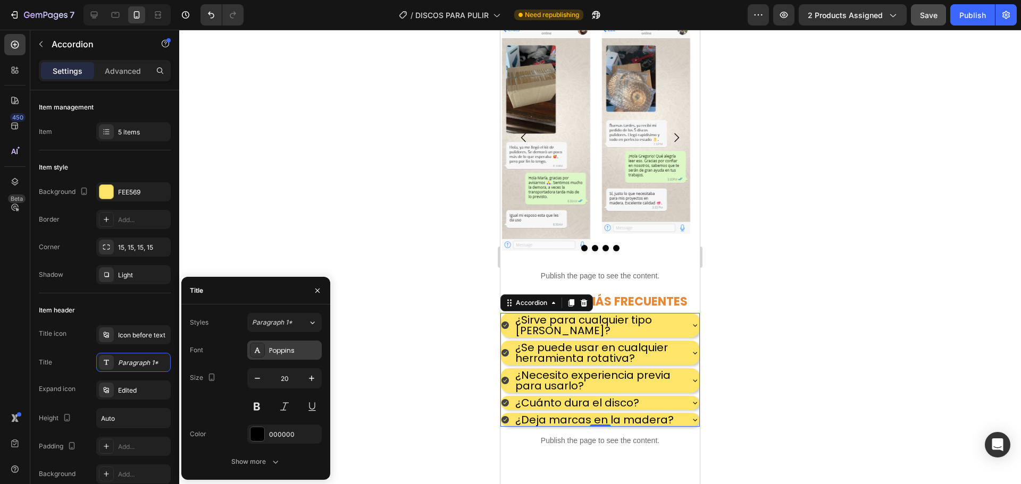
click at [278, 359] on div "Poppins" at bounding box center [284, 350] width 74 height 19
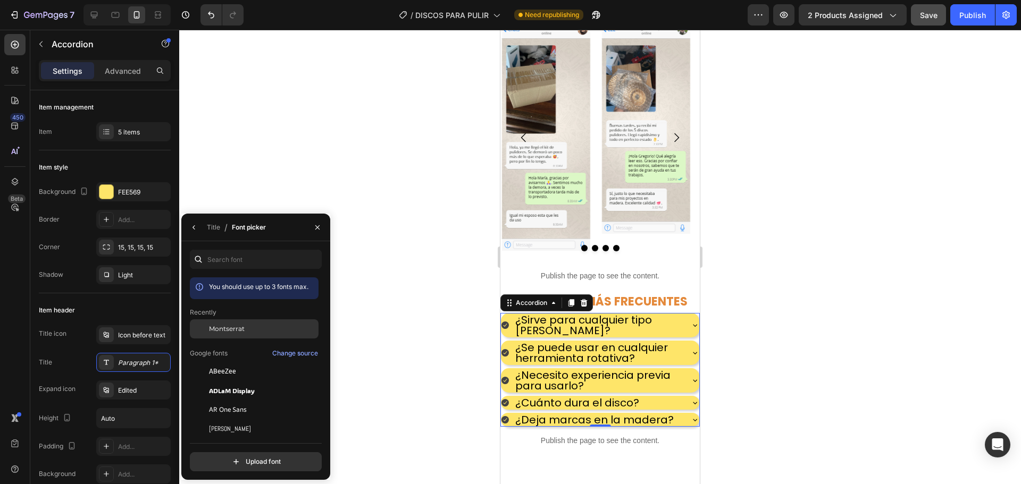
click at [238, 325] on span "Montserrat" at bounding box center [227, 329] width 36 height 10
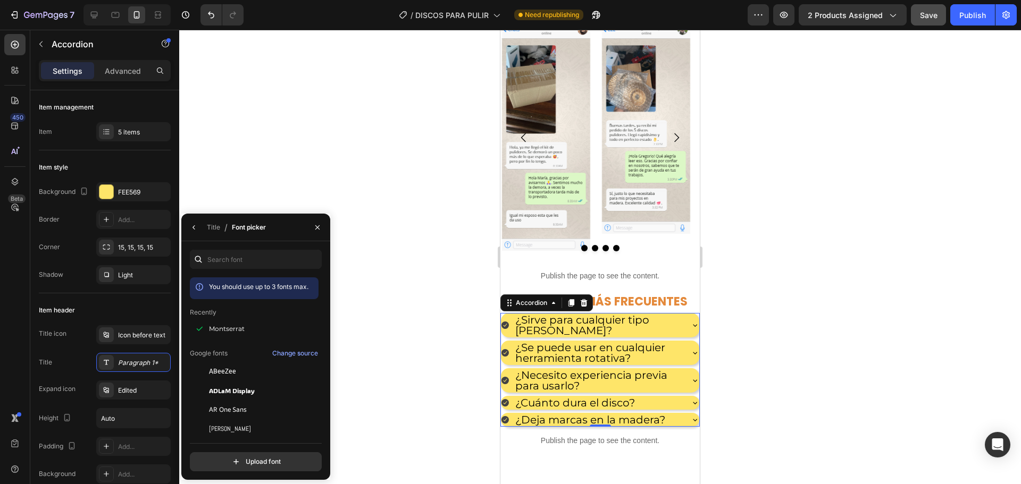
click at [198, 218] on div "Title / Font picker" at bounding box center [225, 227] width 89 height 27
click at [196, 225] on icon "button" at bounding box center [194, 227] width 9 height 9
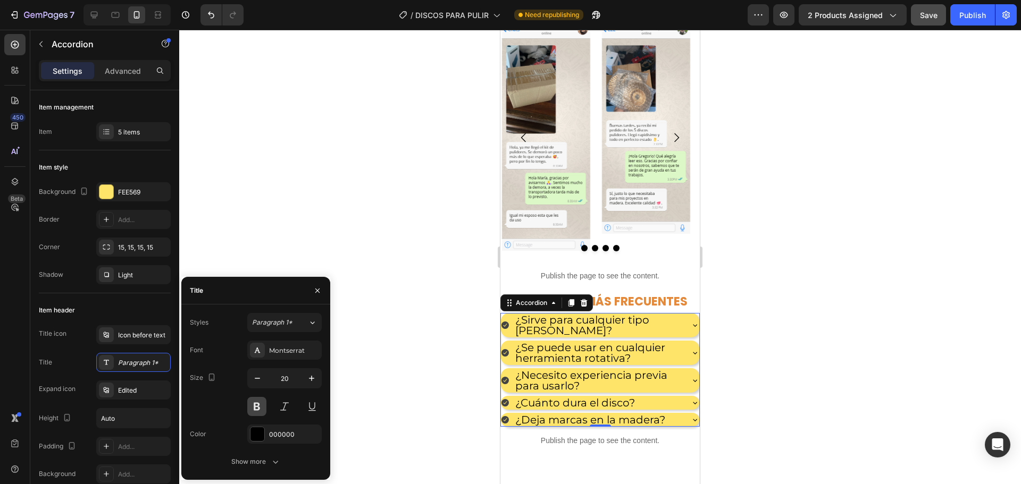
click at [258, 409] on button at bounding box center [256, 406] width 19 height 19
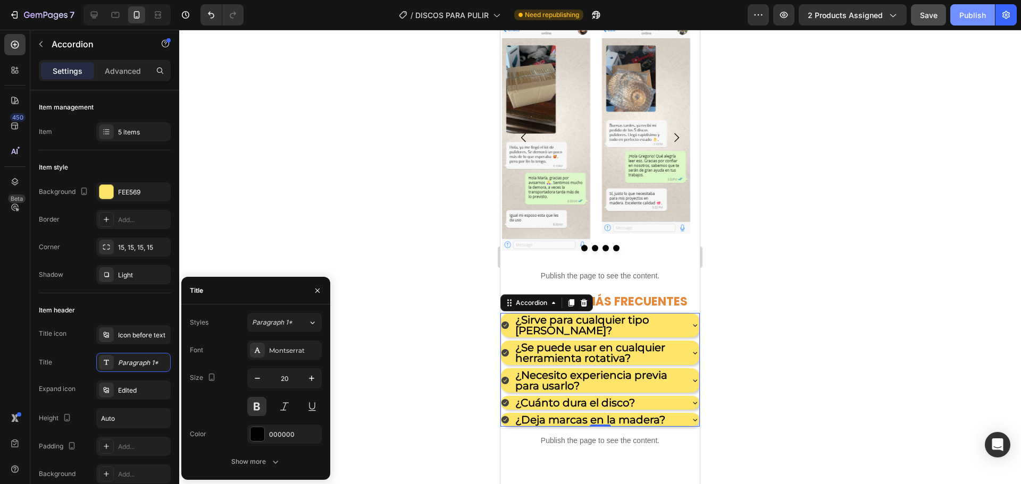
click at [963, 10] on div "Publish" at bounding box center [972, 15] width 27 height 11
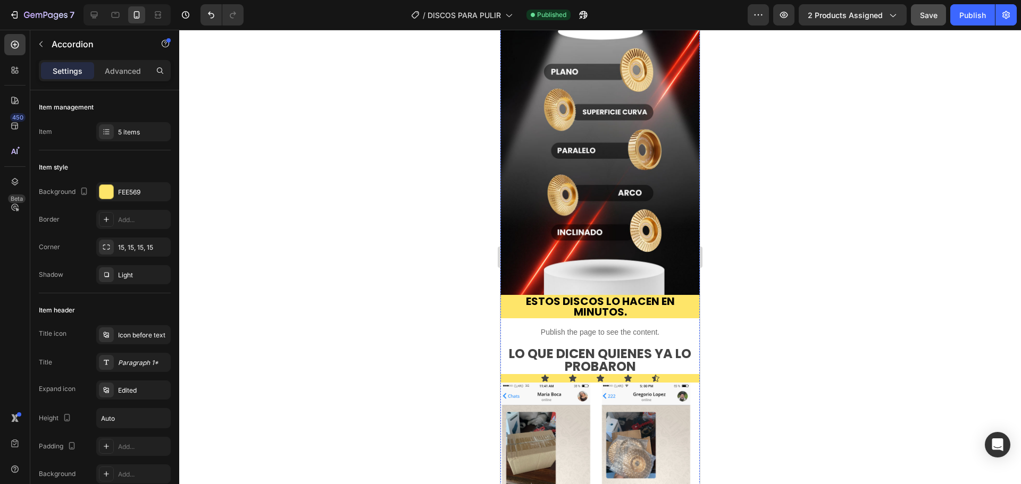
scroll to position [1117, 0]
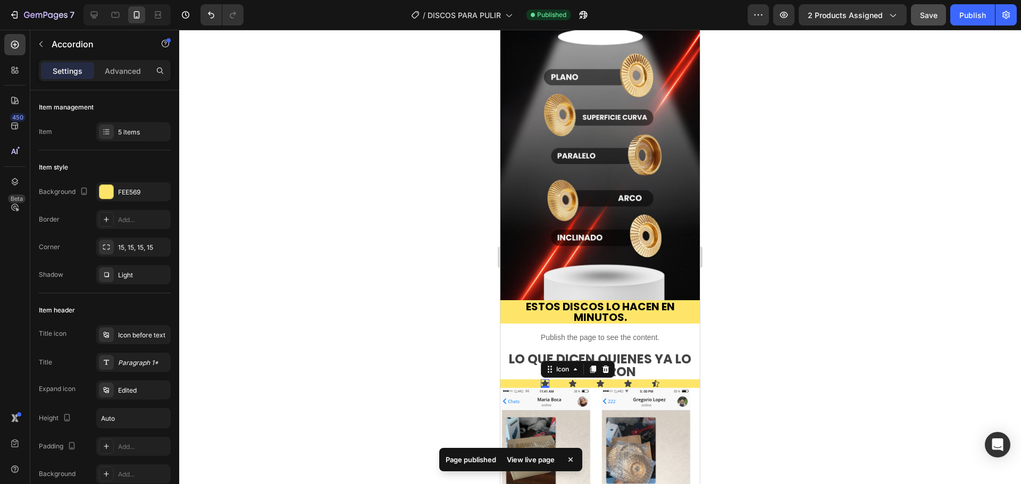
click at [541, 380] on div "Icon 0" at bounding box center [545, 384] width 9 height 9
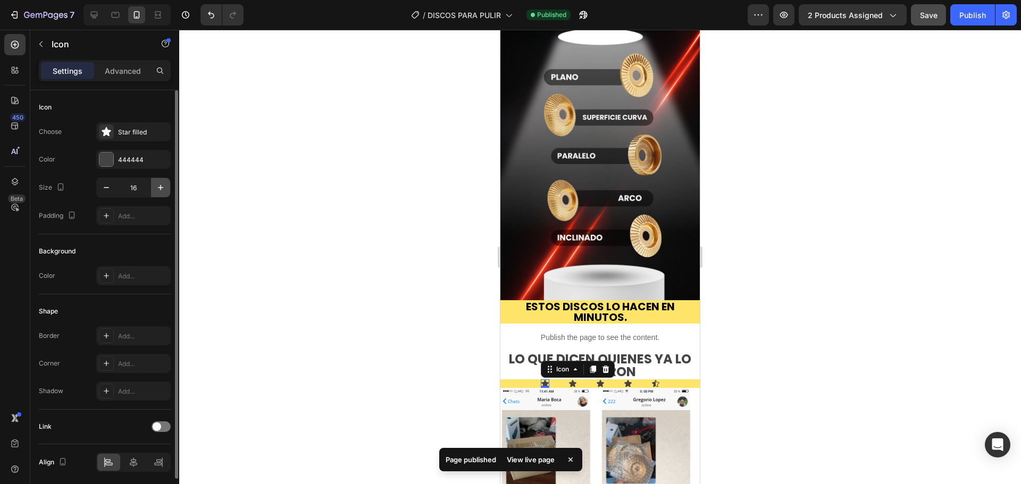
click at [163, 191] on icon "button" at bounding box center [160, 187] width 11 height 11
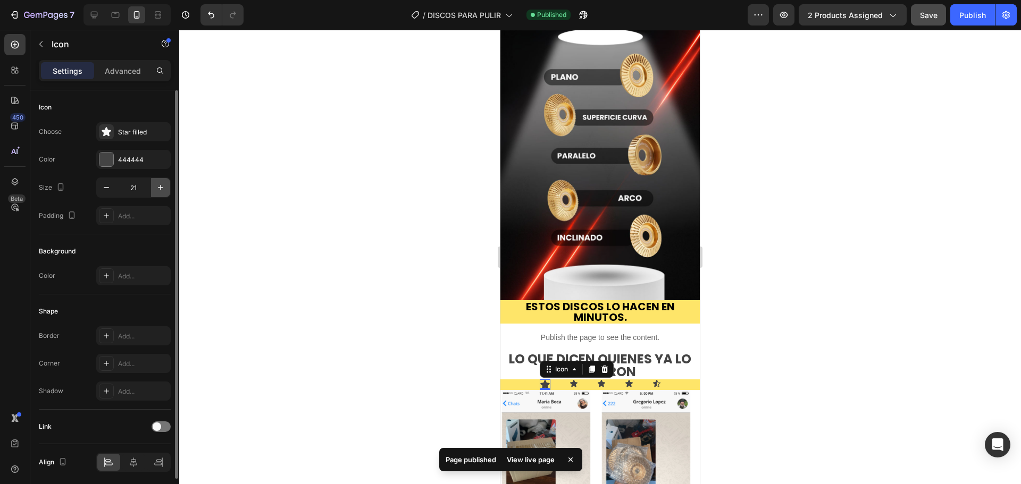
click at [163, 191] on icon "button" at bounding box center [160, 187] width 11 height 11
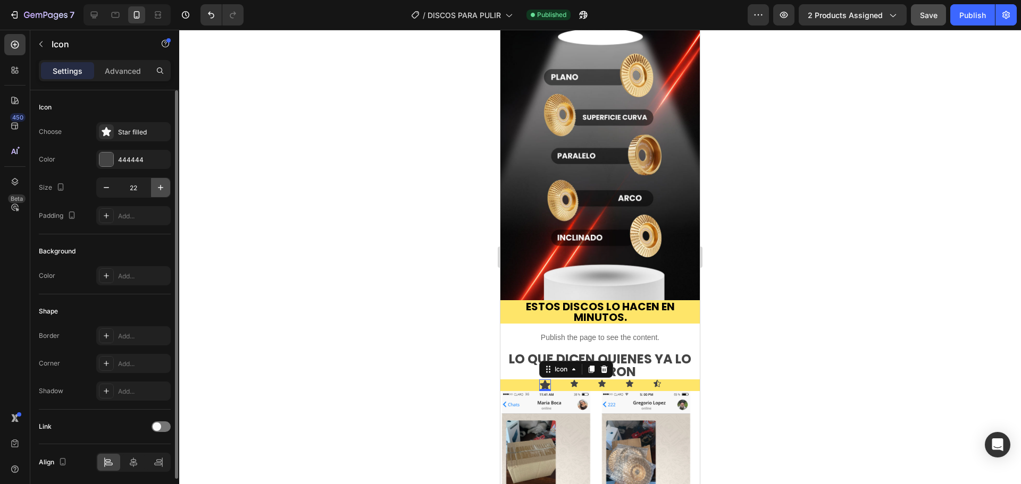
click at [163, 191] on icon "button" at bounding box center [160, 187] width 11 height 11
type input "24"
click at [115, 152] on div "444444" at bounding box center [133, 159] width 74 height 19
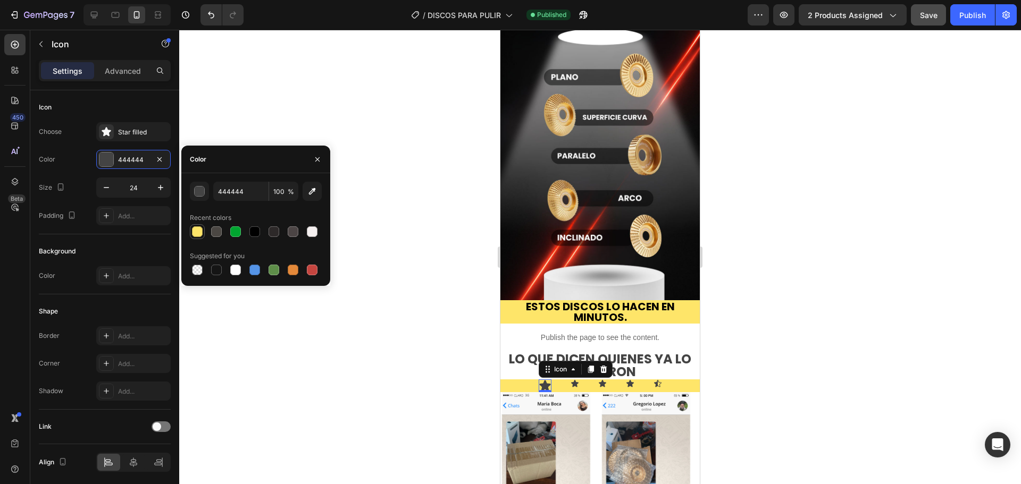
click at [195, 230] on div at bounding box center [197, 232] width 11 height 11
click at [316, 235] on div at bounding box center [312, 232] width 11 height 11
click at [256, 230] on div at bounding box center [254, 232] width 11 height 11
type input "000000"
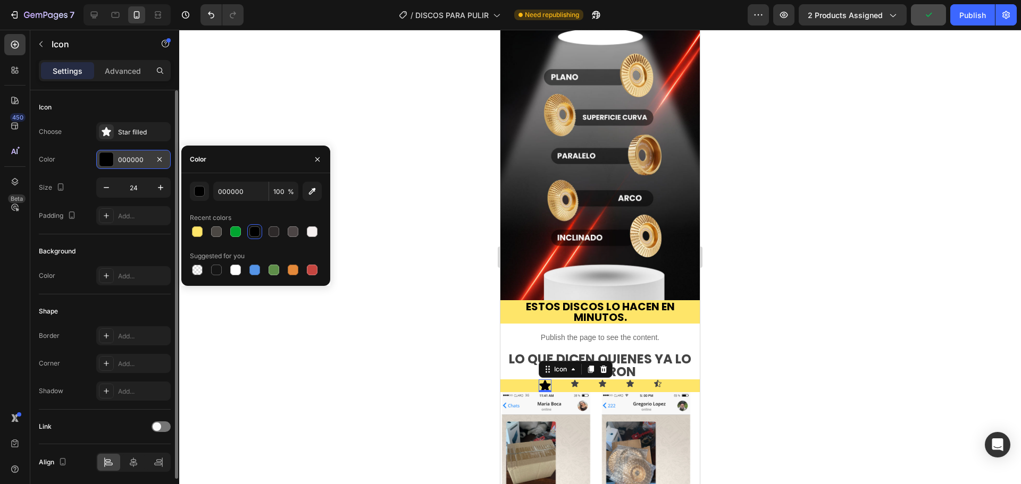
click at [145, 161] on div "000000" at bounding box center [133, 160] width 31 height 10
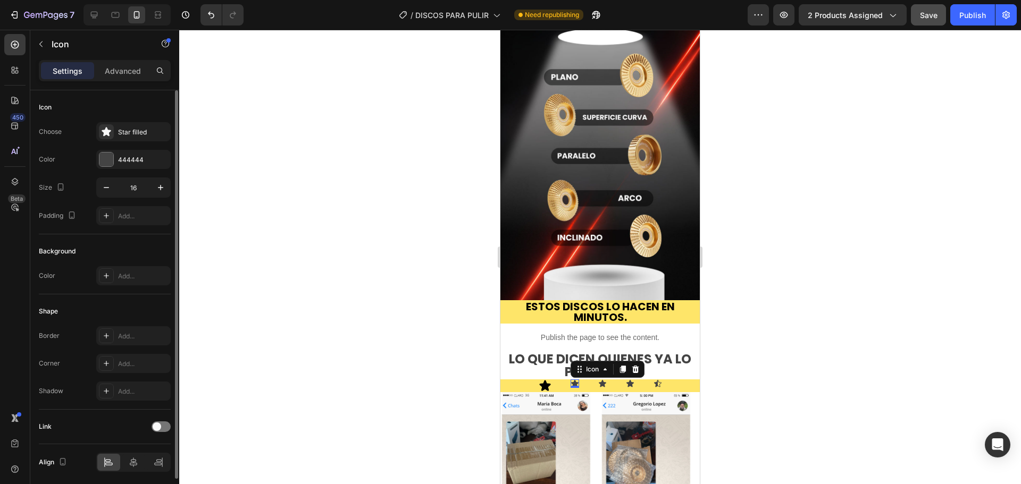
click at [571, 380] on icon at bounding box center [574, 383] width 7 height 7
click at [136, 183] on input "16" at bounding box center [133, 187] width 35 height 19
type input "24"
click at [113, 161] on div at bounding box center [106, 160] width 14 height 14
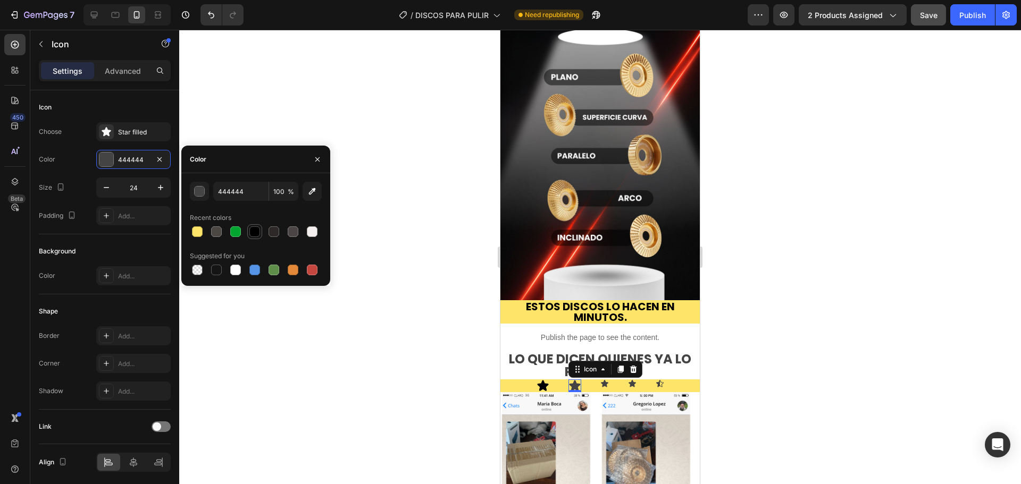
click at [252, 233] on div at bounding box center [254, 232] width 11 height 11
type input "000000"
click at [600, 380] on div "Icon" at bounding box center [604, 384] width 9 height 9
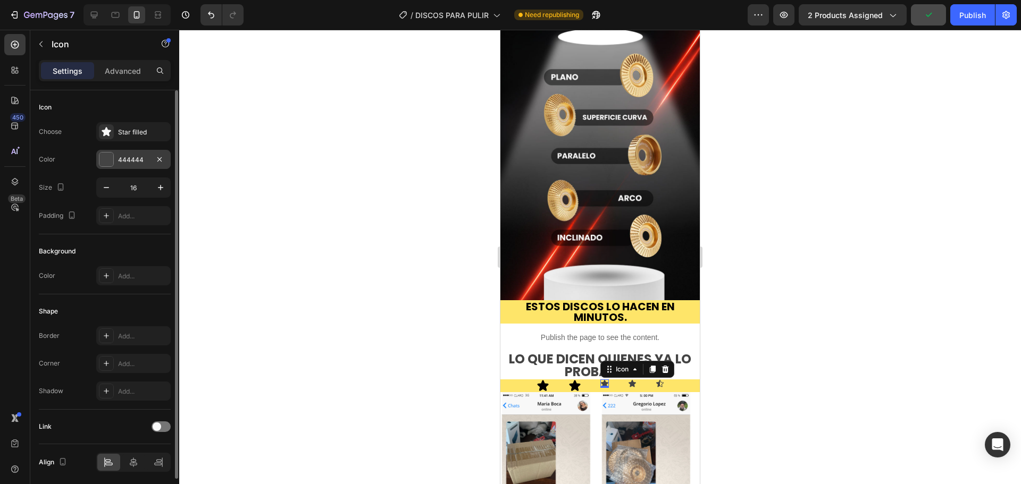
click at [124, 167] on div "444444" at bounding box center [133, 159] width 74 height 19
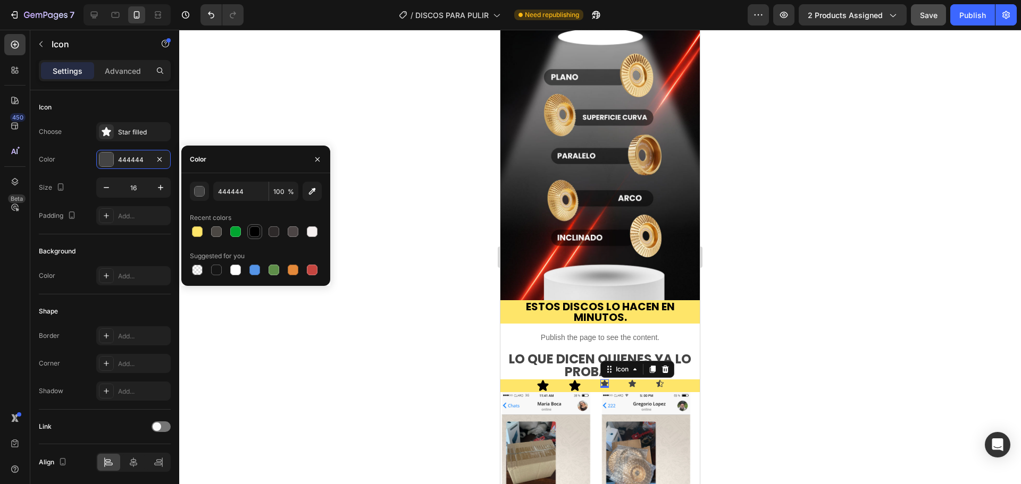
click at [250, 234] on div at bounding box center [254, 232] width 11 height 11
type input "000000"
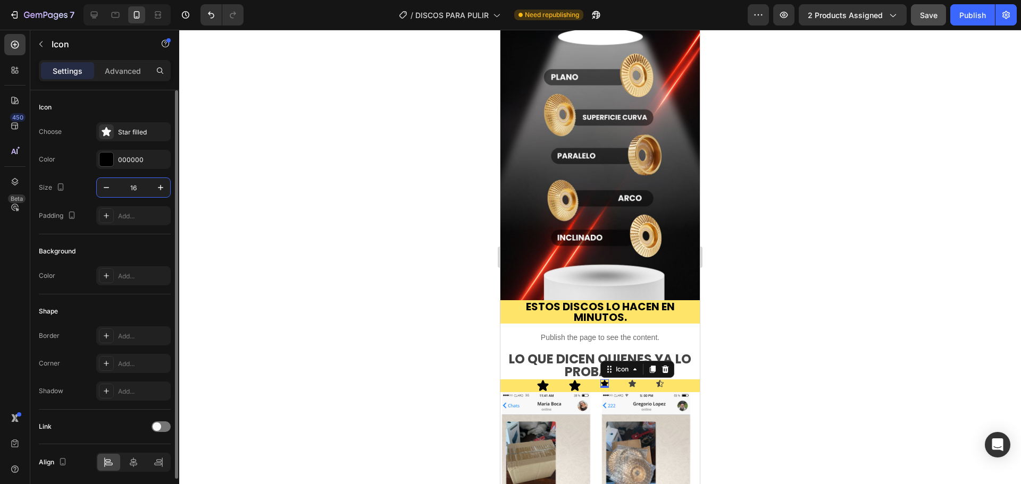
click at [138, 190] on input "16" at bounding box center [133, 187] width 35 height 19
type input "24"
click at [630, 380] on div "Icon" at bounding box center [634, 384] width 9 height 9
click at [106, 171] on div "Choose Star filled Color 444444 Size 16 Padding Add..." at bounding box center [105, 173] width 132 height 103
click at [104, 167] on div "444444" at bounding box center [133, 159] width 74 height 19
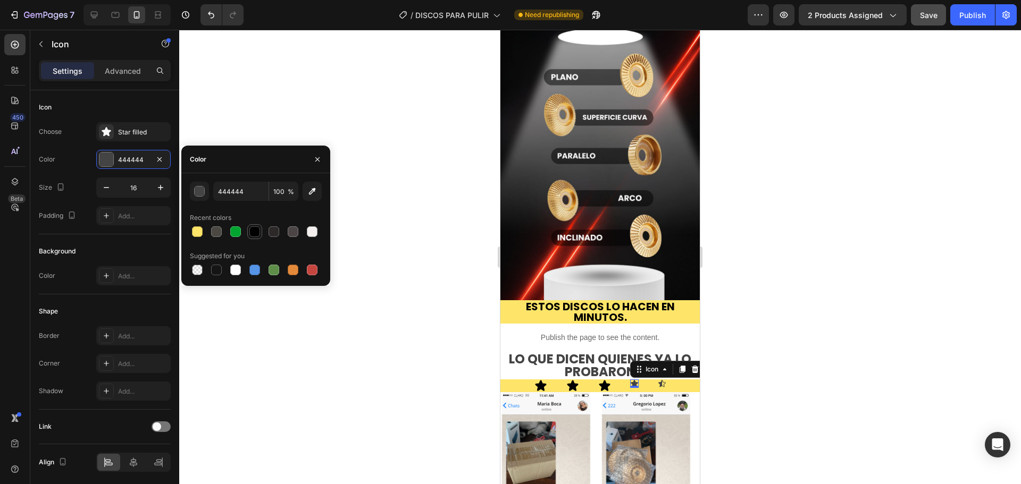
click at [254, 236] on div at bounding box center [254, 232] width 11 height 11
type input "000000"
click at [146, 188] on input "16" at bounding box center [133, 187] width 35 height 19
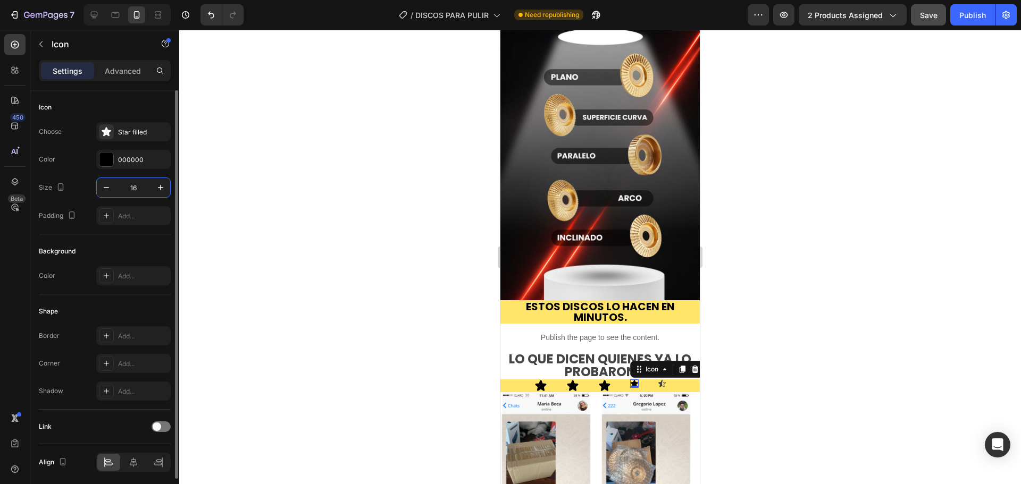
click at [146, 188] on input "16" at bounding box center [133, 187] width 35 height 19
type input "24"
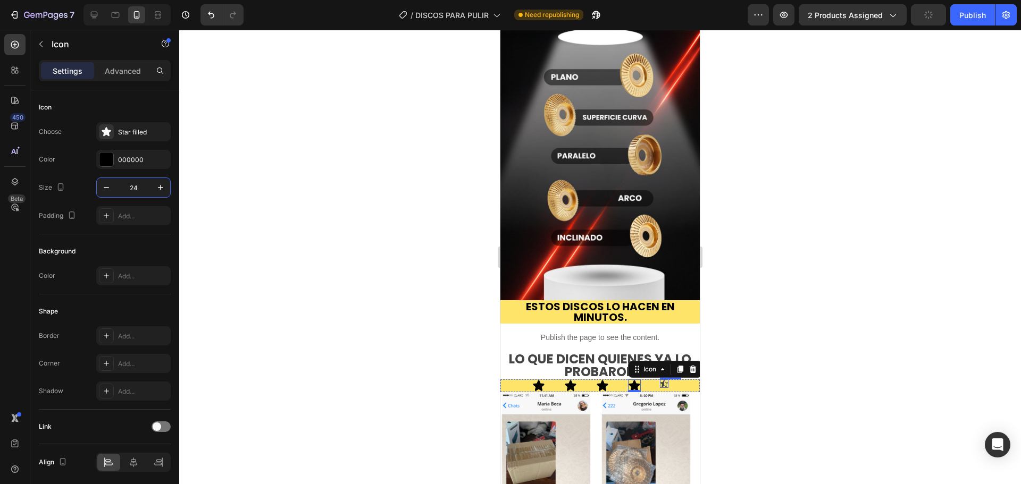
click at [660, 380] on div "Icon" at bounding box center [664, 384] width 9 height 9
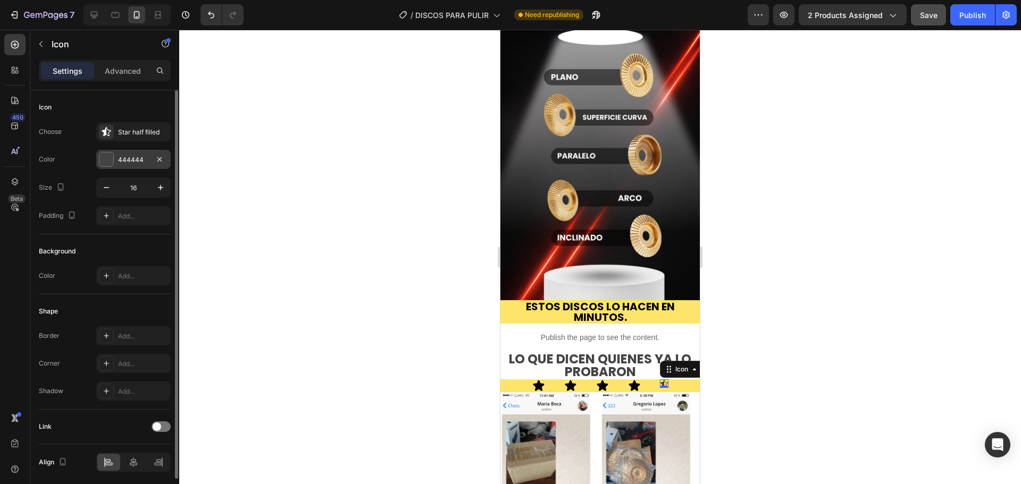
click at [102, 164] on div at bounding box center [106, 160] width 14 height 14
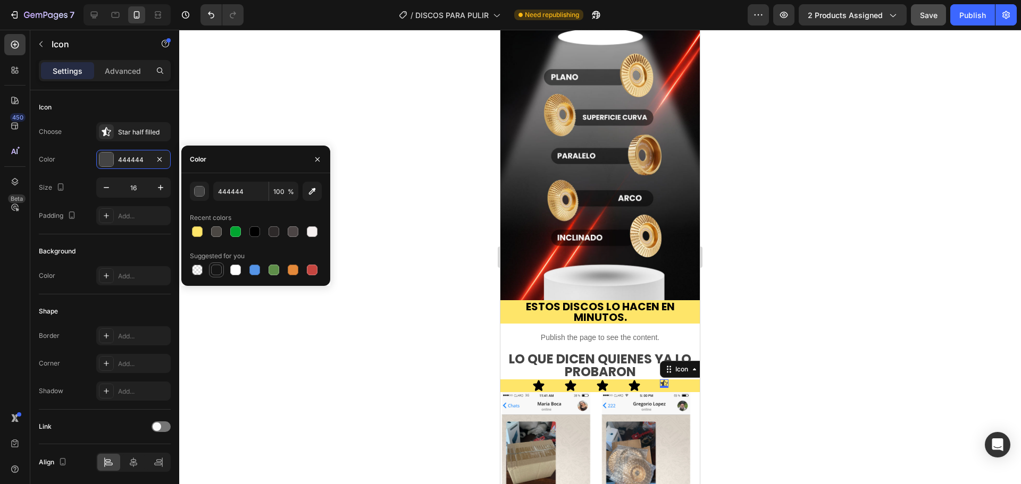
click at [210, 269] on div at bounding box center [216, 270] width 13 height 13
click at [250, 235] on div at bounding box center [254, 232] width 11 height 11
type input "000000"
click at [130, 185] on input "16" at bounding box center [133, 187] width 35 height 19
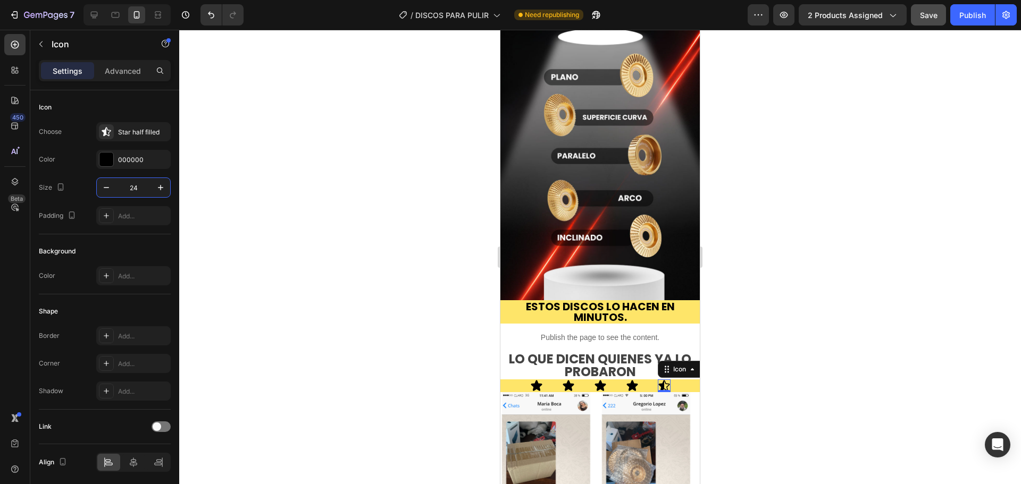
type input "24"
click at [307, 235] on div at bounding box center [600, 257] width 842 height 455
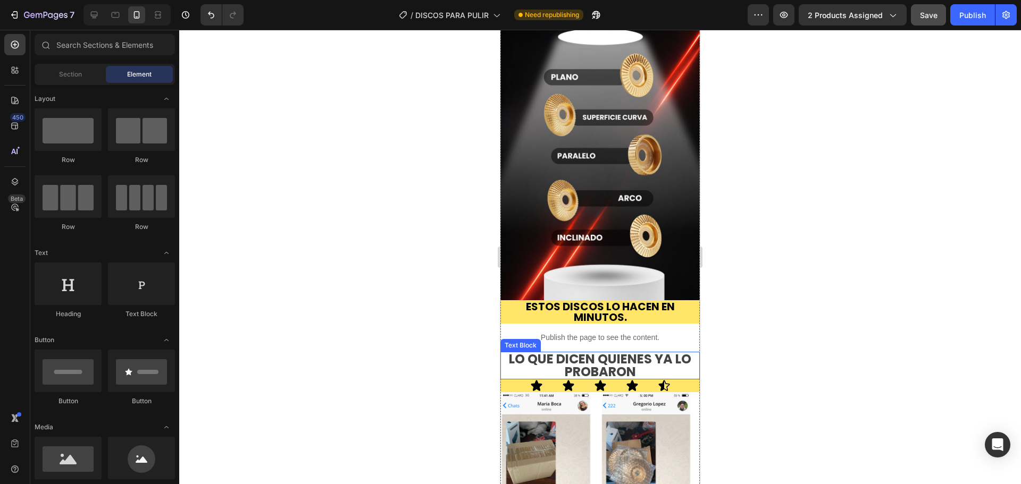
click at [558, 353] on p "Lo que dicen quienes ya lo probaron" at bounding box center [600, 366] width 197 height 26
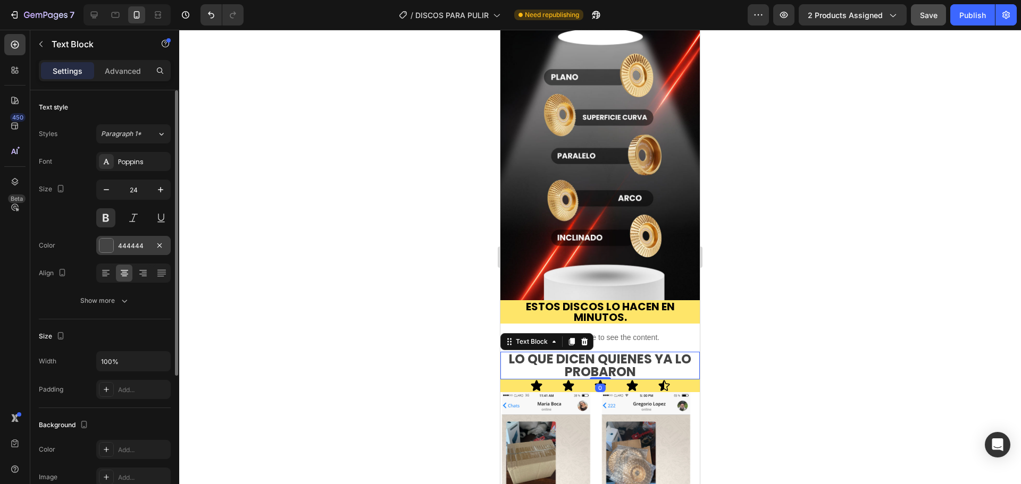
click at [147, 250] on div "444444" at bounding box center [133, 246] width 31 height 10
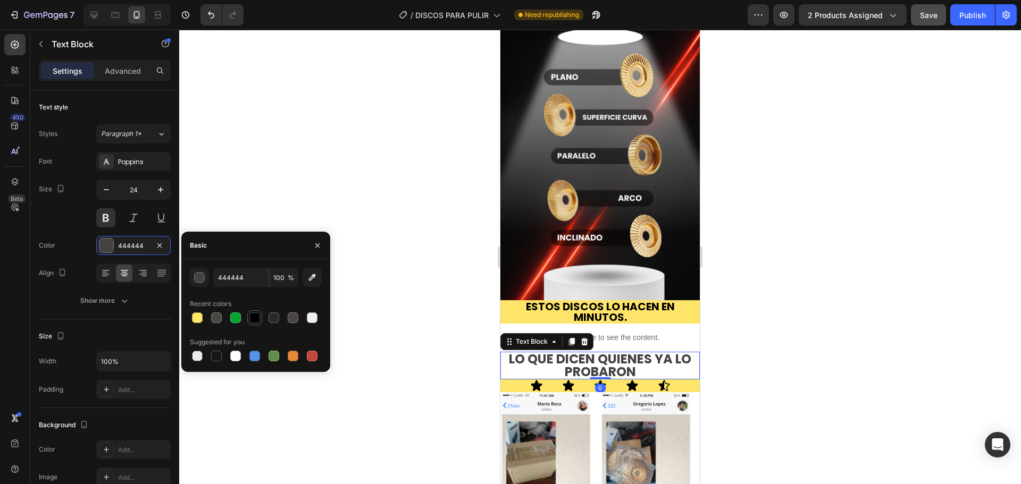
click at [247, 319] on div at bounding box center [254, 318] width 15 height 15
type input "000000"
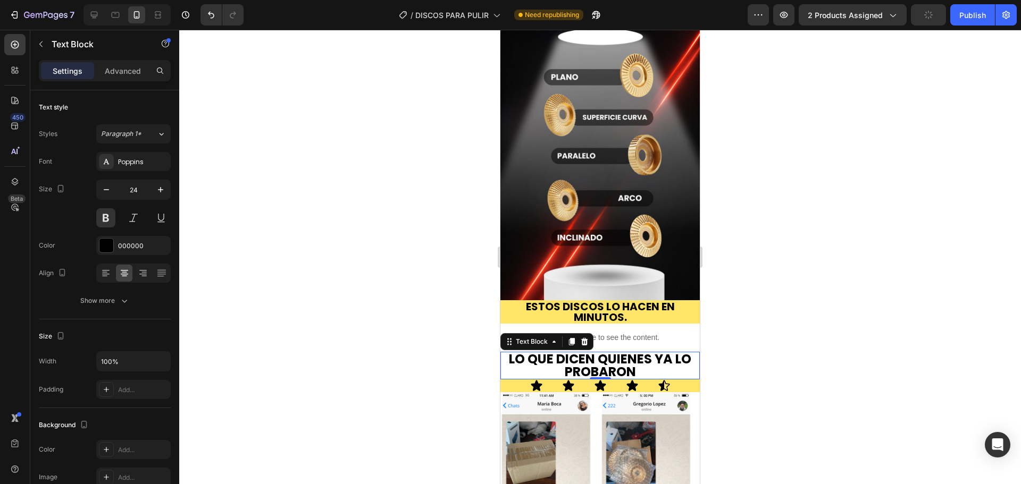
click at [347, 164] on div at bounding box center [600, 257] width 842 height 455
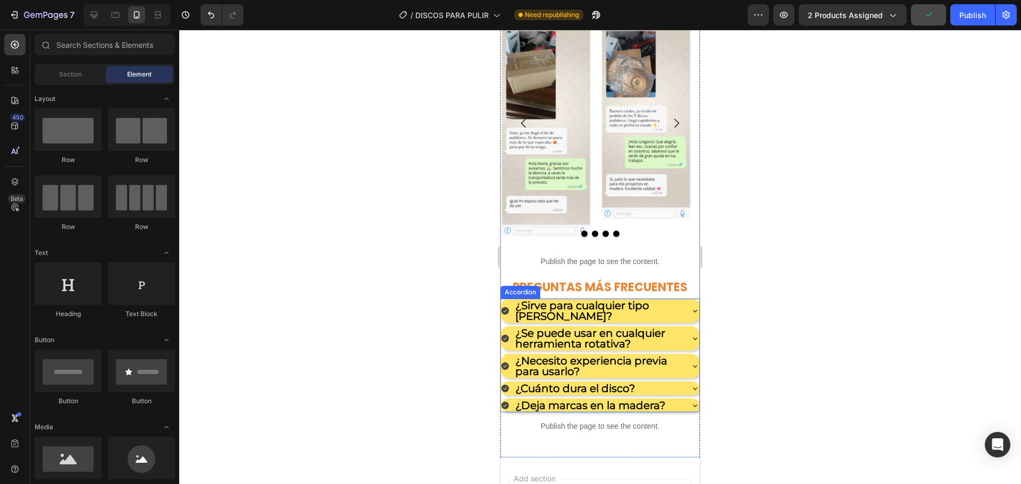
scroll to position [1489, 0]
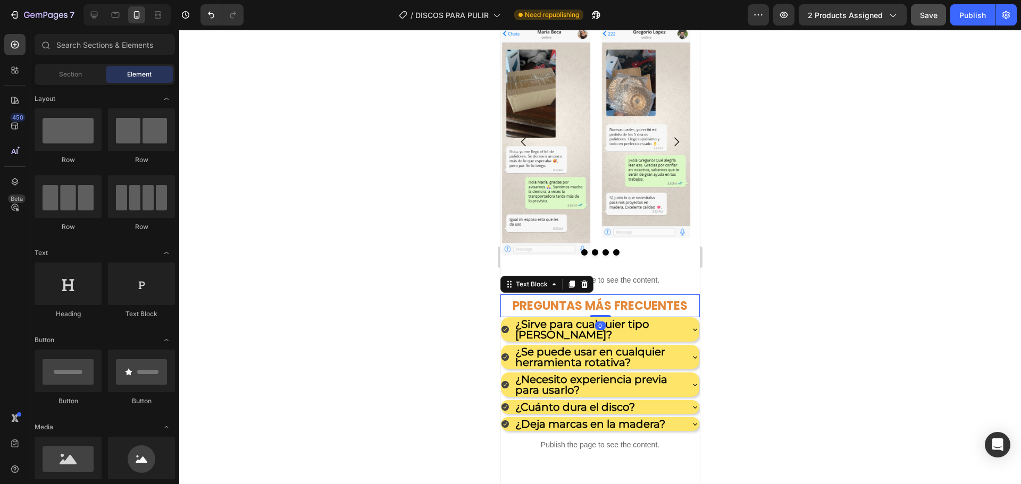
click at [597, 296] on p "PREGUNTAS MÁS FRECUENTES" at bounding box center [600, 306] width 197 height 21
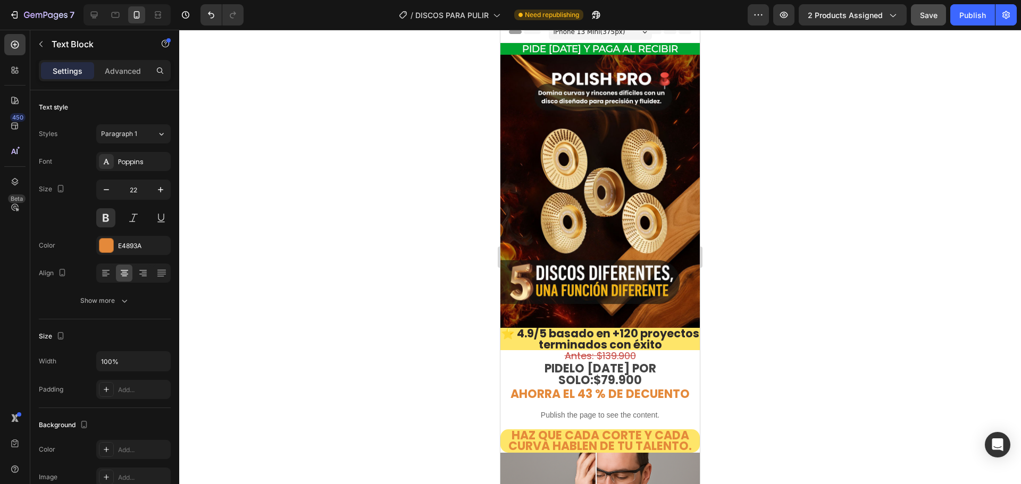
scroll to position [0, 0]
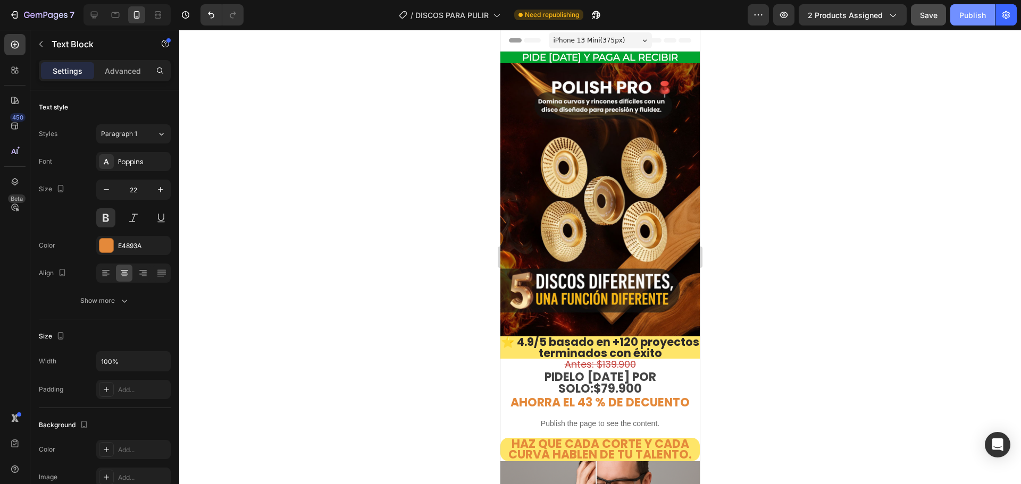
click at [967, 21] on button "Publish" at bounding box center [972, 14] width 45 height 21
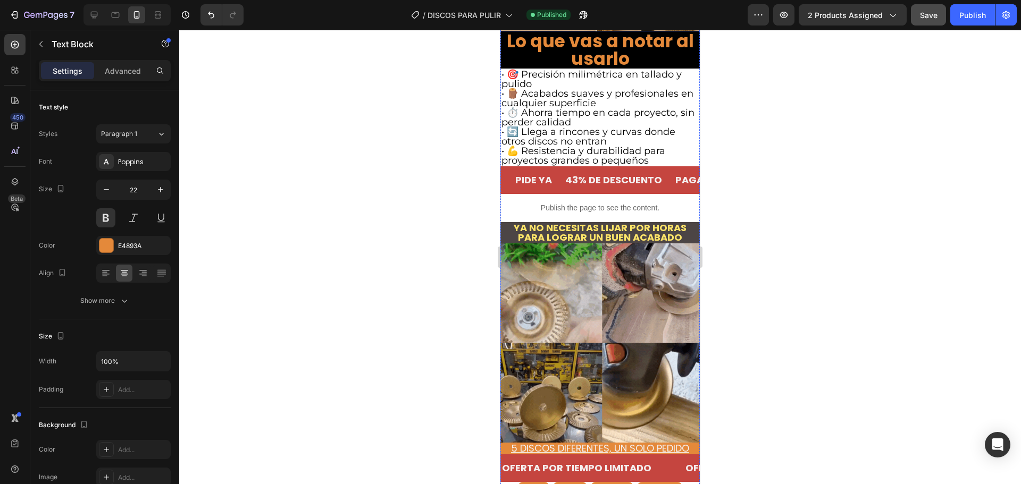
scroll to position [691, 0]
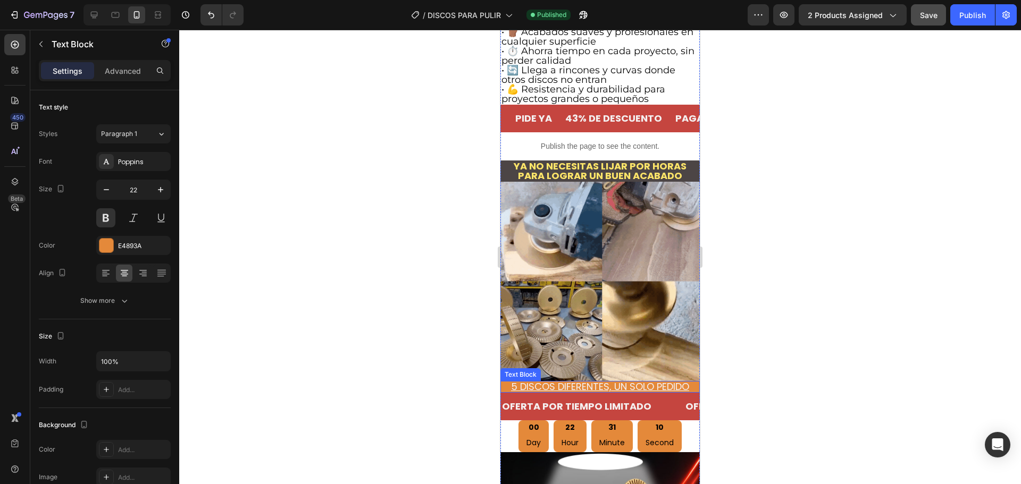
click at [600, 382] on p "5 Discos diferentes, un solo pedido" at bounding box center [600, 387] width 197 height 10
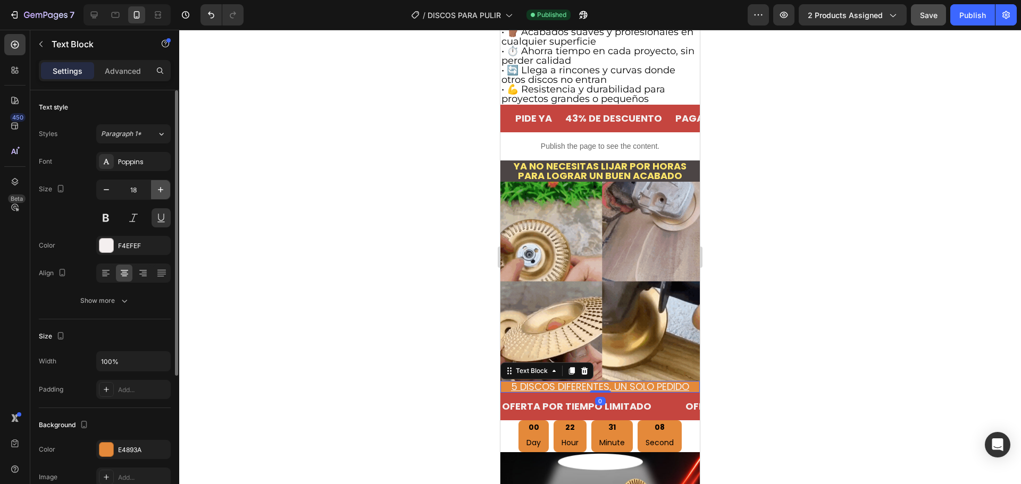
click at [155, 185] on icon "button" at bounding box center [160, 190] width 11 height 11
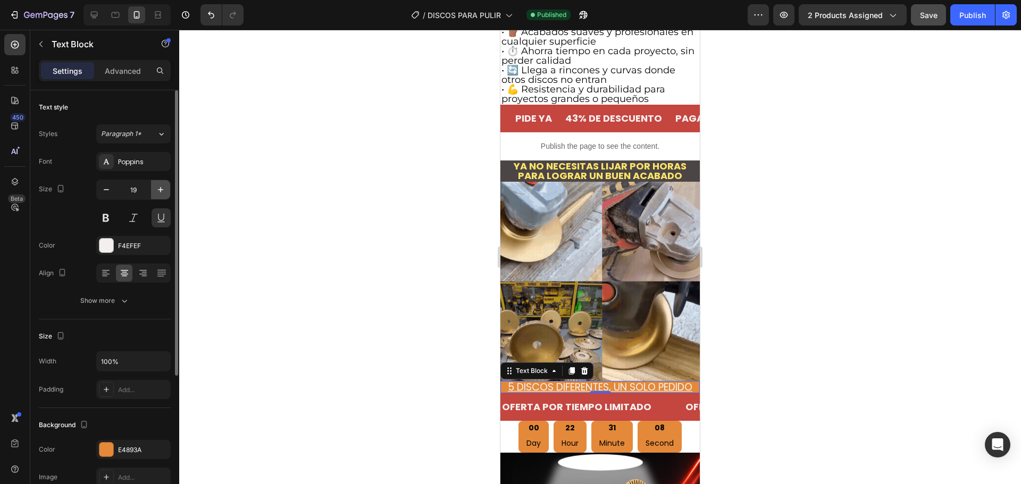
type input "20"
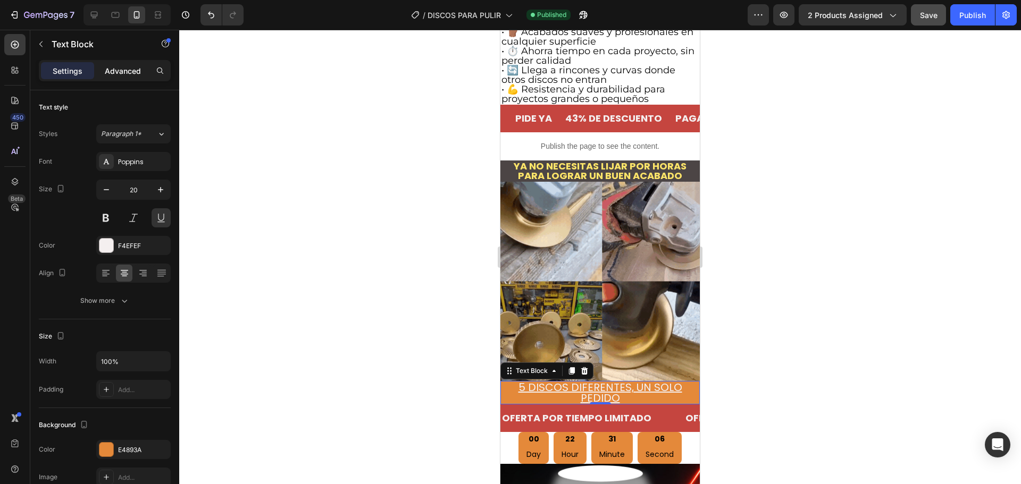
click at [127, 71] on p "Advanced" at bounding box center [123, 70] width 36 height 11
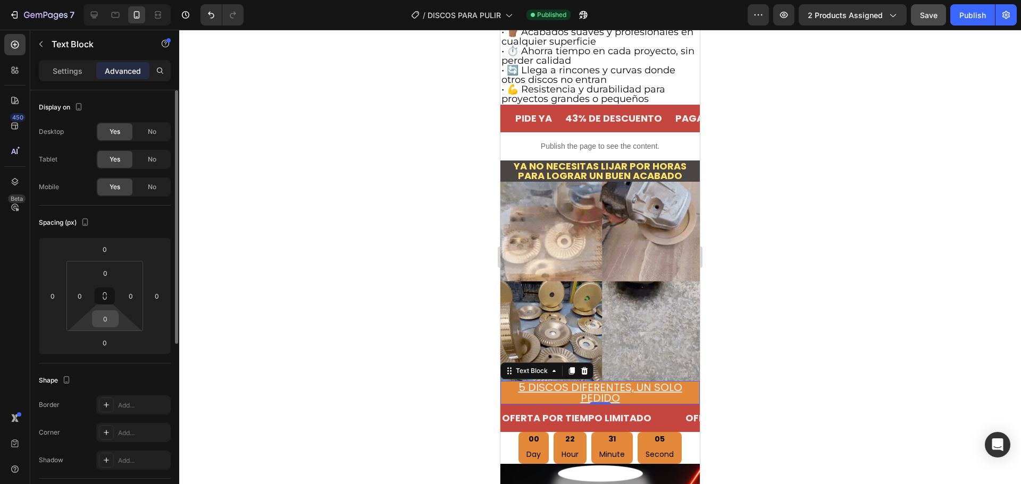
click at [106, 316] on input "0" at bounding box center [105, 319] width 21 height 16
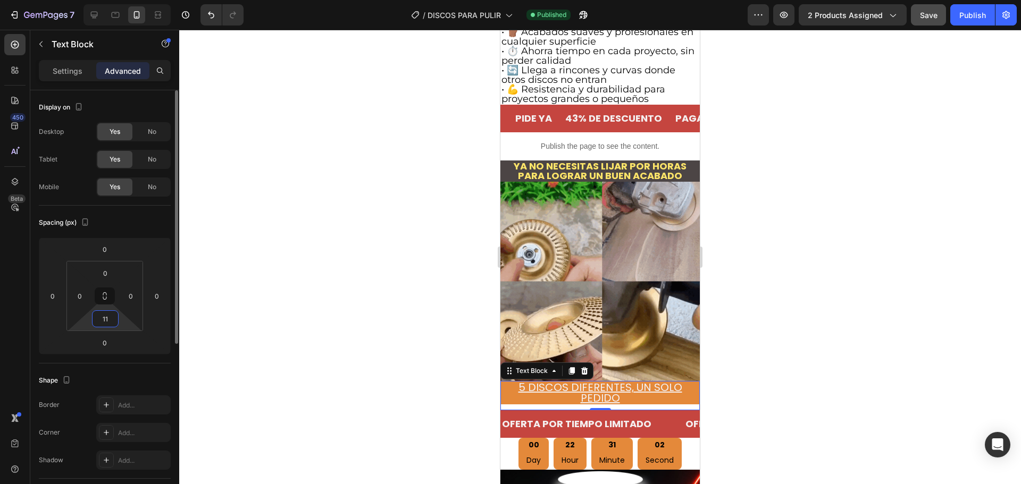
type input "1"
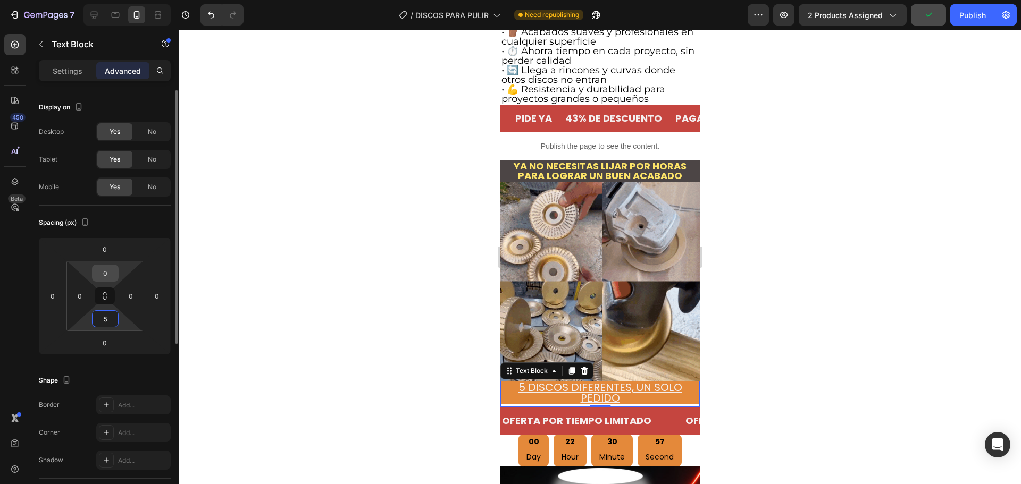
type input "5"
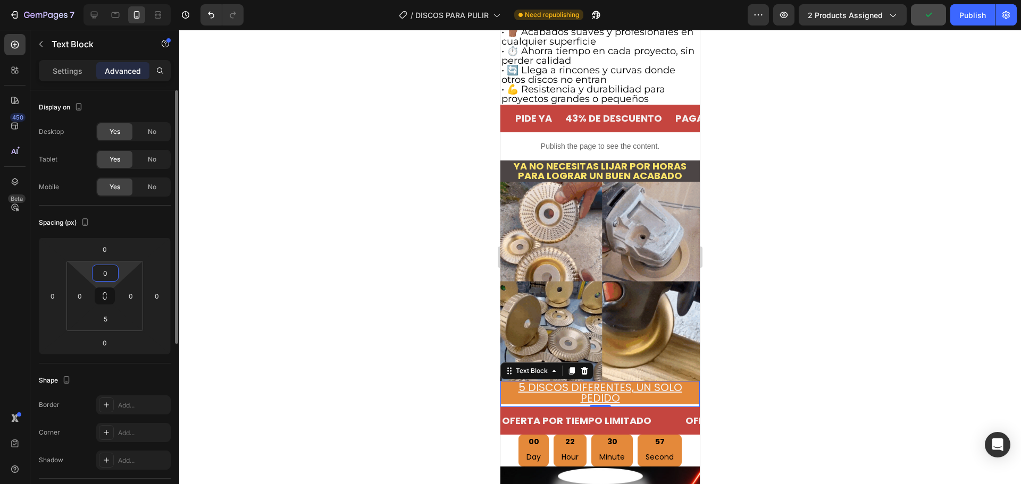
click at [111, 277] on input "0" at bounding box center [105, 273] width 21 height 16
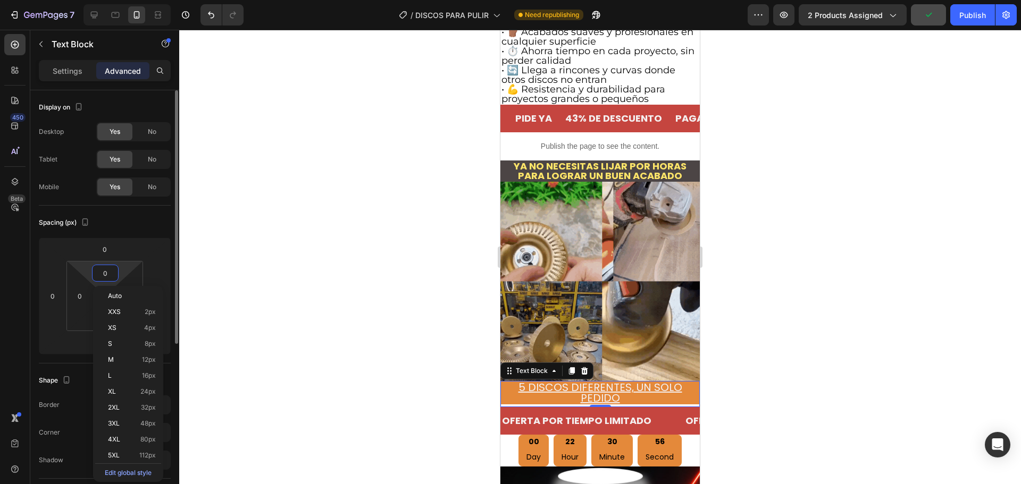
type input "5"
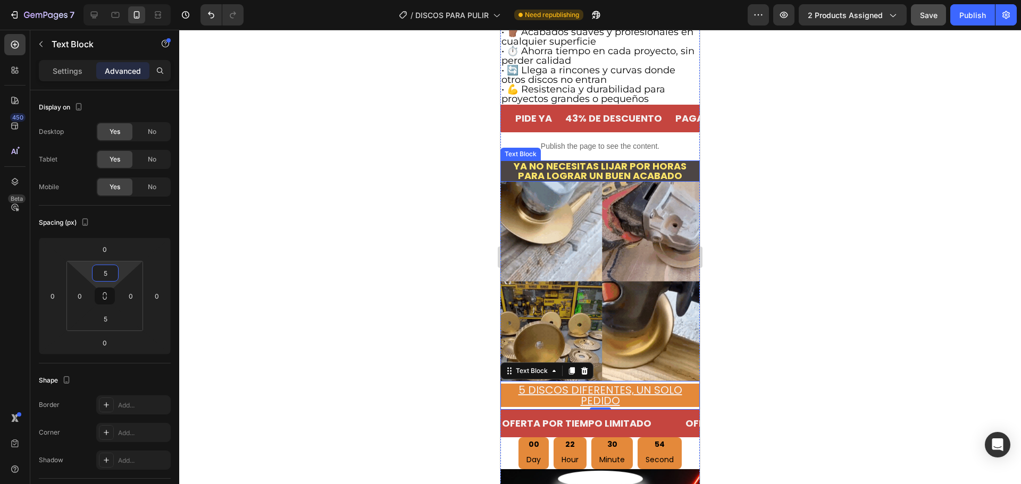
click at [545, 162] on p "Ya no necesitas lijar por horas para lograr un buen acabado" at bounding box center [600, 171] width 197 height 19
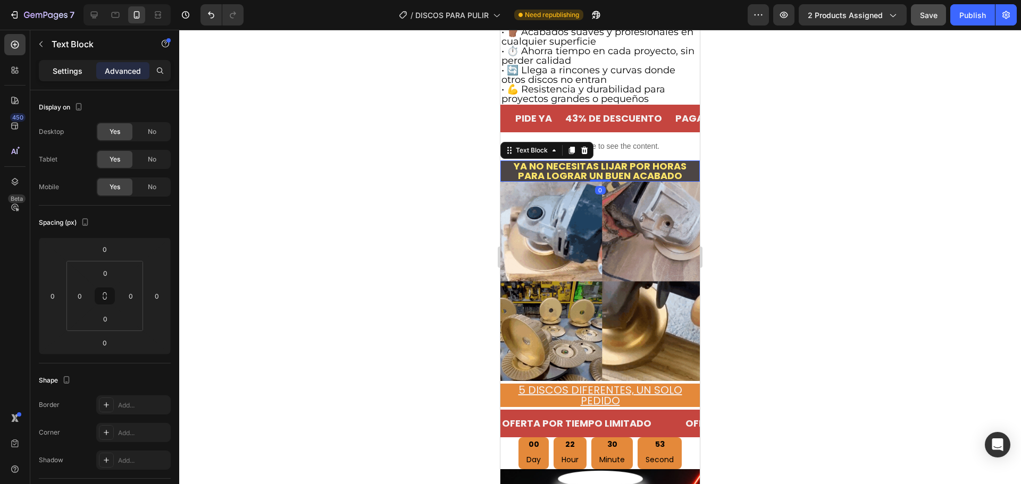
click at [76, 70] on p "Settings" at bounding box center [68, 70] width 30 height 11
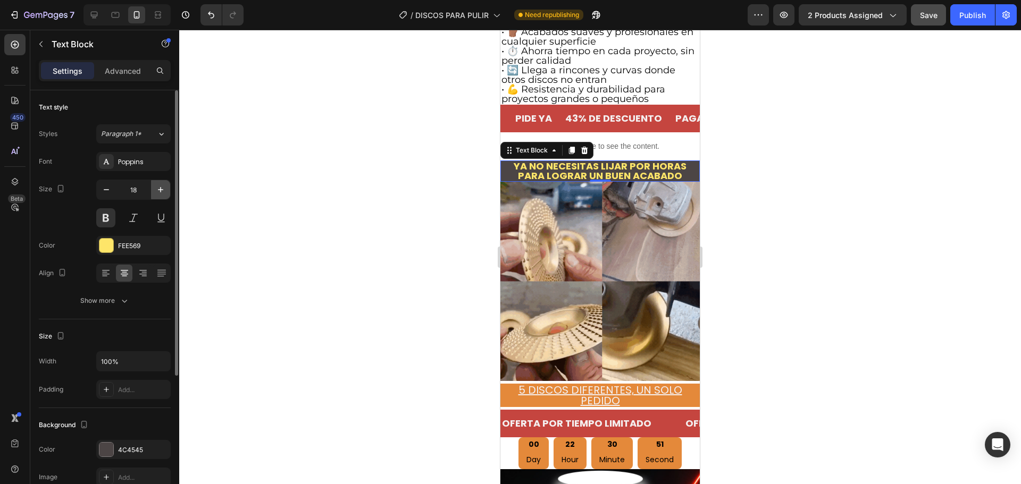
click at [154, 191] on button "button" at bounding box center [160, 189] width 19 height 19
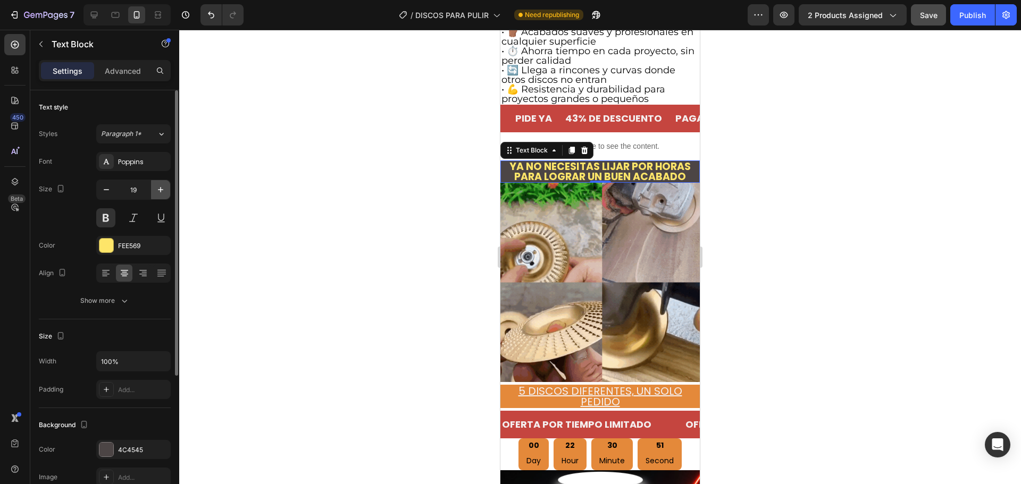
click at [154, 191] on button "button" at bounding box center [160, 189] width 19 height 19
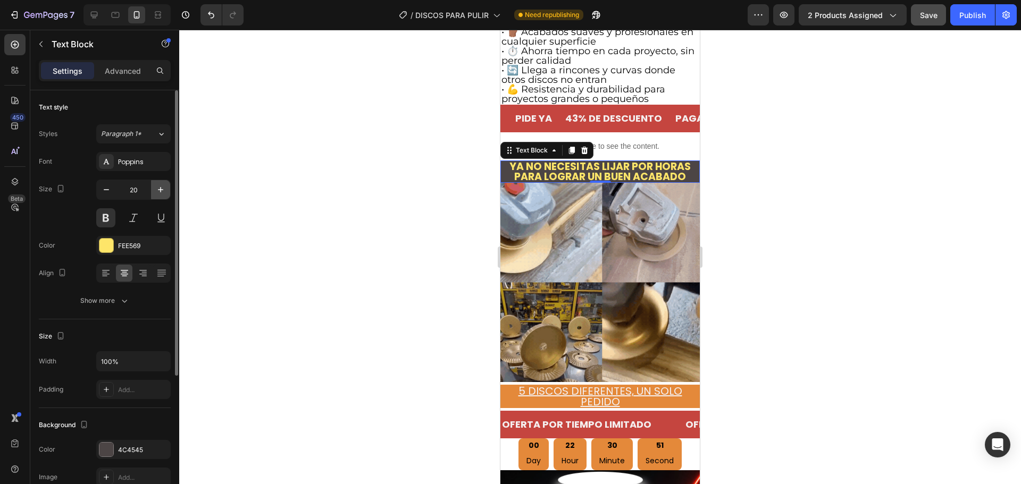
click at [154, 191] on button "button" at bounding box center [160, 189] width 19 height 19
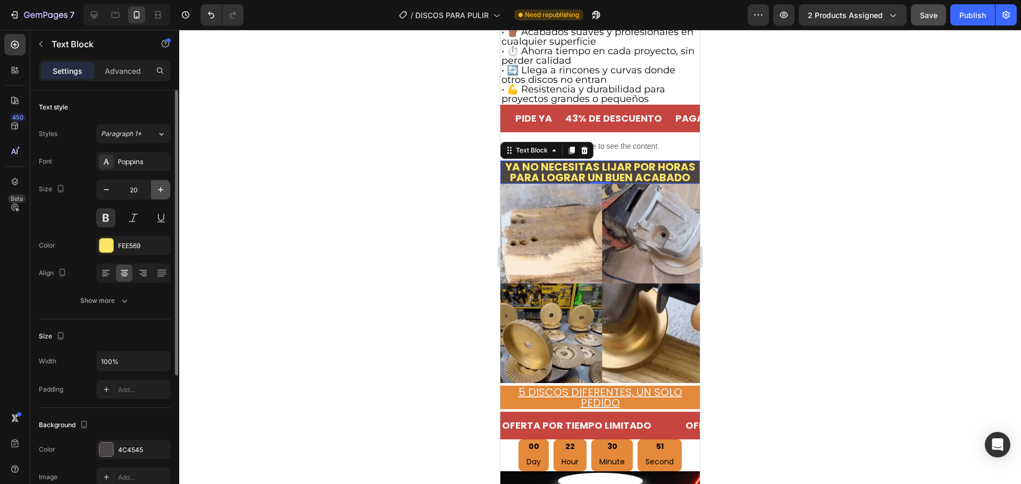
type input "21"
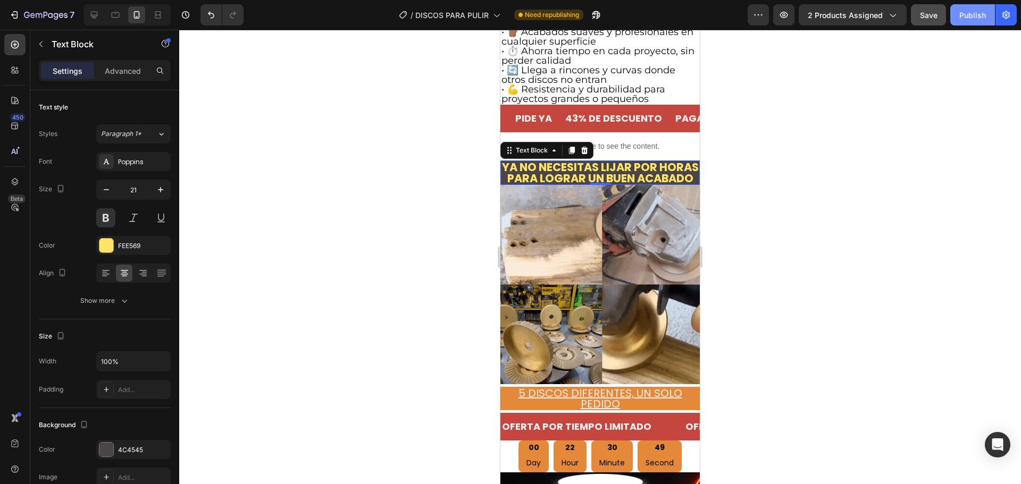
drag, startPoint x: 984, startPoint y: 9, endPoint x: 968, endPoint y: 23, distance: 21.8
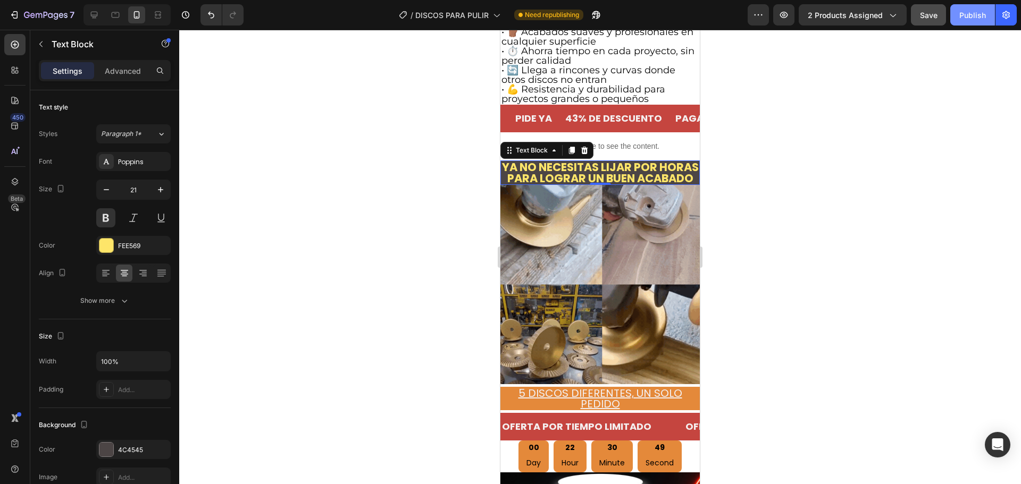
click at [984, 9] on button "Publish" at bounding box center [972, 14] width 45 height 21
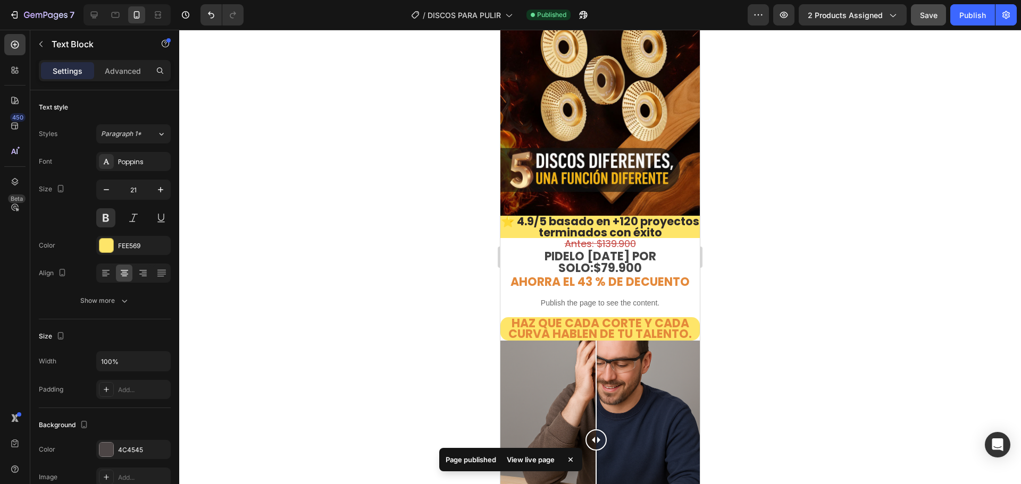
scroll to position [0, 0]
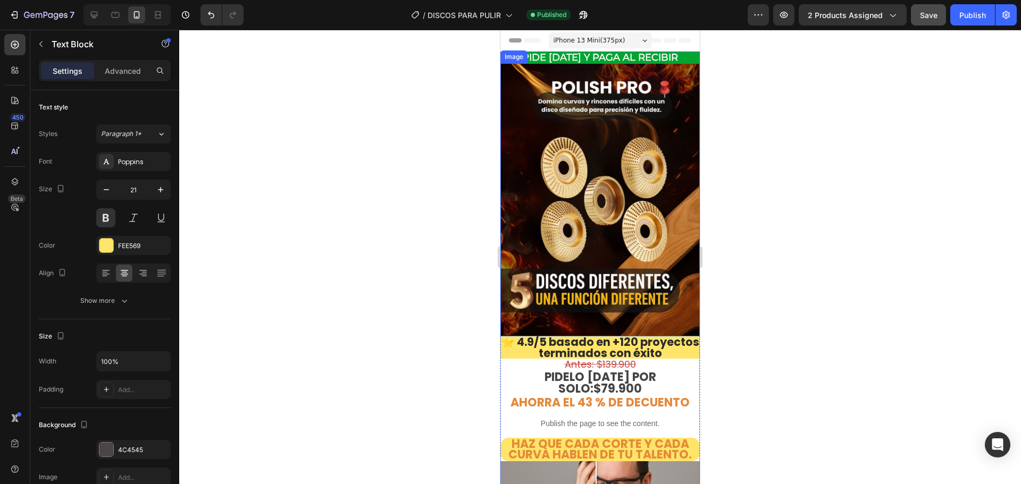
click at [758, 253] on div at bounding box center [600, 257] width 842 height 455
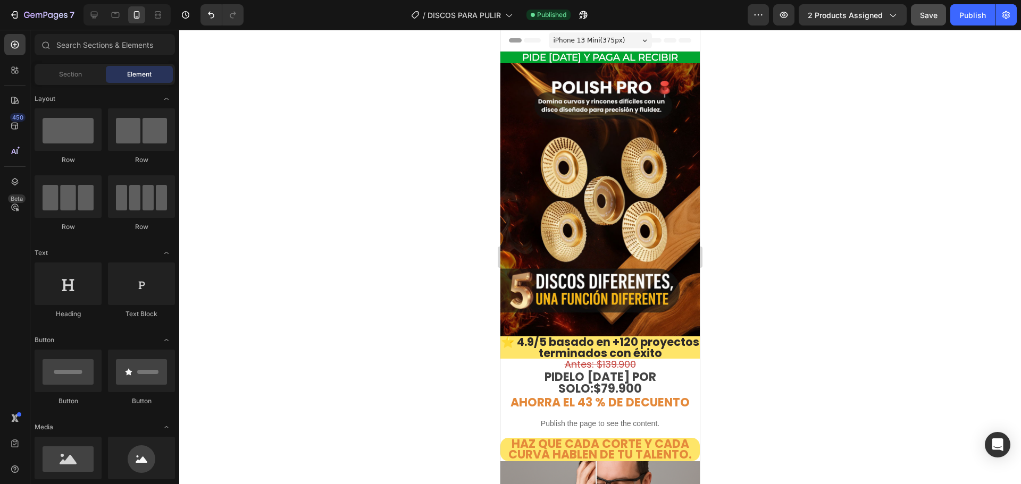
click at [922, 14] on span "Save" at bounding box center [929, 15] width 18 height 9
click at [974, 12] on div "Publish" at bounding box center [972, 15] width 27 height 11
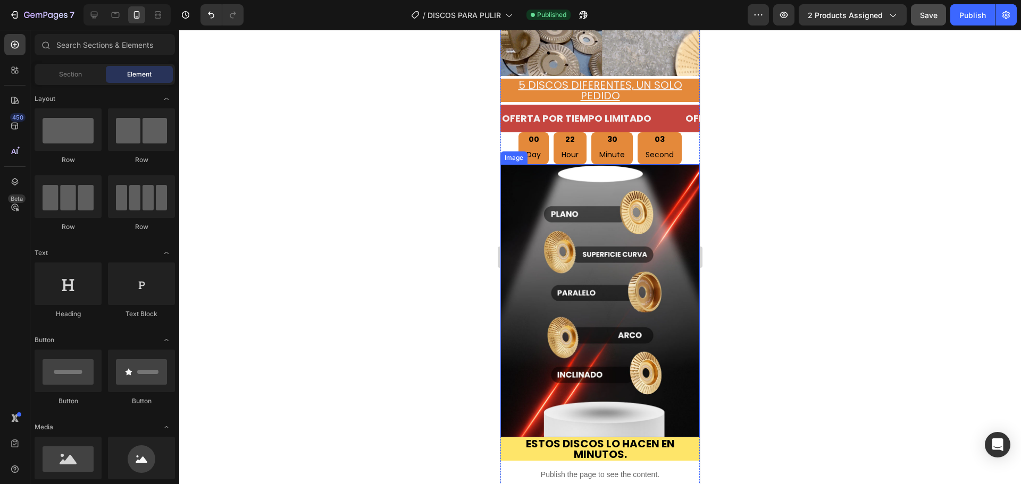
scroll to position [904, 0]
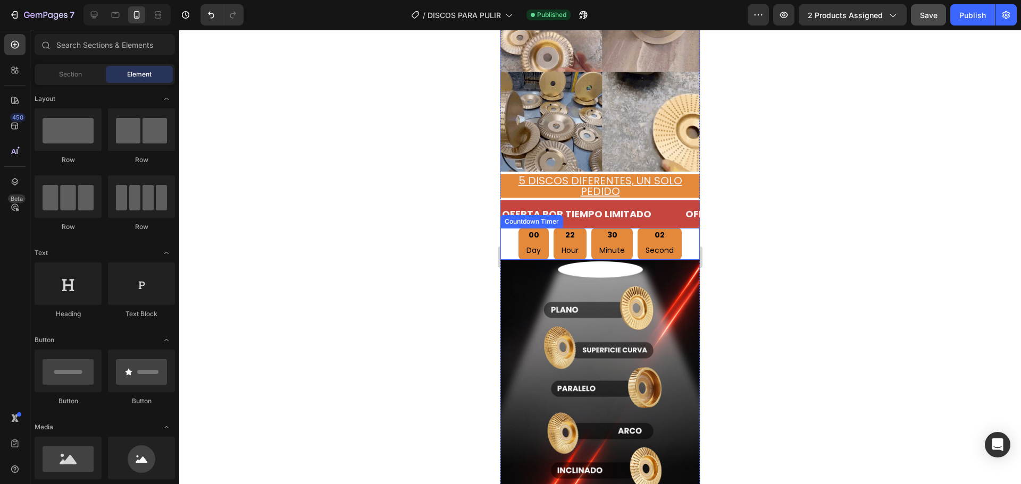
click at [541, 228] on div "00 Day" at bounding box center [534, 244] width 30 height 32
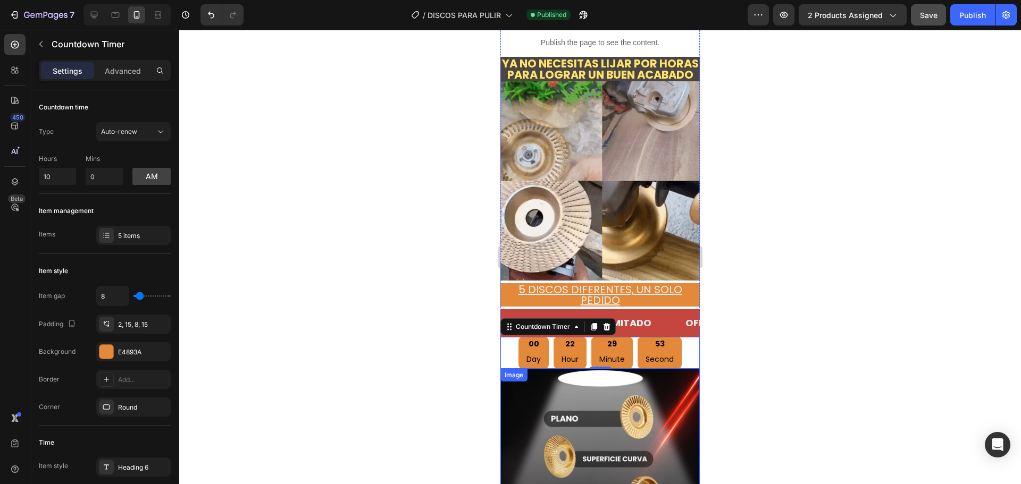
scroll to position [798, 0]
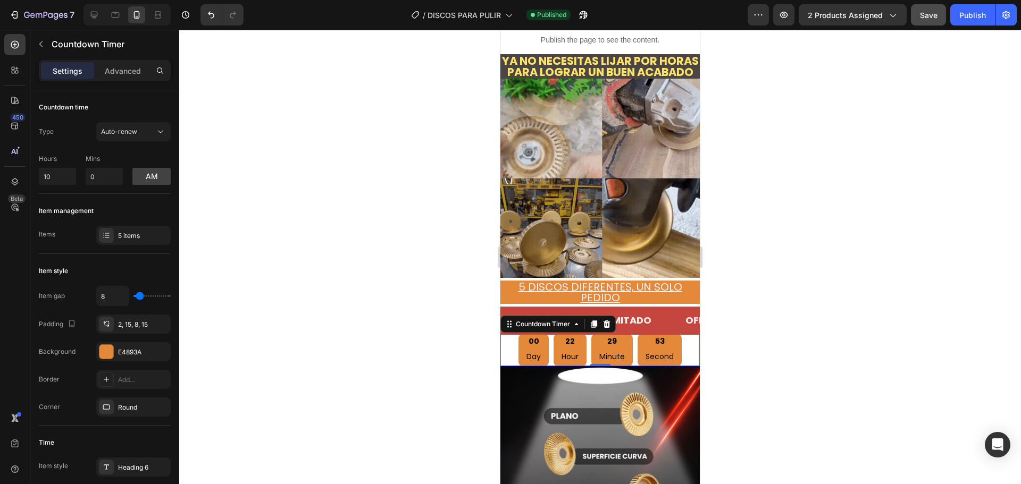
click at [533, 336] on div "00" at bounding box center [534, 342] width 14 height 12
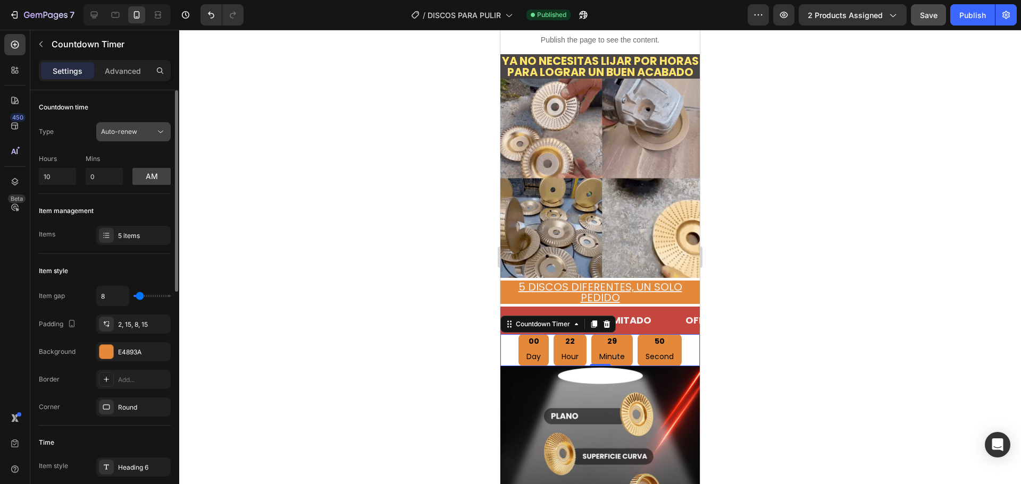
click at [112, 128] on span "Auto-renew" at bounding box center [119, 132] width 36 height 8
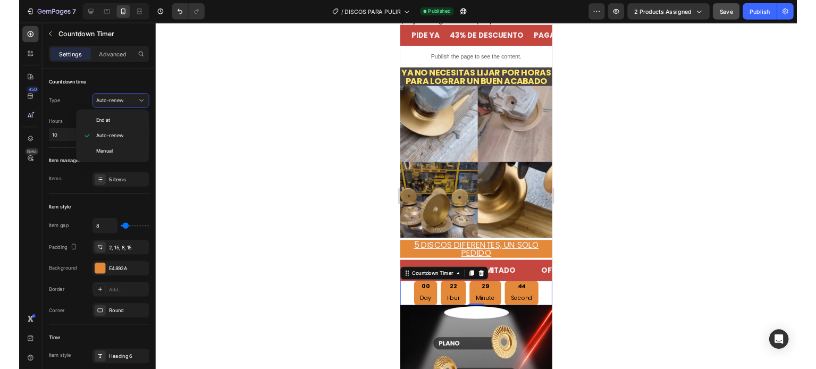
scroll to position [745, 0]
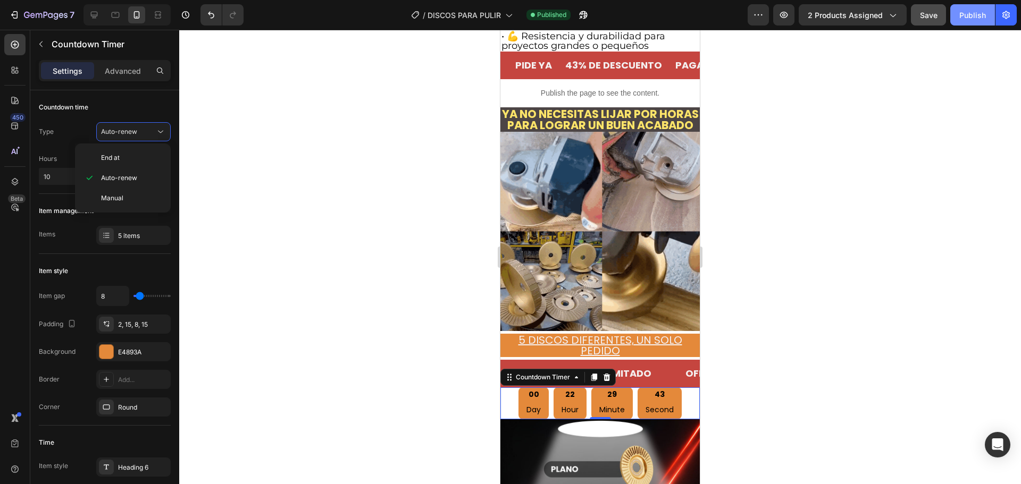
click at [963, 13] on div "Publish" at bounding box center [972, 15] width 27 height 11
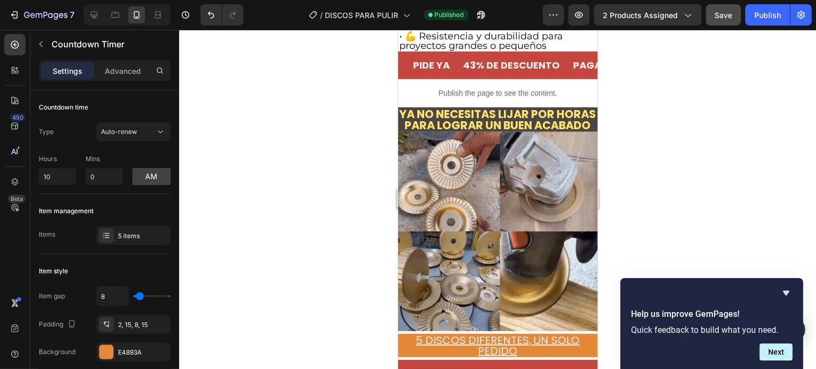
click at [746, 4] on button "Publish" at bounding box center [768, 14] width 45 height 21
